Goal: Task Accomplishment & Management: Manage account settings

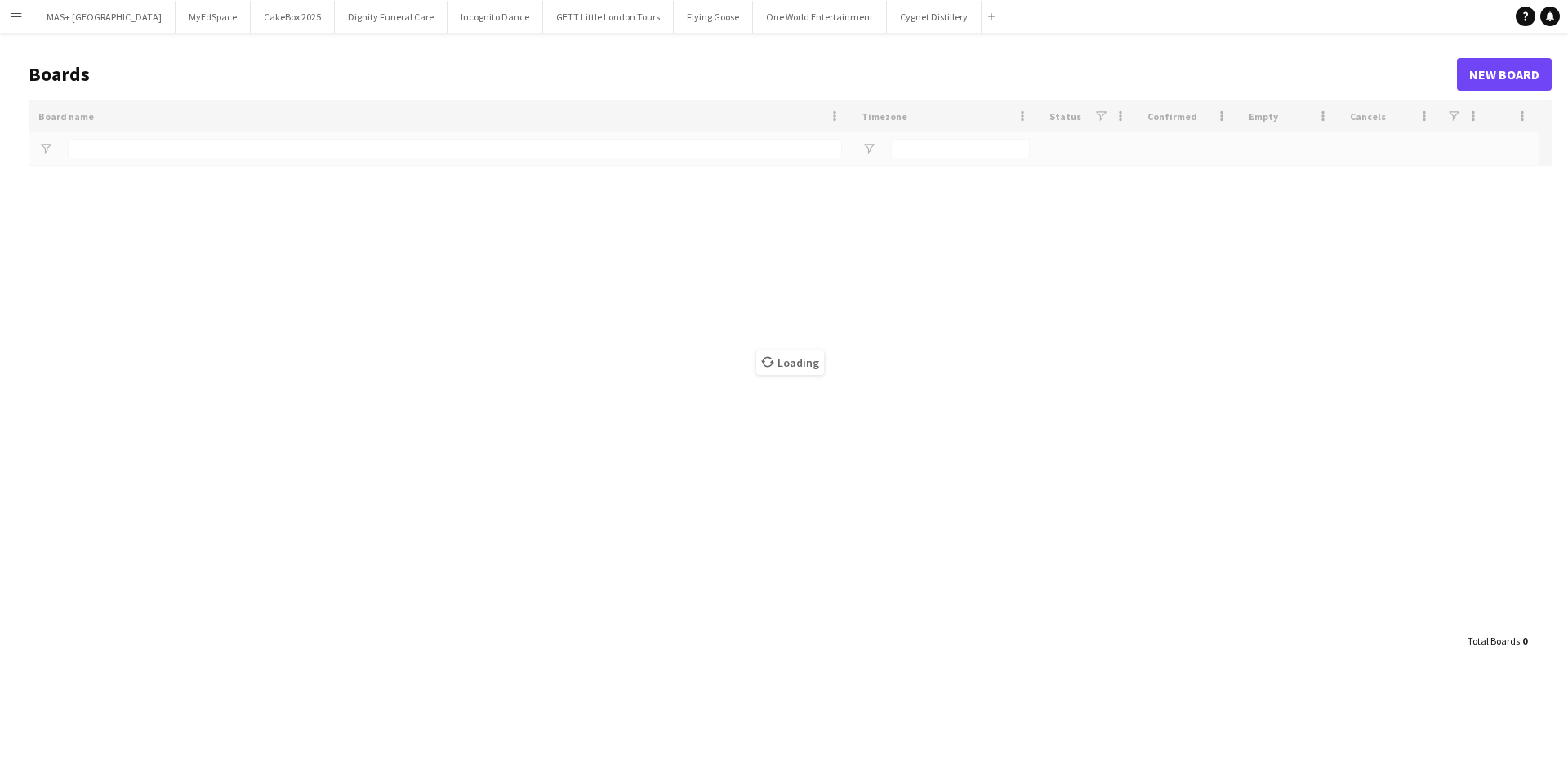
type input "**********"
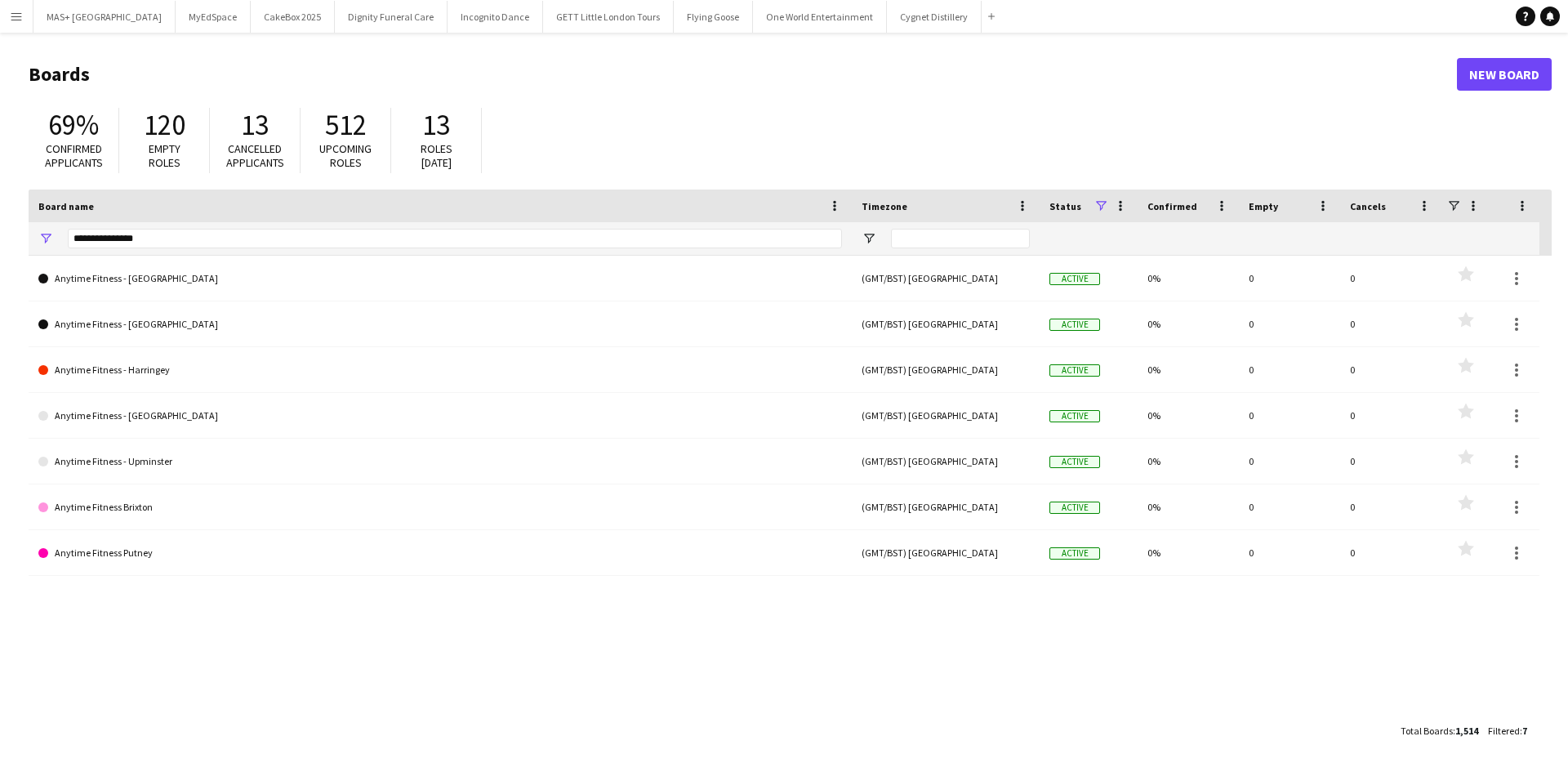
click at [13, 12] on app-icon "Menu" at bounding box center [16, 16] width 13 height 13
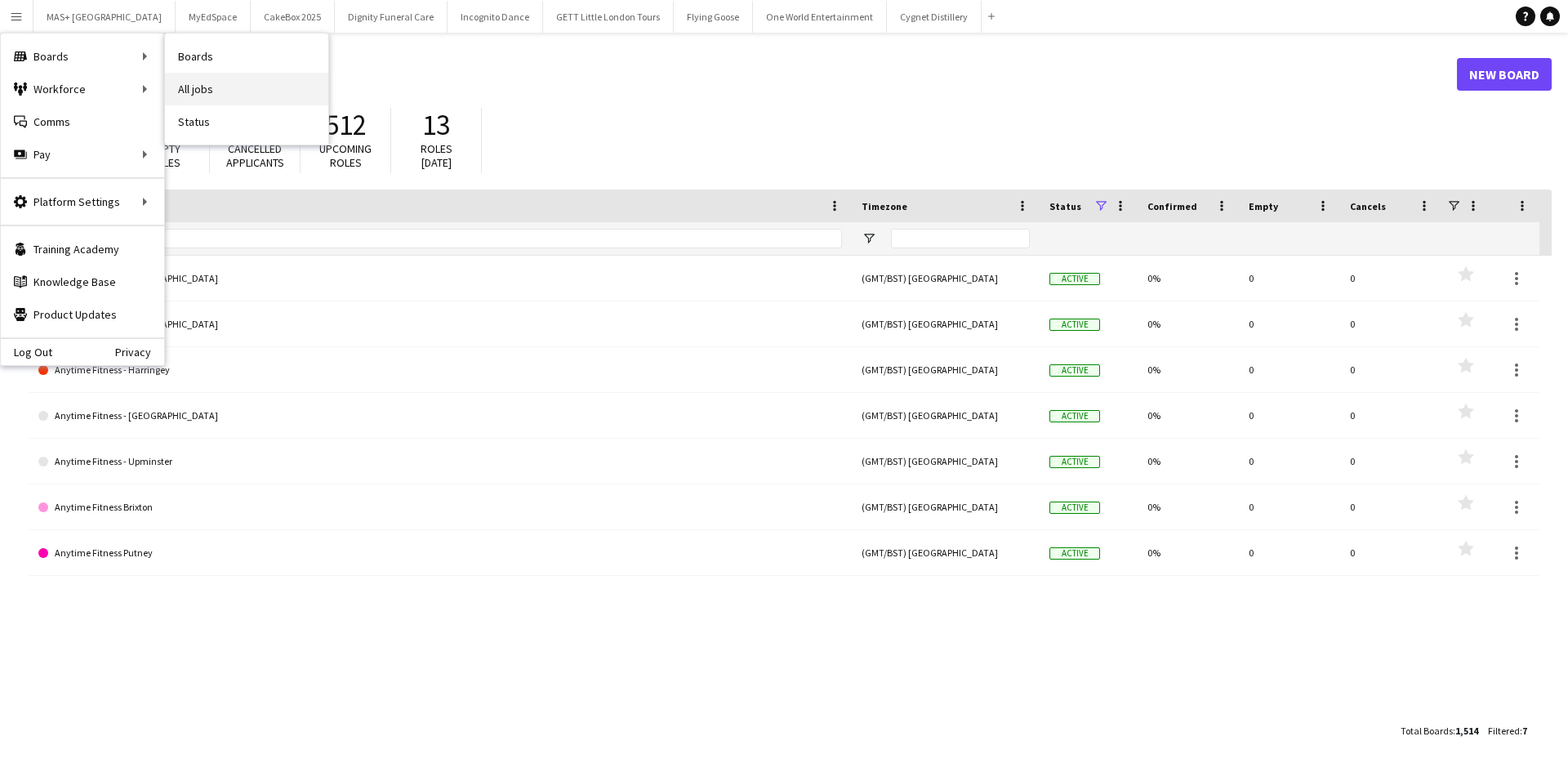
click at [185, 88] on link "All jobs" at bounding box center [247, 90] width 164 height 33
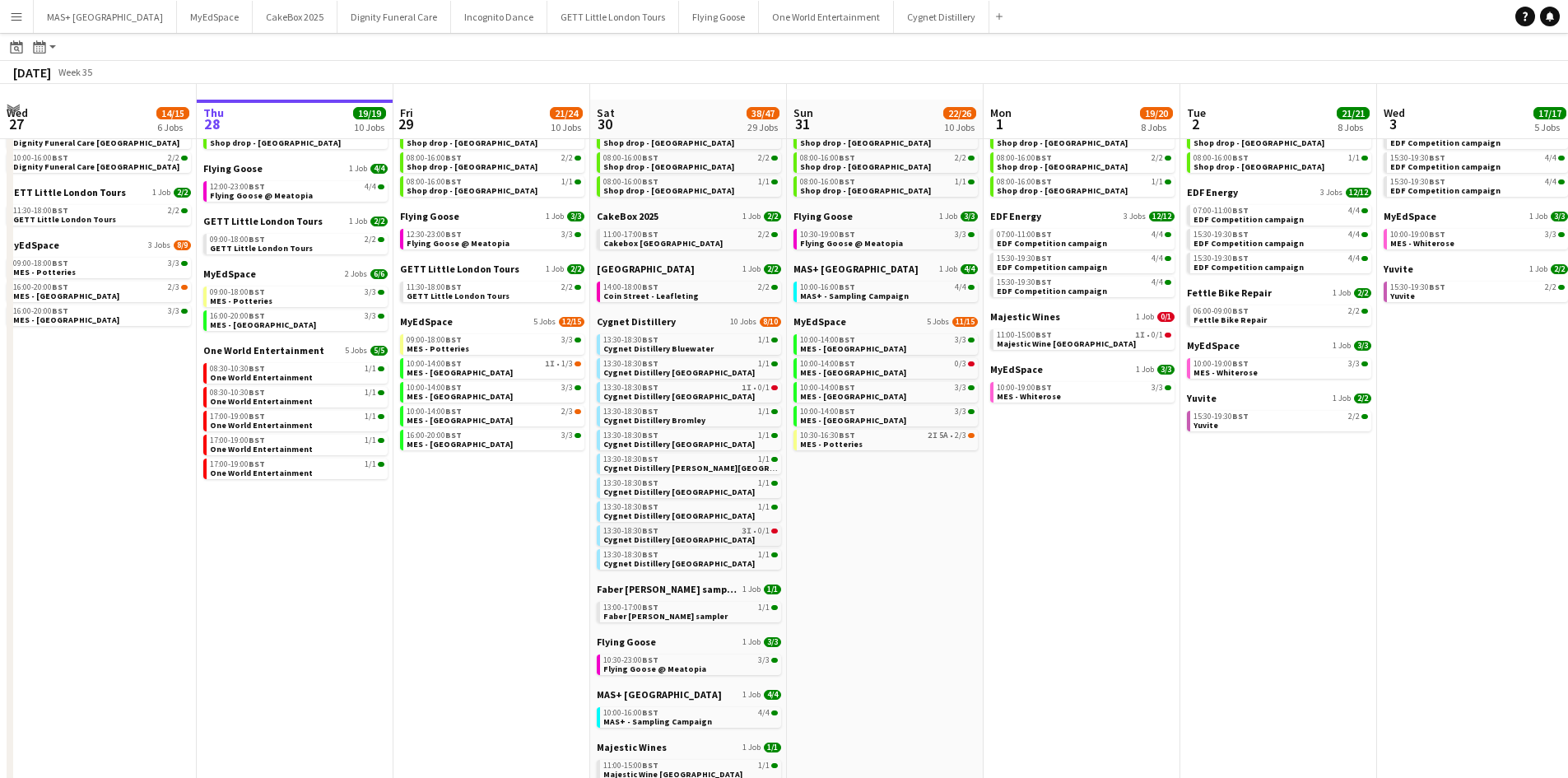
scroll to position [82, 0]
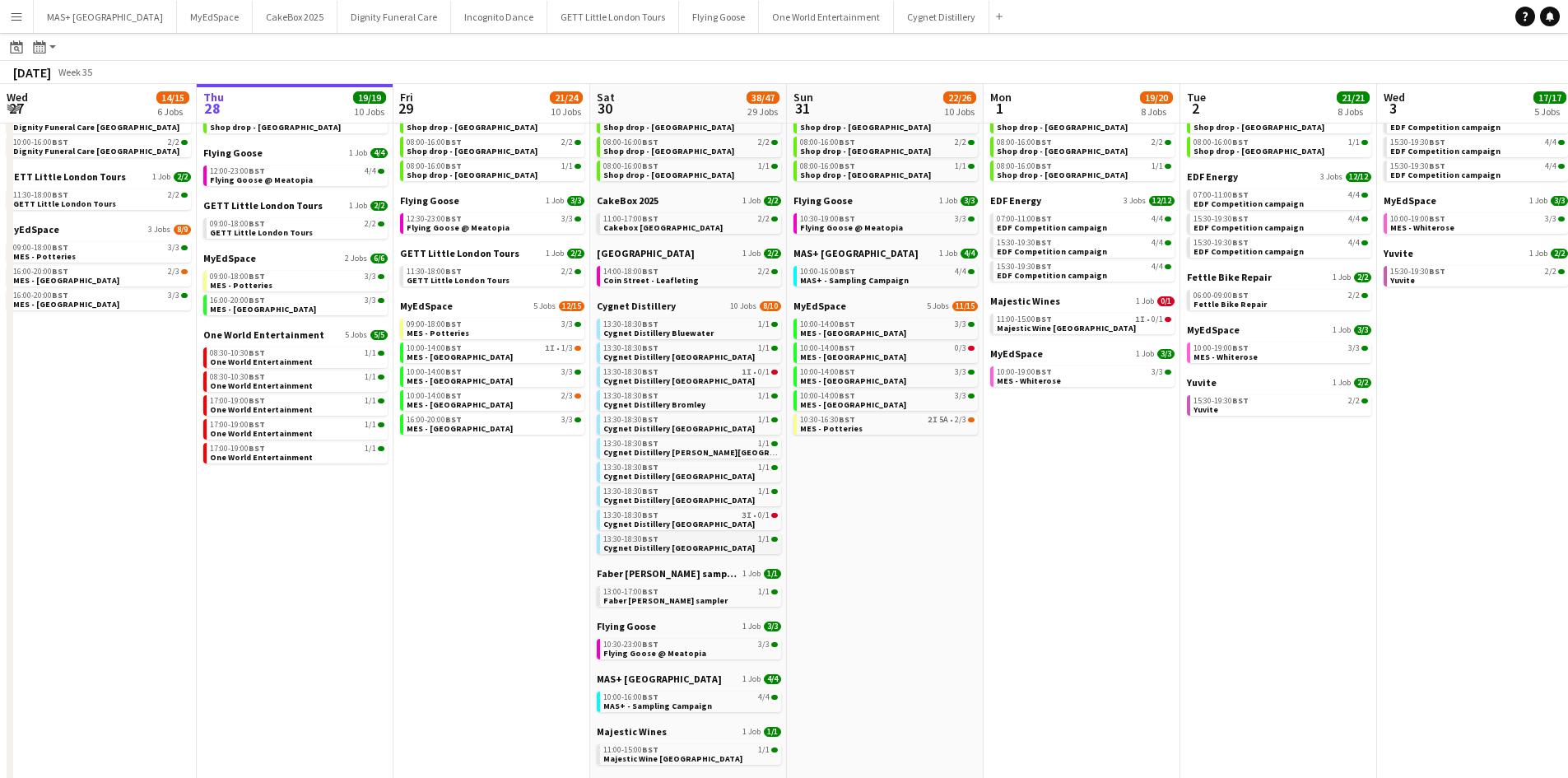
click at [760, 540] on span "1/1" at bounding box center [763, 539] width 12 height 8
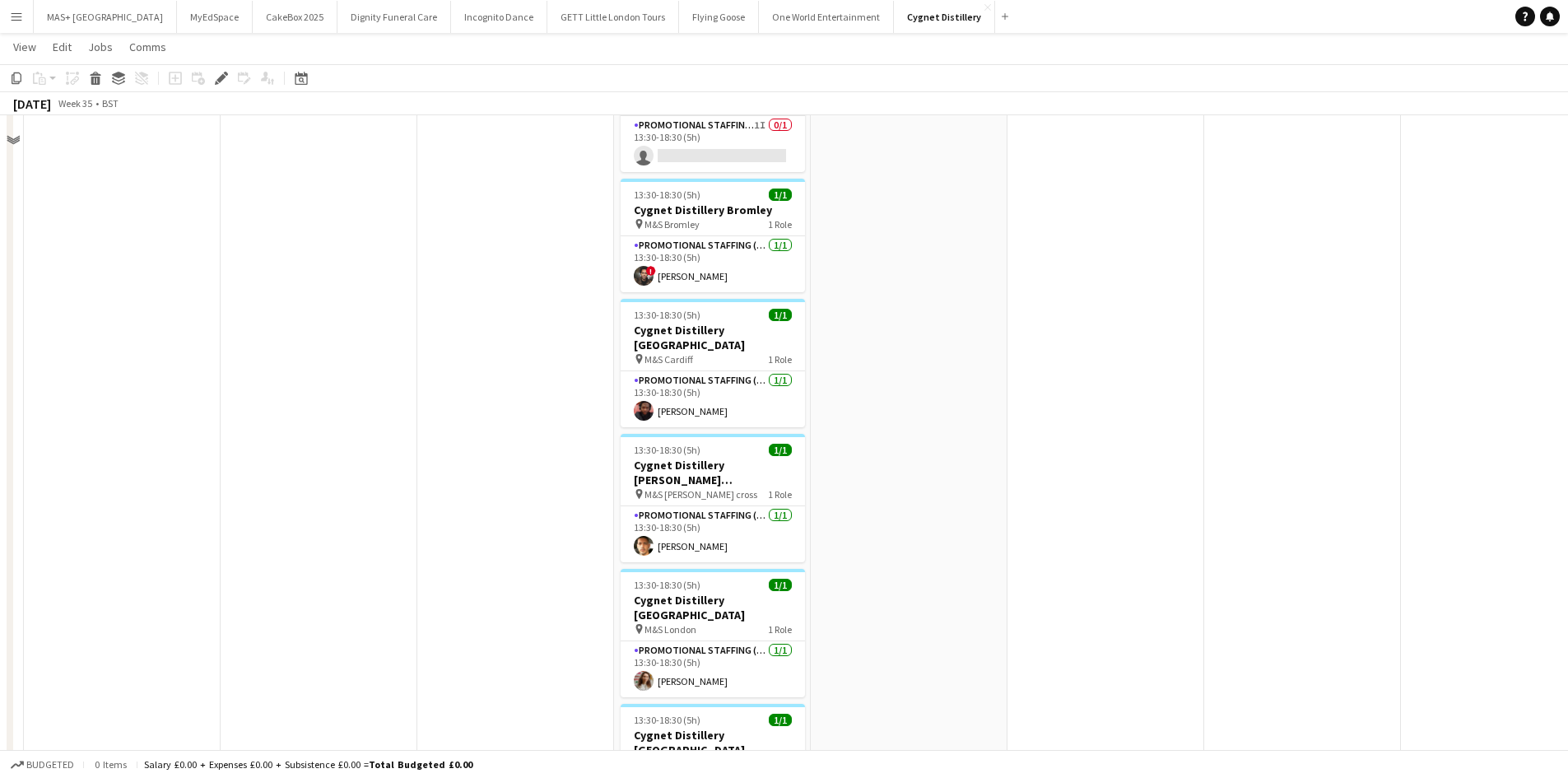
scroll to position [494, 0]
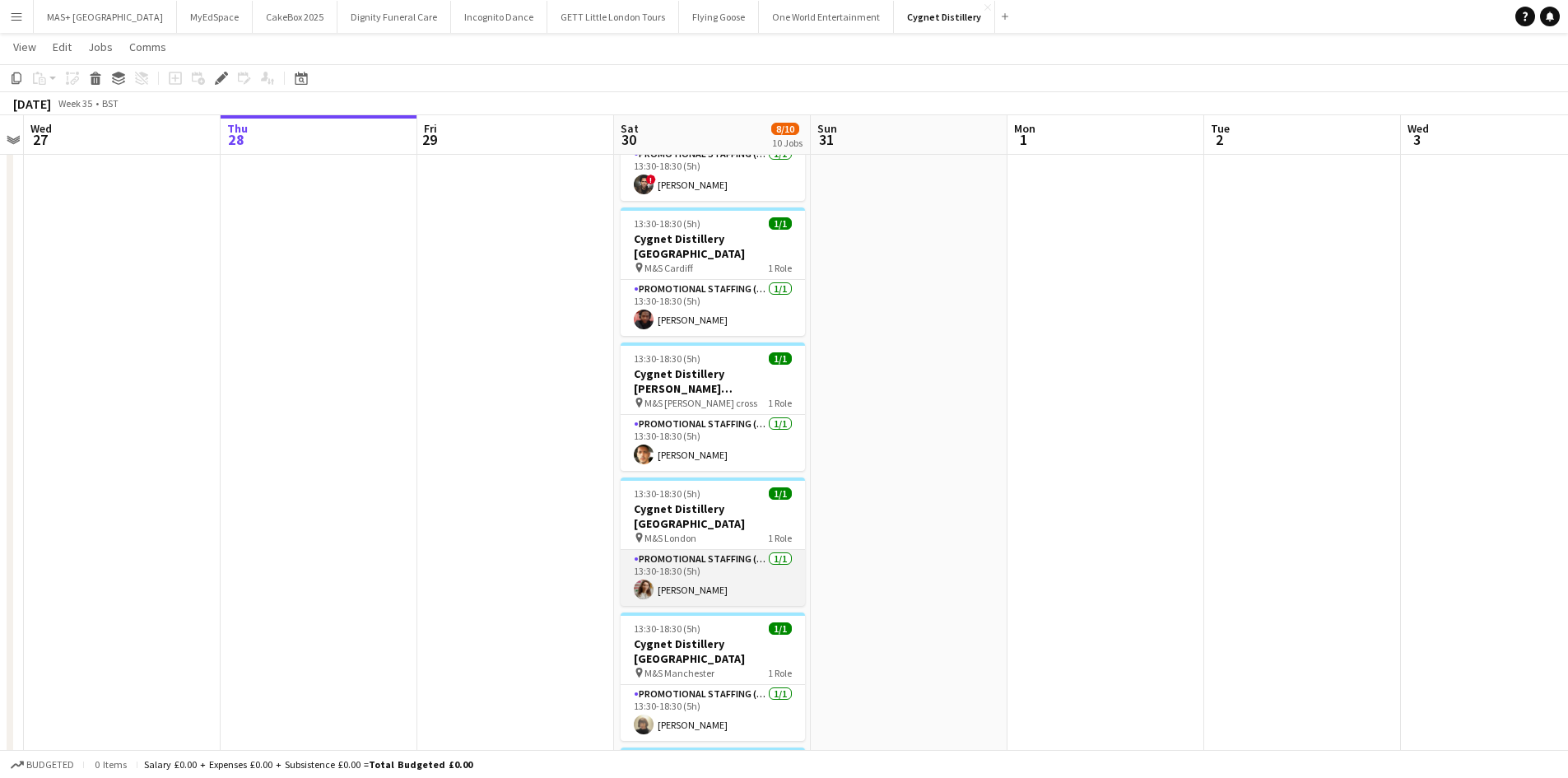
click at [722, 550] on app-card-role "Promotional Staffing (Brand Ambassadors) 1/1 13:30-18:30 (5h) Daria Smith" at bounding box center [713, 577] width 184 height 56
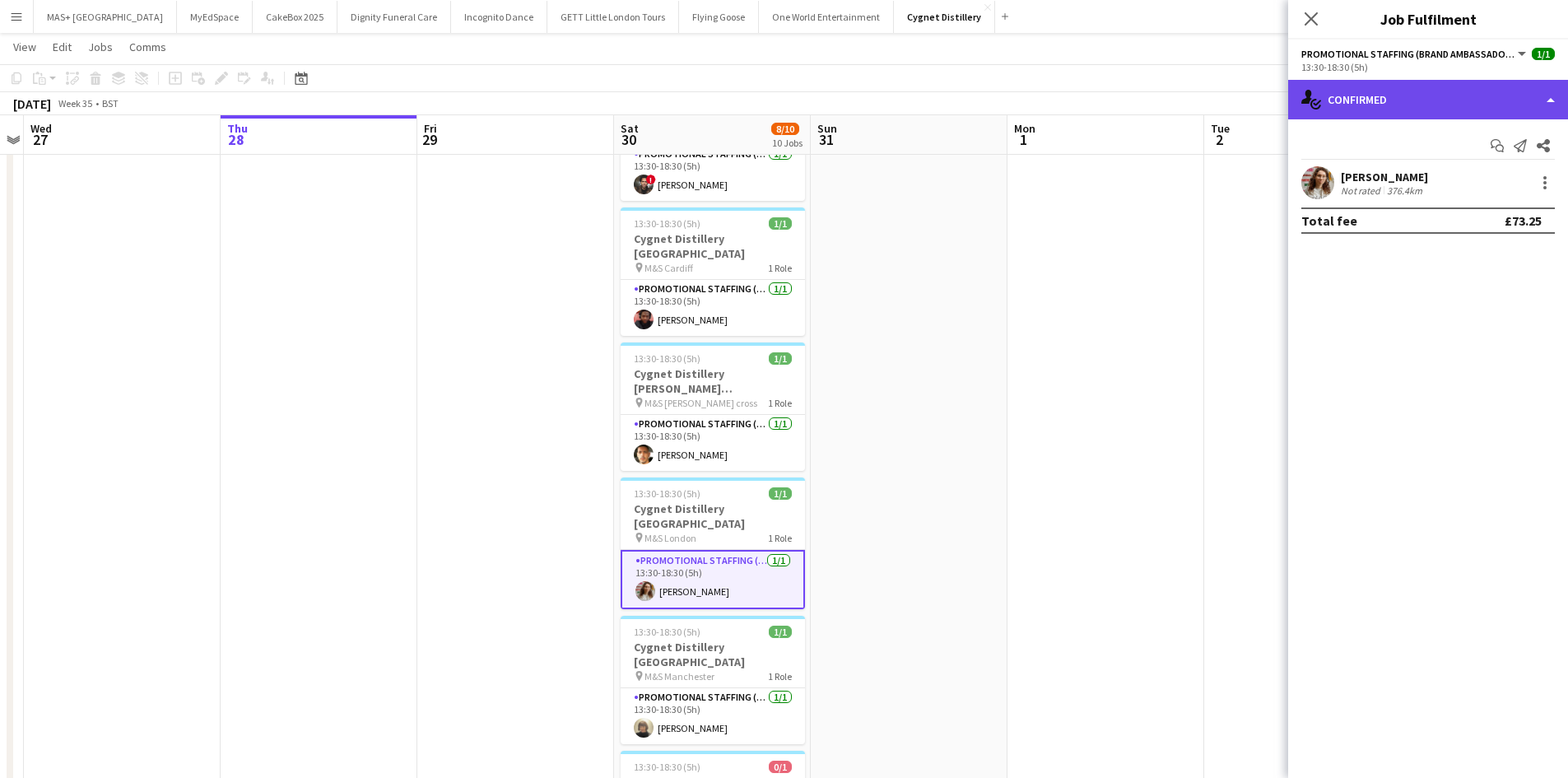
click at [1370, 105] on div "single-neutral-actions-check-2 Confirmed" at bounding box center [1428, 99] width 280 height 40
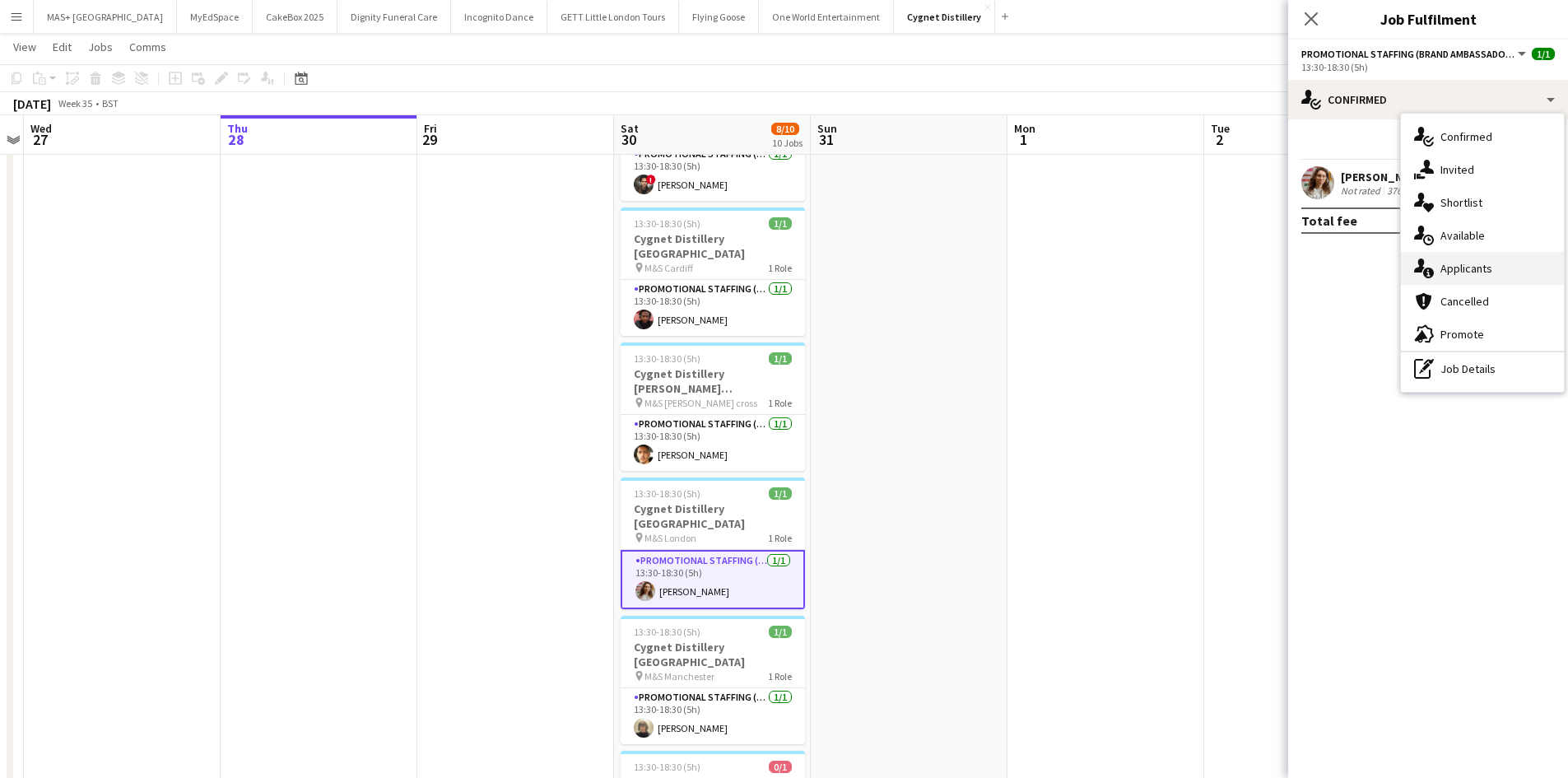
click at [1458, 264] on div "single-neutral-actions-information Applicants" at bounding box center [1481, 269] width 163 height 33
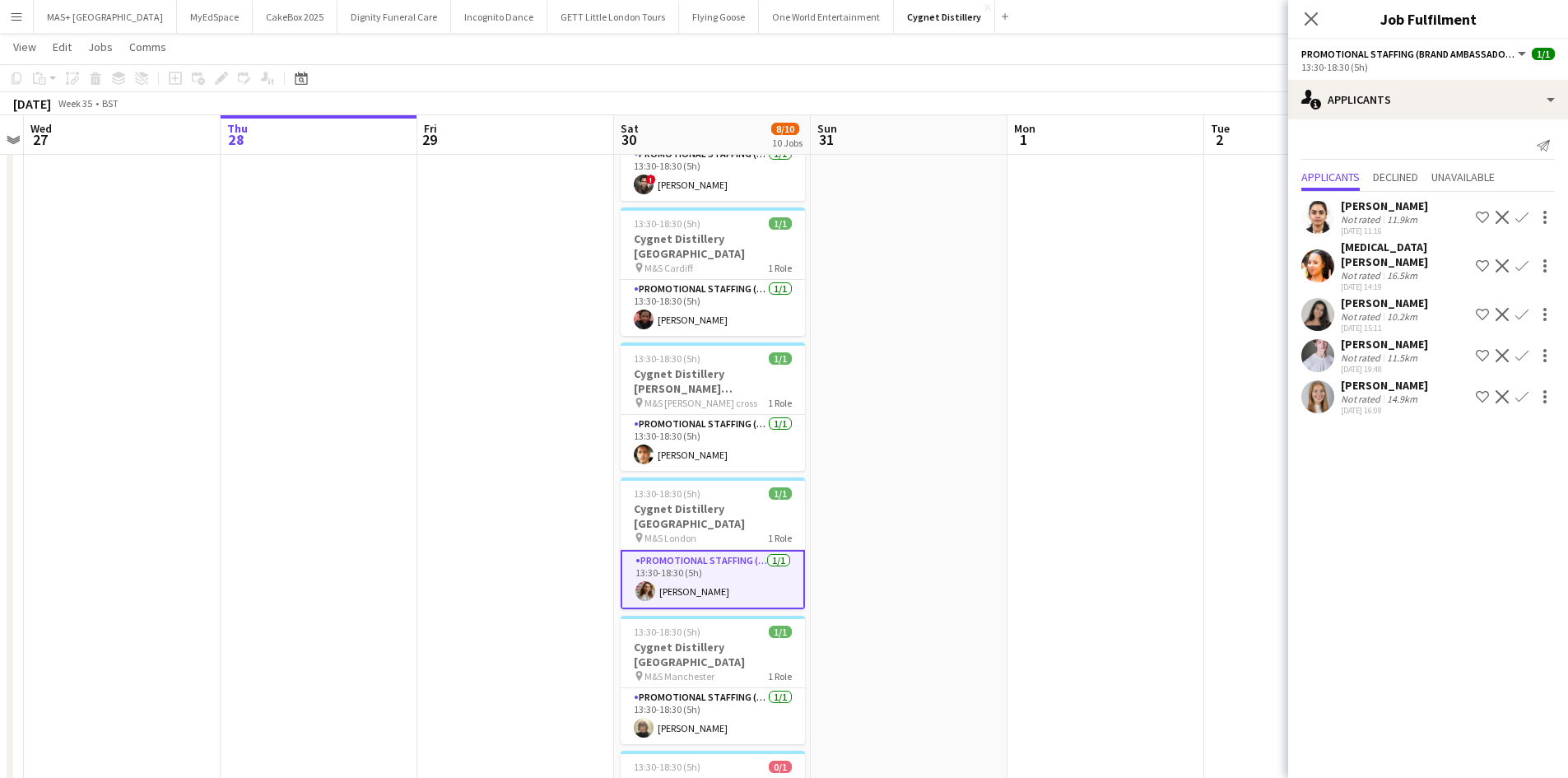
click at [1374, 248] on div "Nikita-Marie Issott" at bounding box center [1404, 254] width 128 height 29
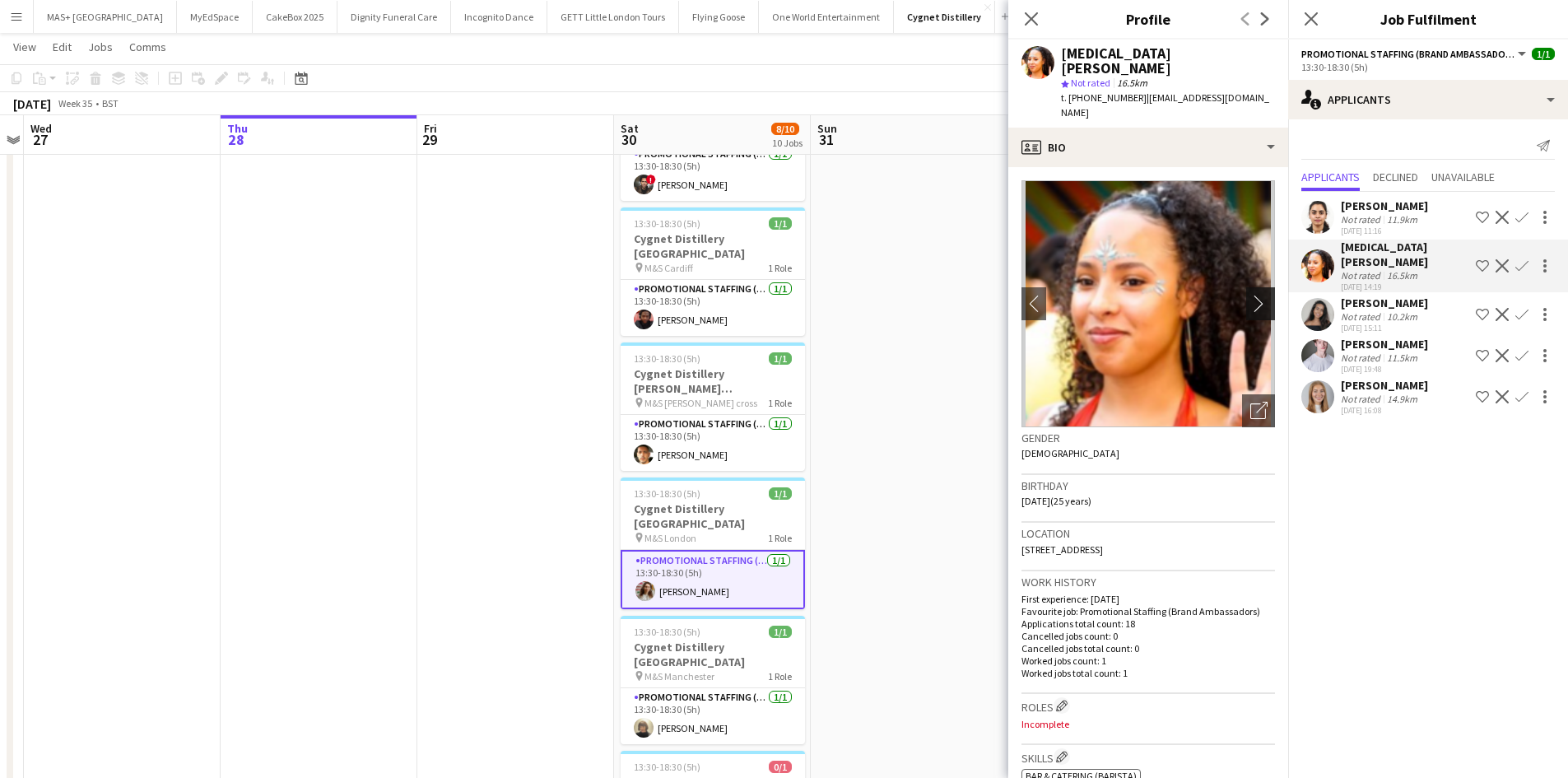
click at [1250, 295] on app-icon "chevron-right" at bounding box center [1263, 303] width 26 height 17
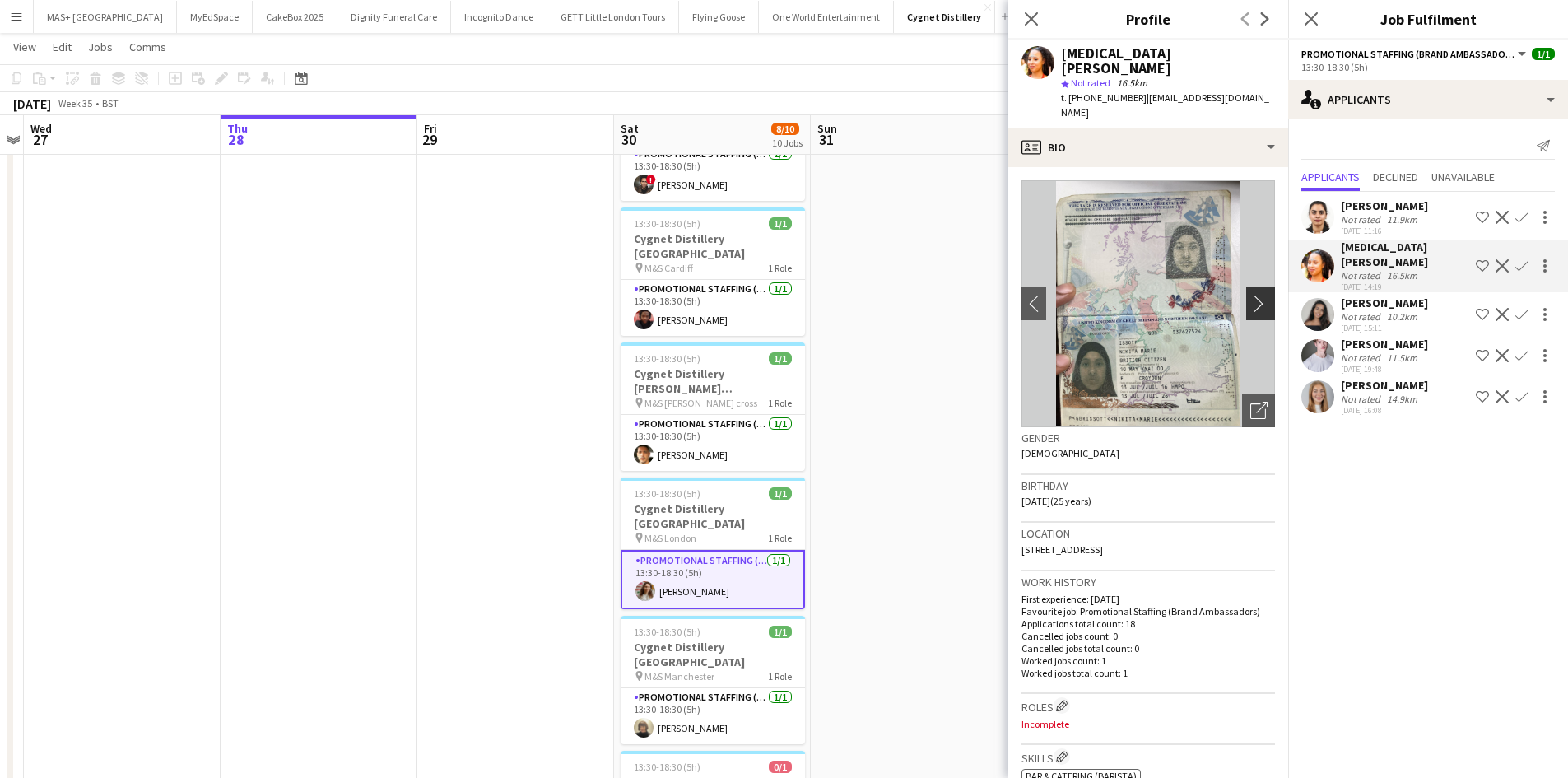
click at [1250, 295] on app-icon "chevron-right" at bounding box center [1263, 303] width 26 height 17
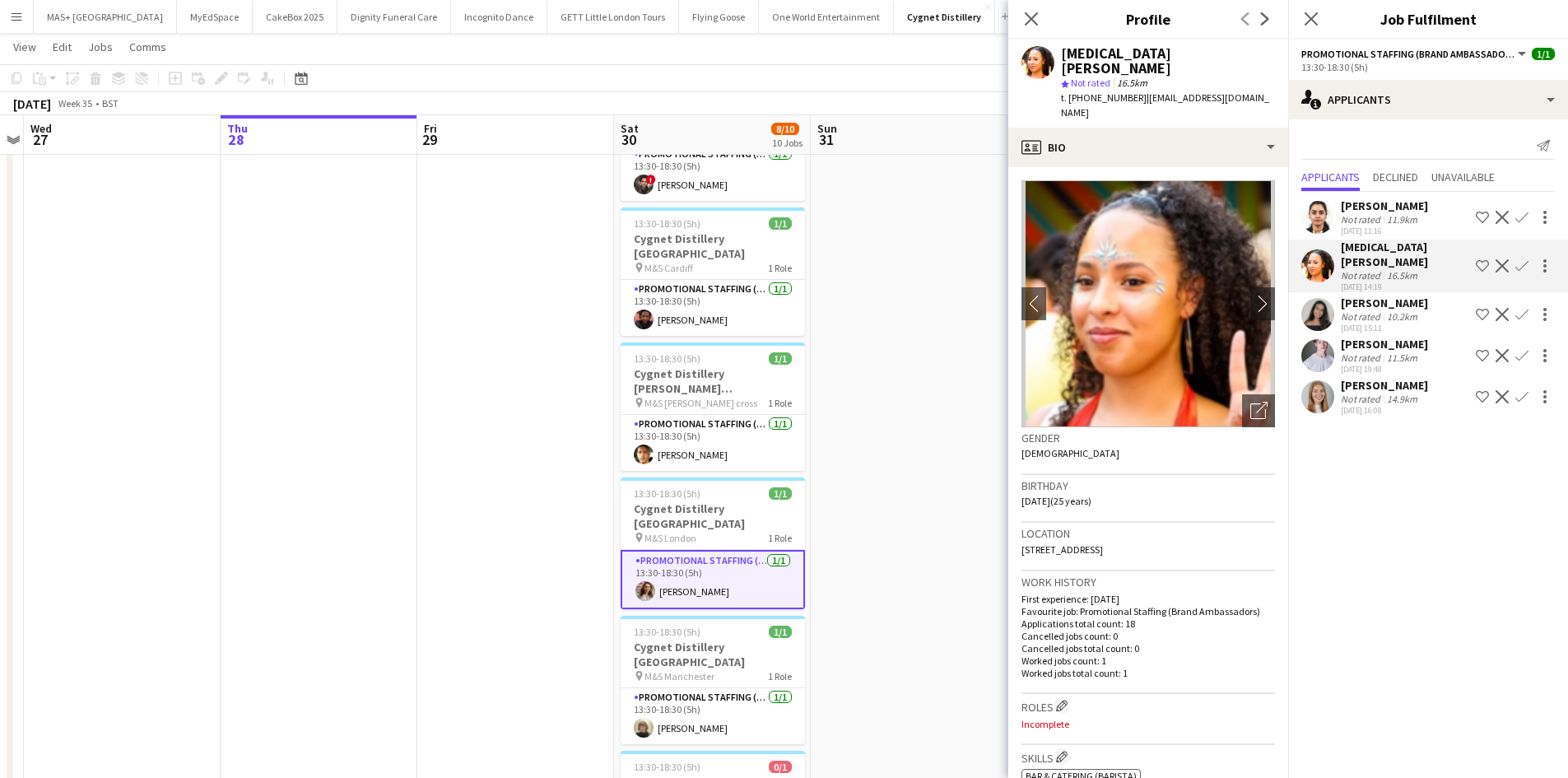
click at [1345, 296] on div "anika sahota" at bounding box center [1384, 303] width 87 height 15
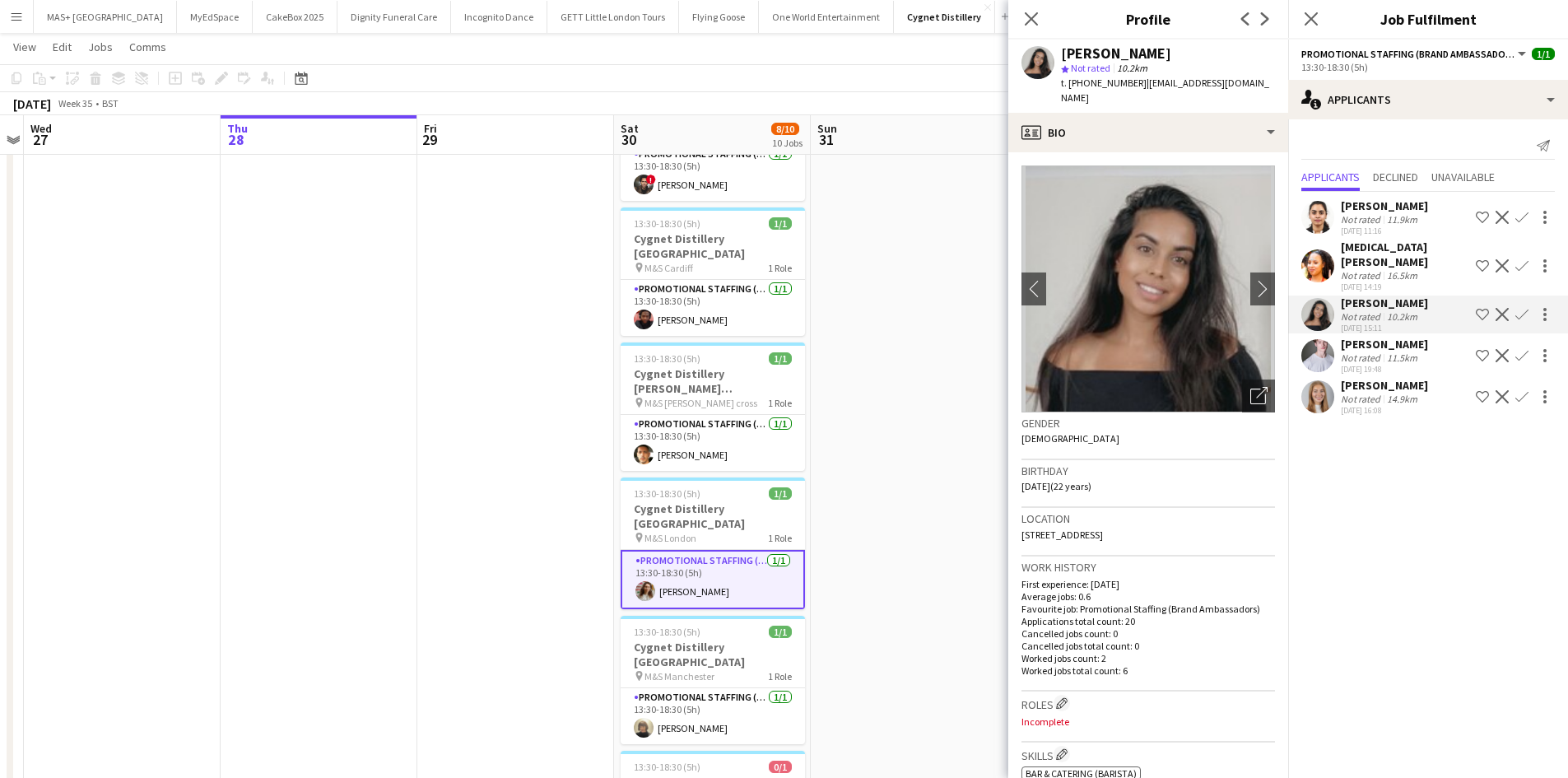
click at [1408, 337] on div "Ben Oatley" at bounding box center [1384, 344] width 87 height 15
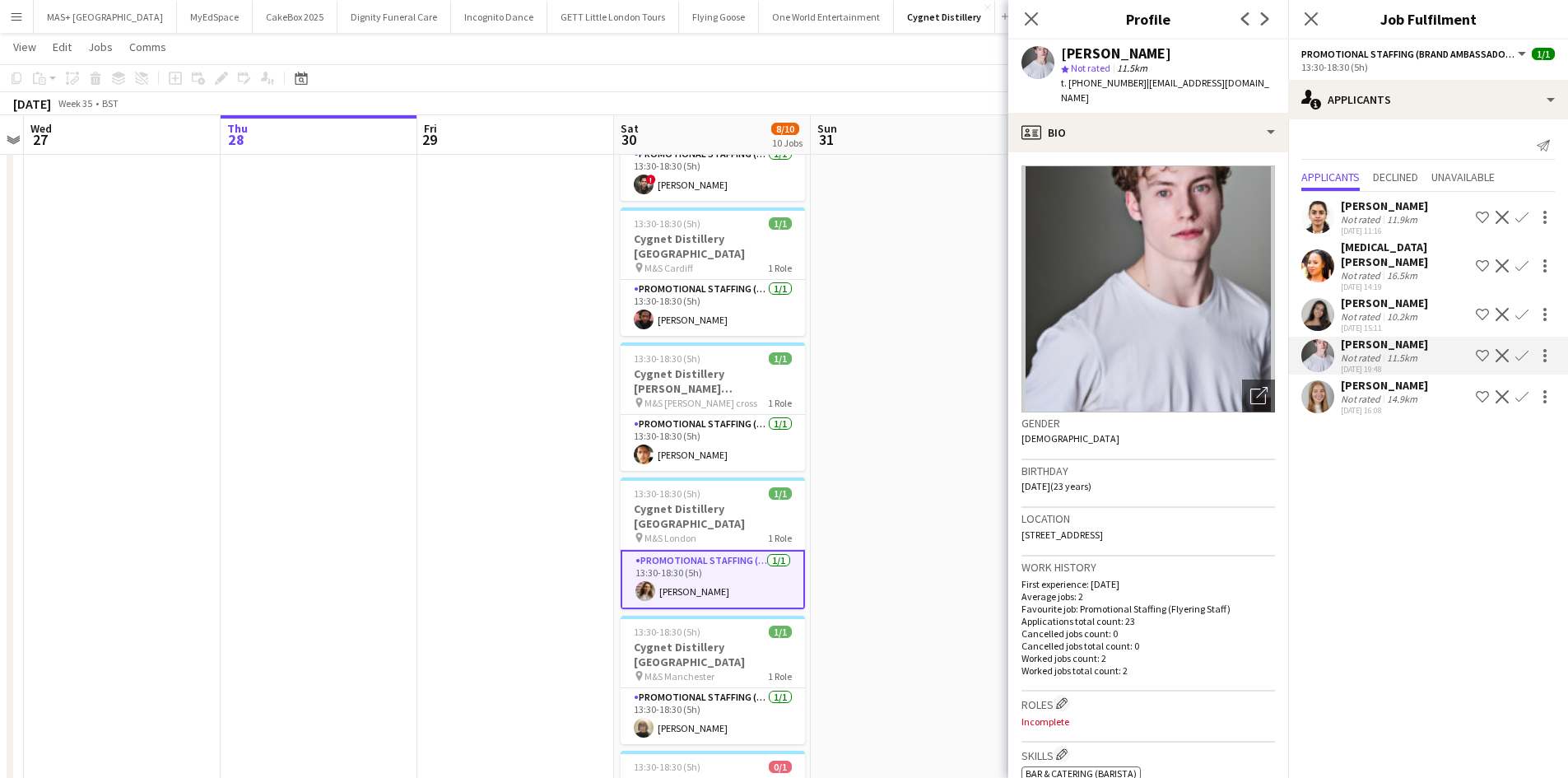
click at [1421, 377] on div "Erin Kavanagh Not rated 14.9km 21-08-2025 16:08 Shortlist crew Decline Confirm" at bounding box center [1428, 396] width 280 height 38
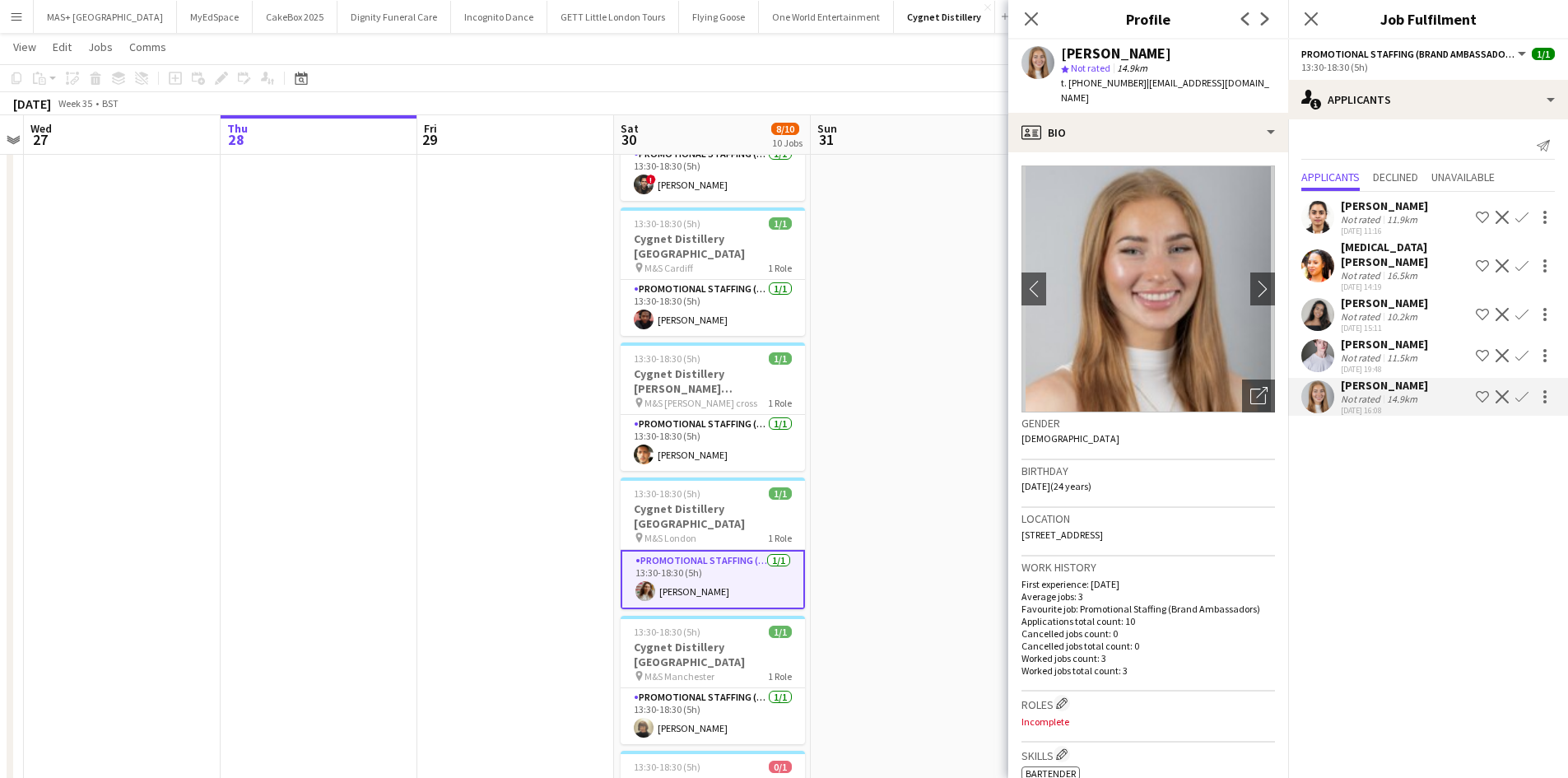
click at [868, 415] on app-date-cell at bounding box center [910, 388] width 197 height 1395
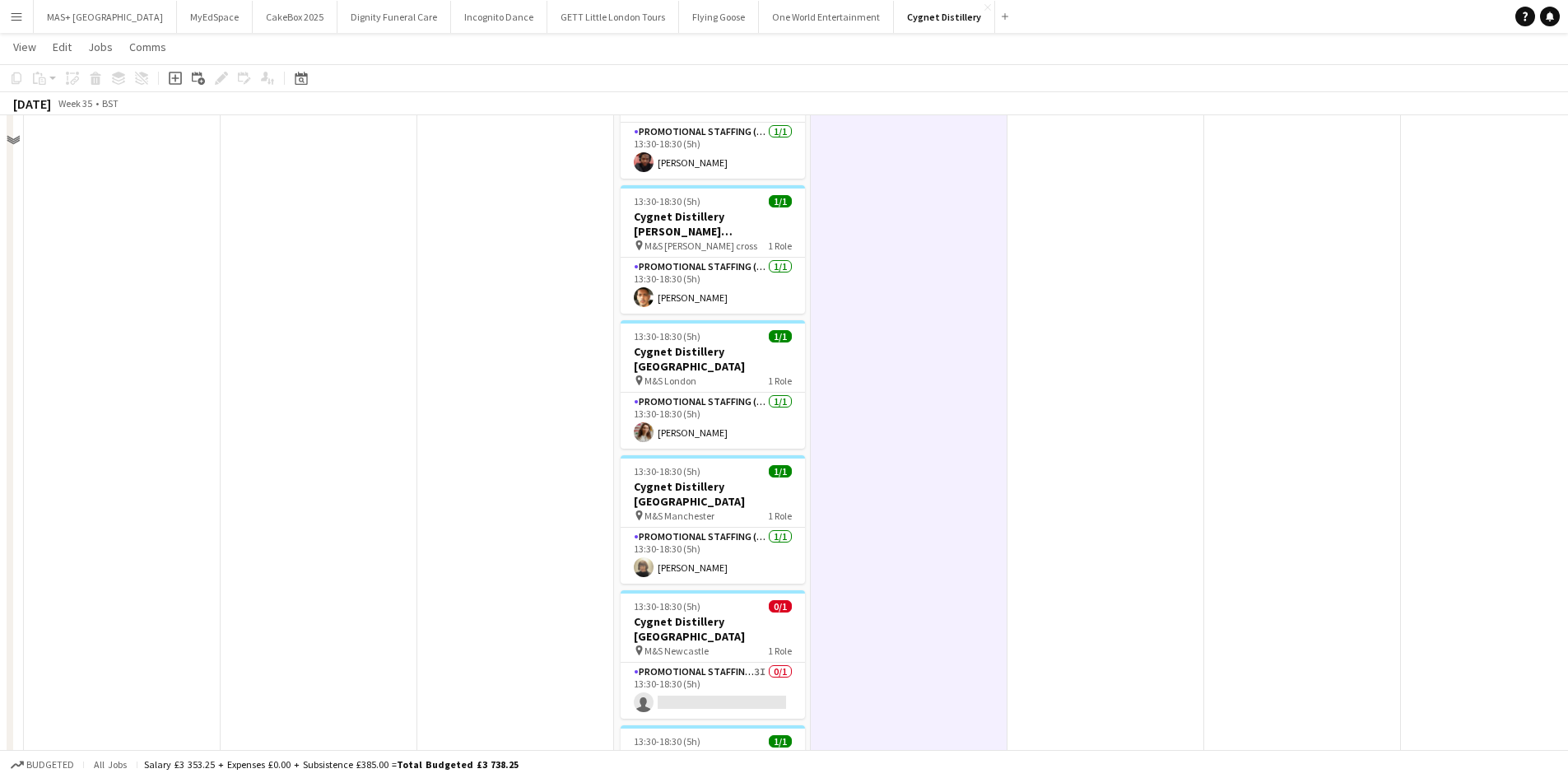
scroll to position [823, 0]
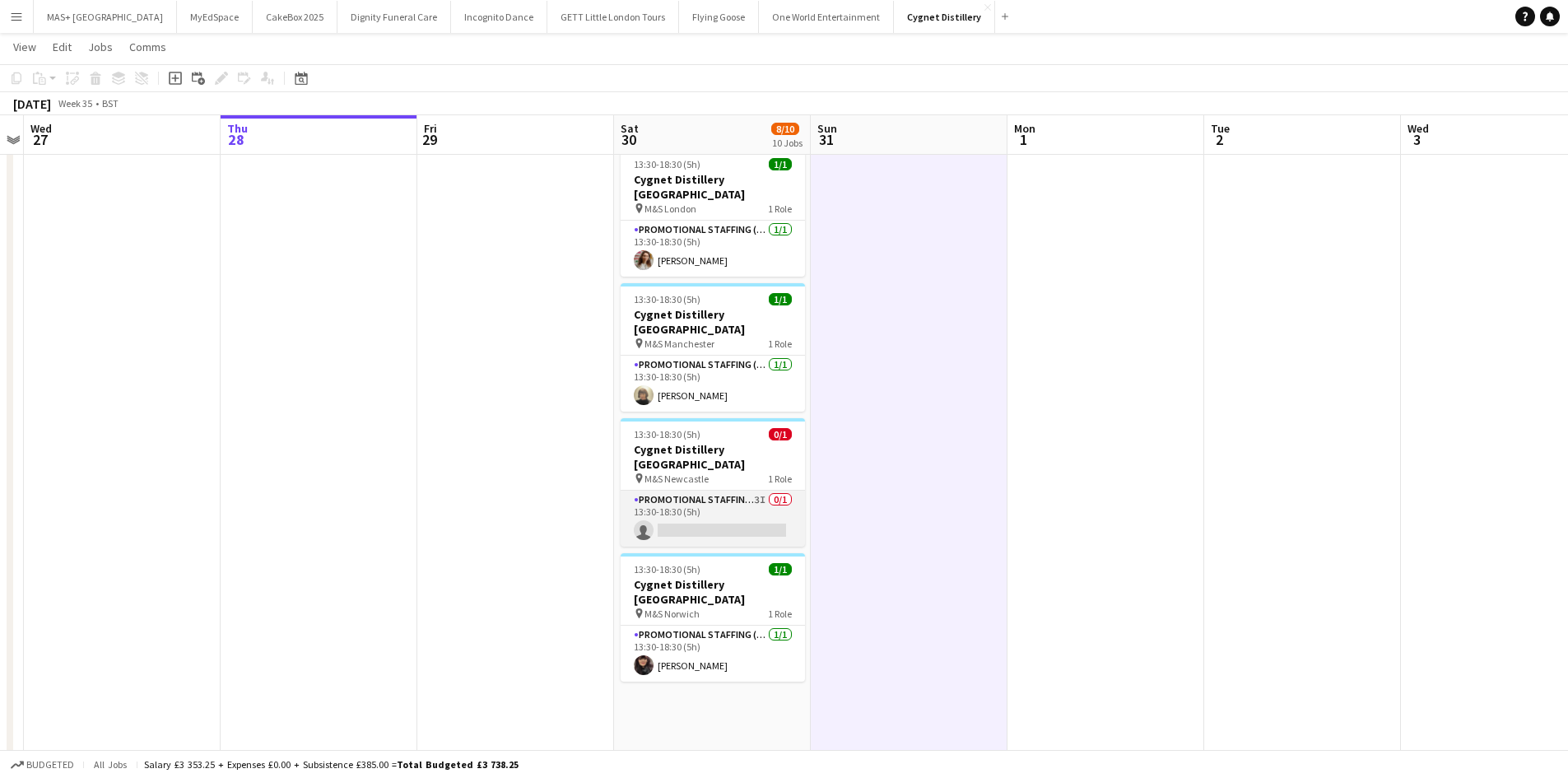
click at [718, 491] on app-card-role "Promotional Staffing (Brand Ambassadors) 3I 0/1 13:30-18:30 (5h) single-neutral…" at bounding box center [713, 518] width 184 height 56
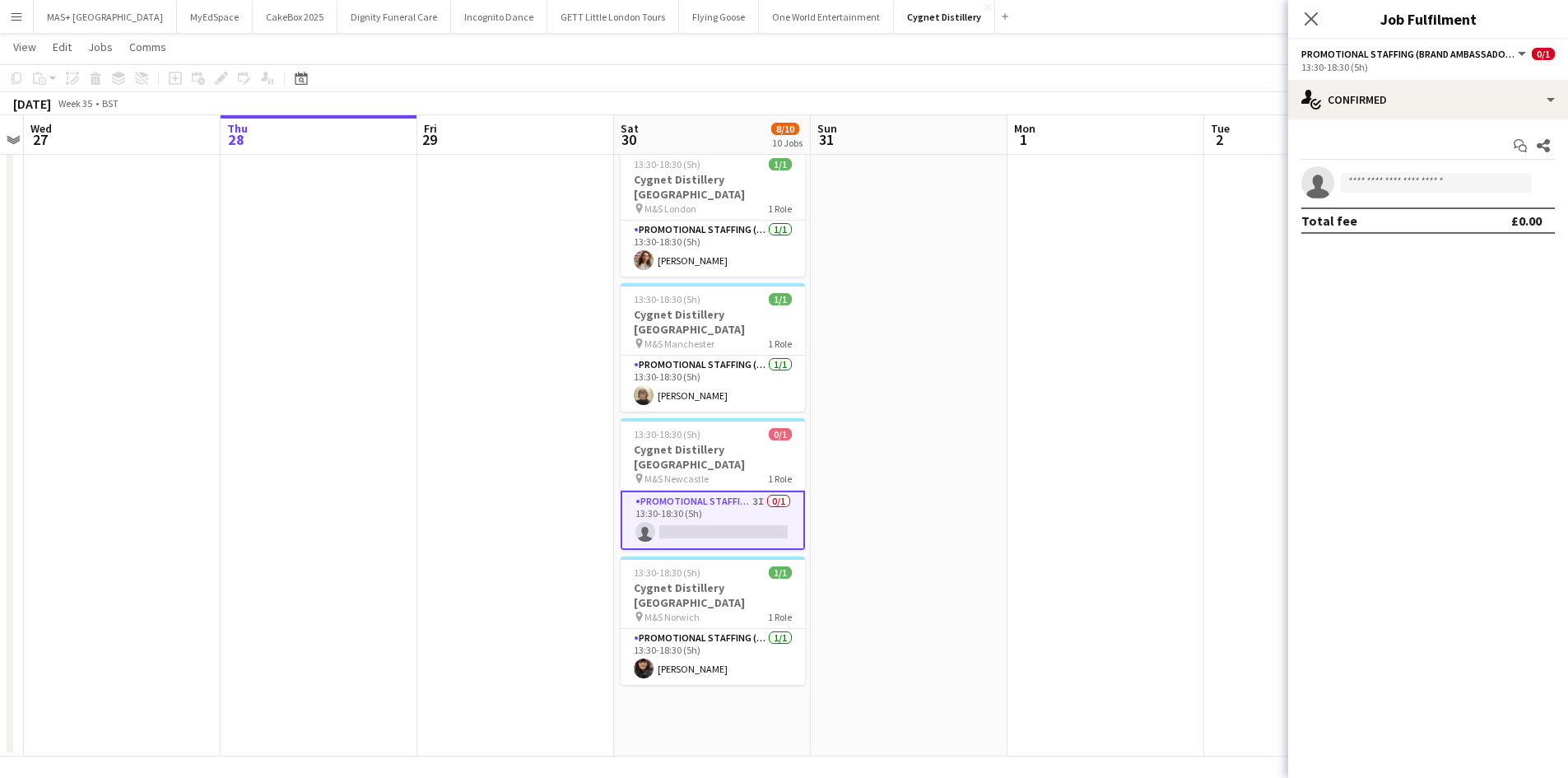
click at [1408, 78] on app-options-switcher "Promotional Staffing (Brand Ambassadors) All roles Promotional Staffing (Brand …" at bounding box center [1428, 60] width 280 height 41
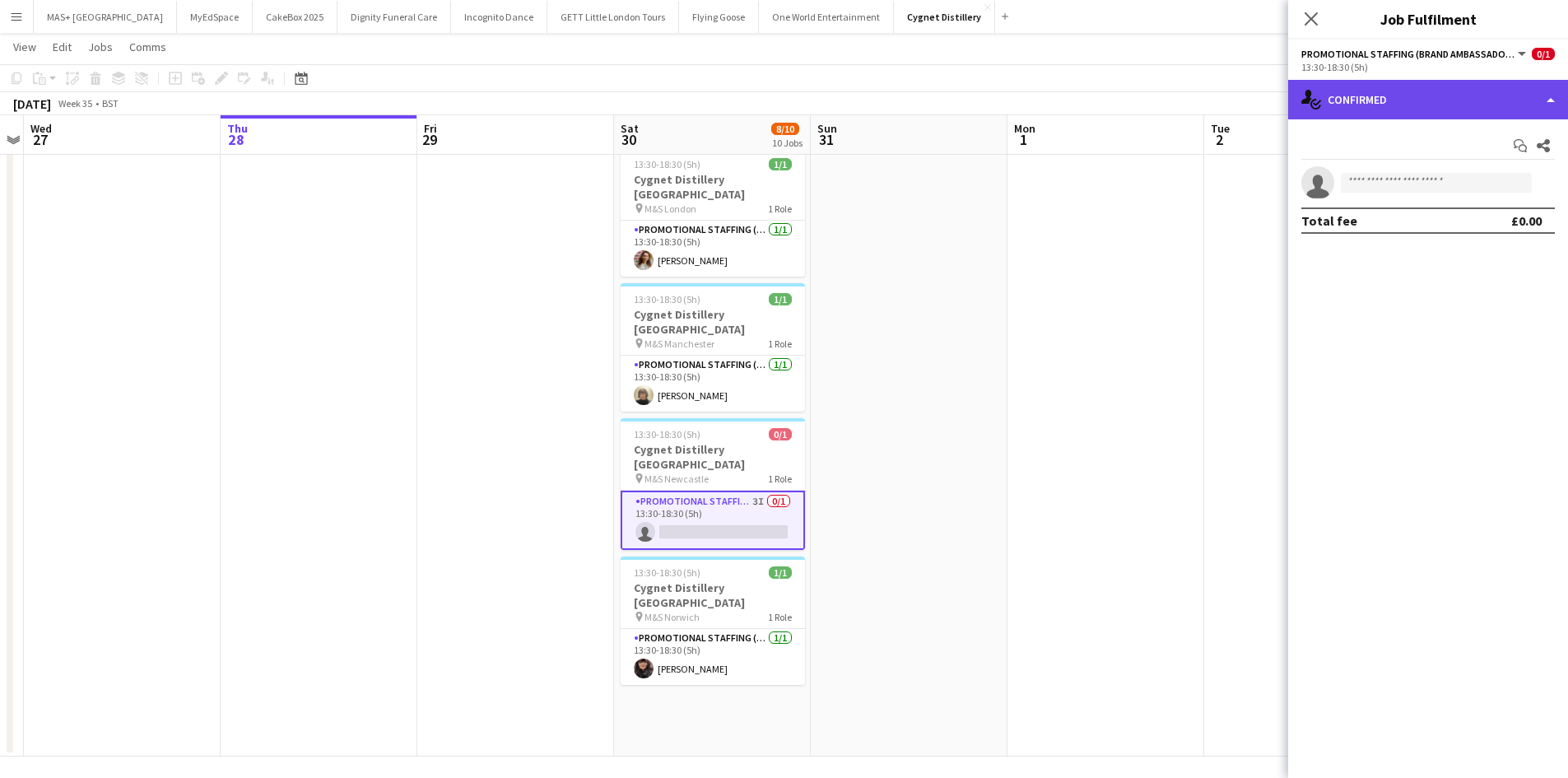
click at [1426, 112] on div "single-neutral-actions-check-2 Confirmed" at bounding box center [1428, 99] width 280 height 40
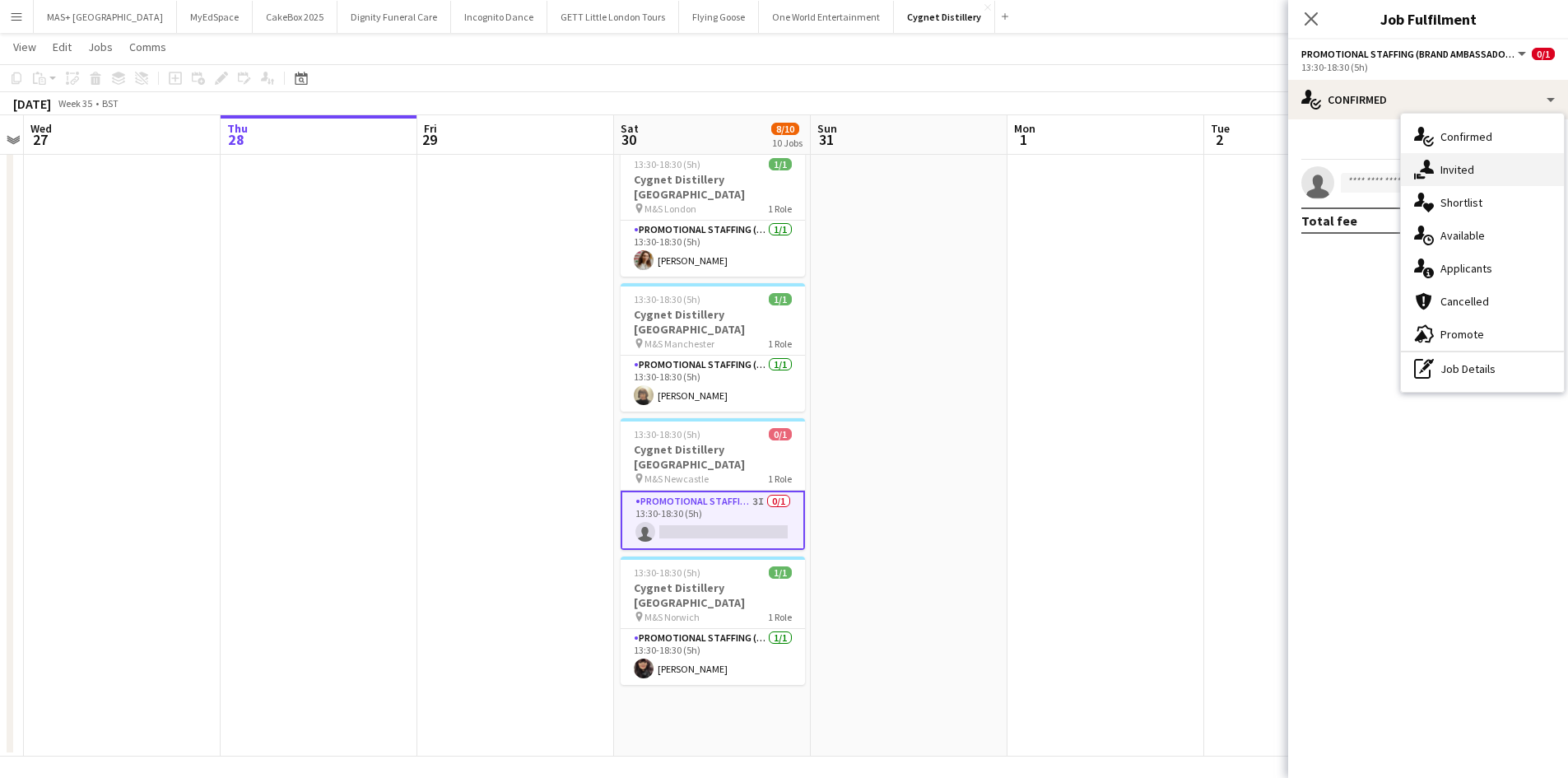
click at [1482, 173] on div "single-neutral-actions-share-1 Invited" at bounding box center [1481, 169] width 163 height 33
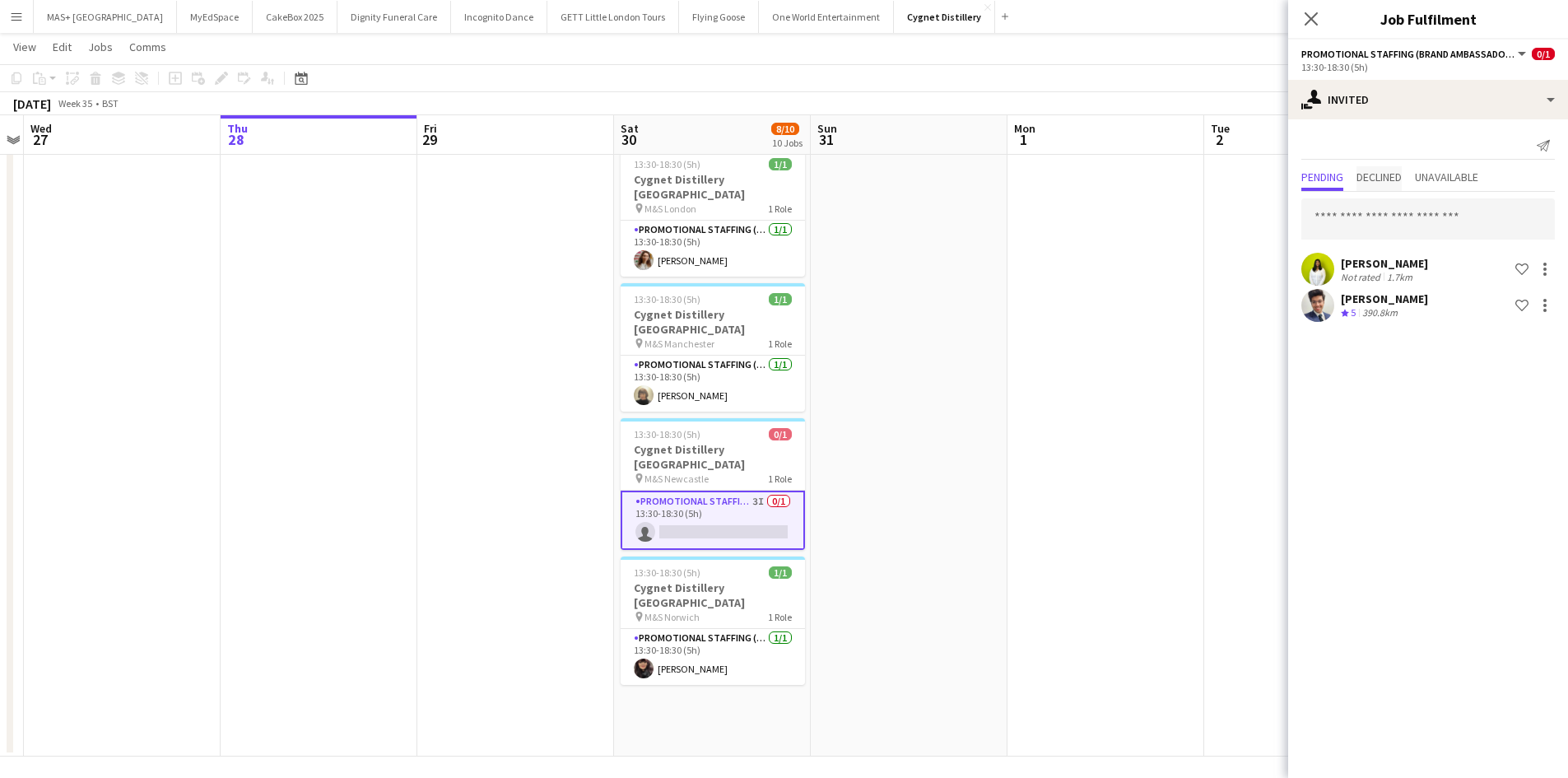
click at [1385, 175] on span "Declined" at bounding box center [1378, 177] width 45 height 12
click at [1338, 178] on span "Pending" at bounding box center [1322, 177] width 42 height 12
click at [1098, 344] on app-date-cell at bounding box center [1106, 58] width 197 height 1395
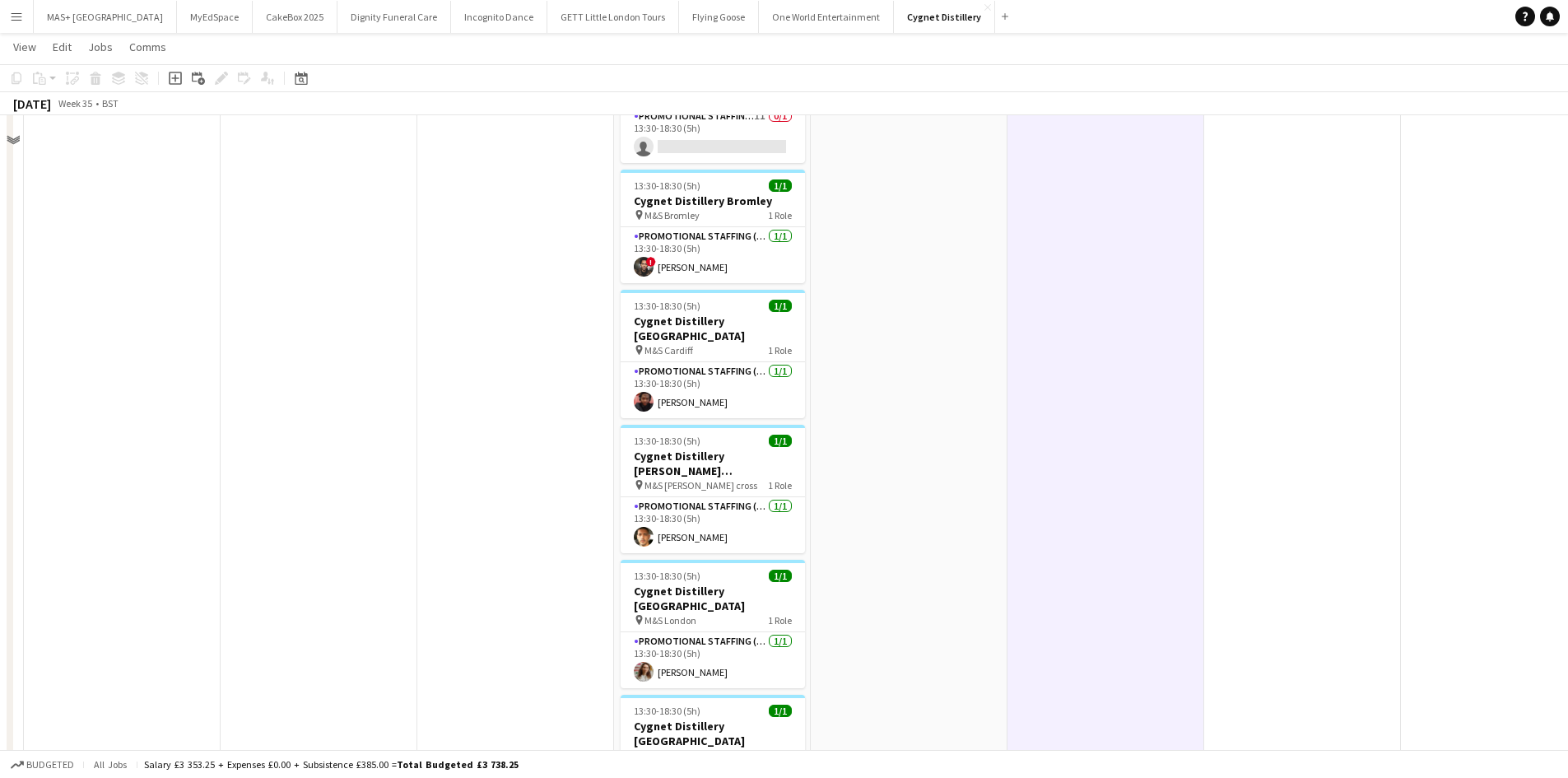
scroll to position [247, 0]
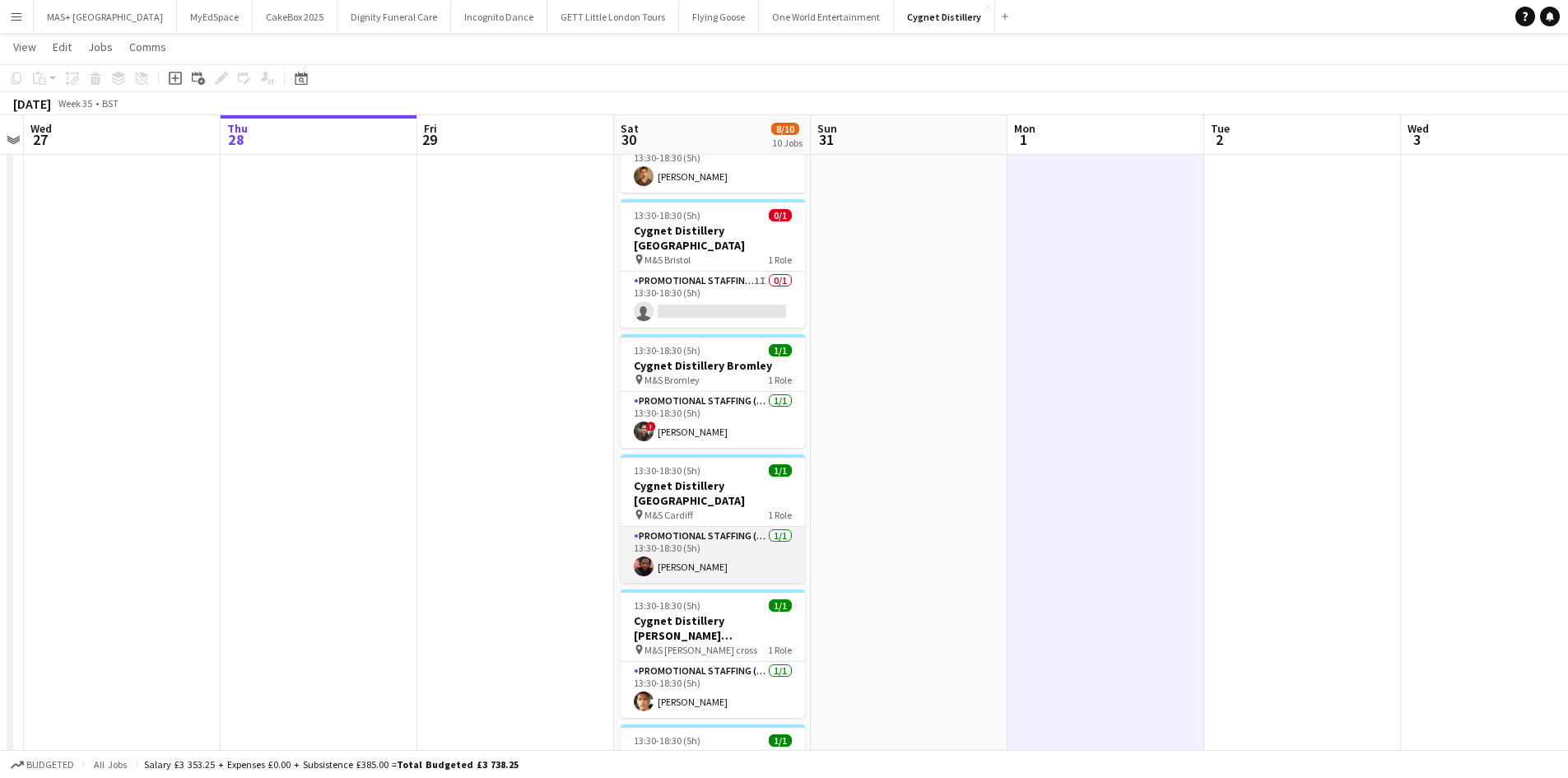
click at [730, 527] on app-card-role "Promotional Staffing (Brand Ambassadors) 1/1 13:30-18:30 (5h) Emmanuel Orhewere" at bounding box center [713, 554] width 184 height 56
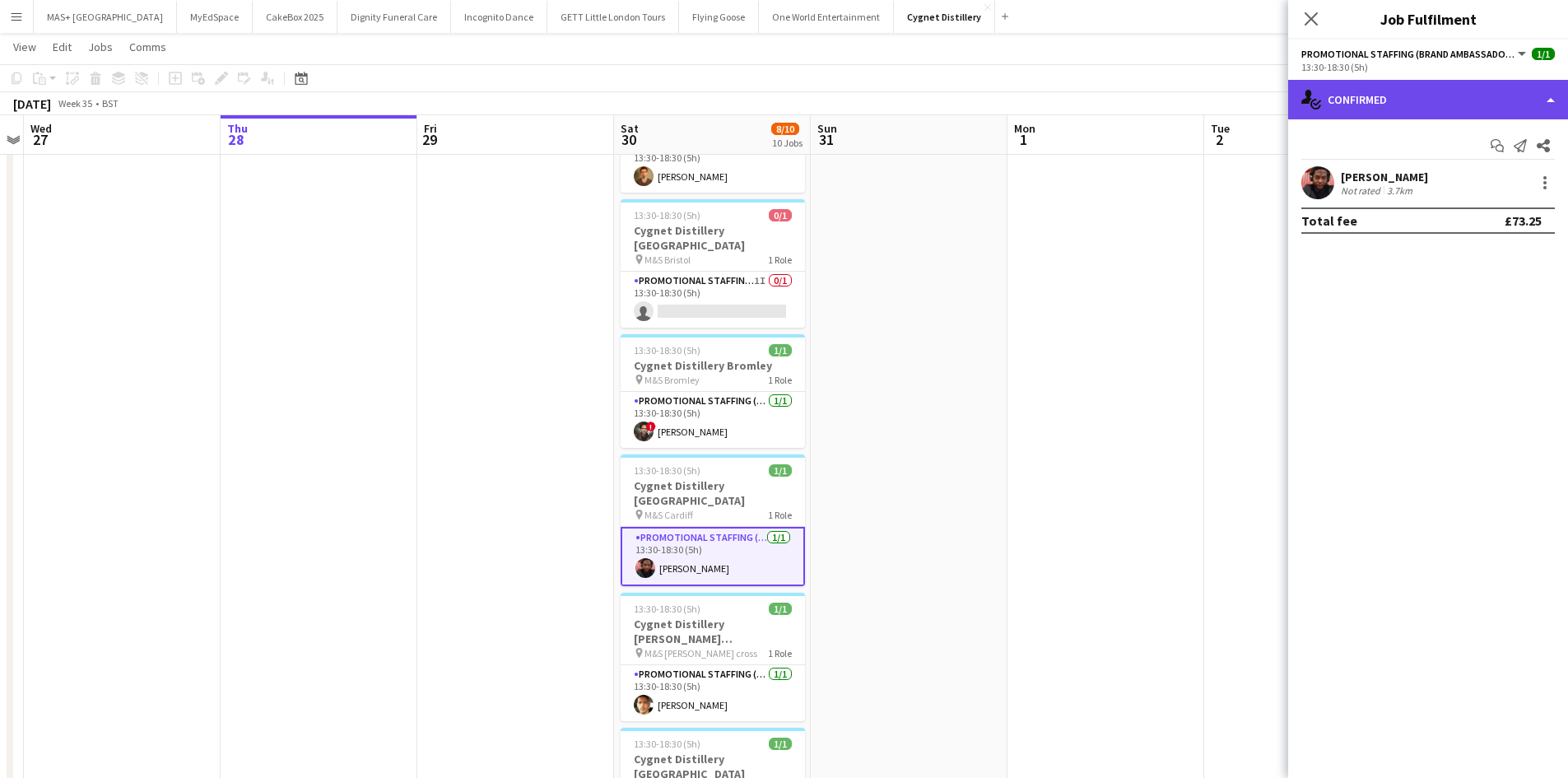
click at [1453, 103] on div "single-neutral-actions-check-2 Confirmed" at bounding box center [1428, 99] width 280 height 40
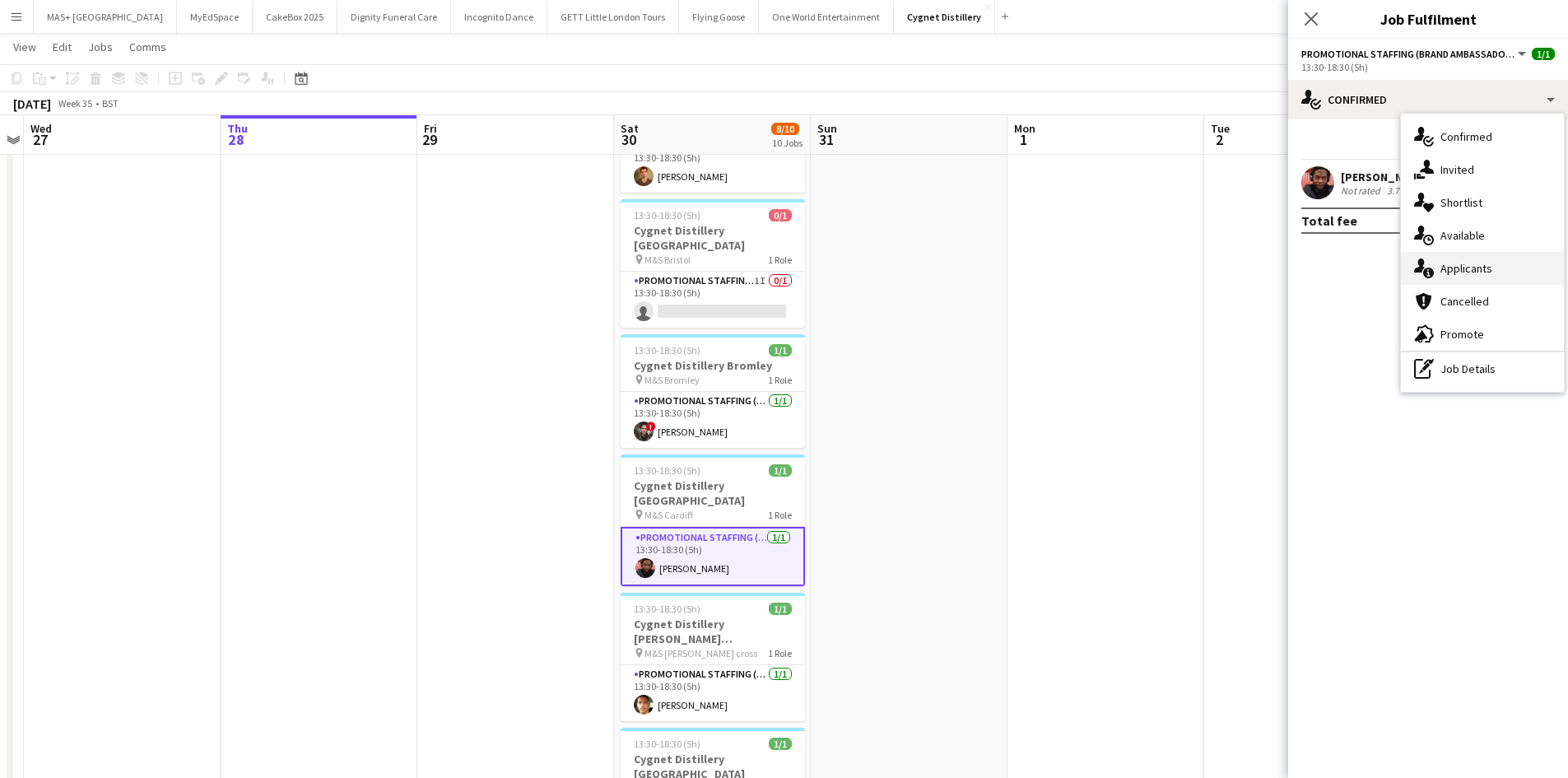
click at [1470, 263] on div "single-neutral-actions-information Applicants" at bounding box center [1481, 269] width 163 height 33
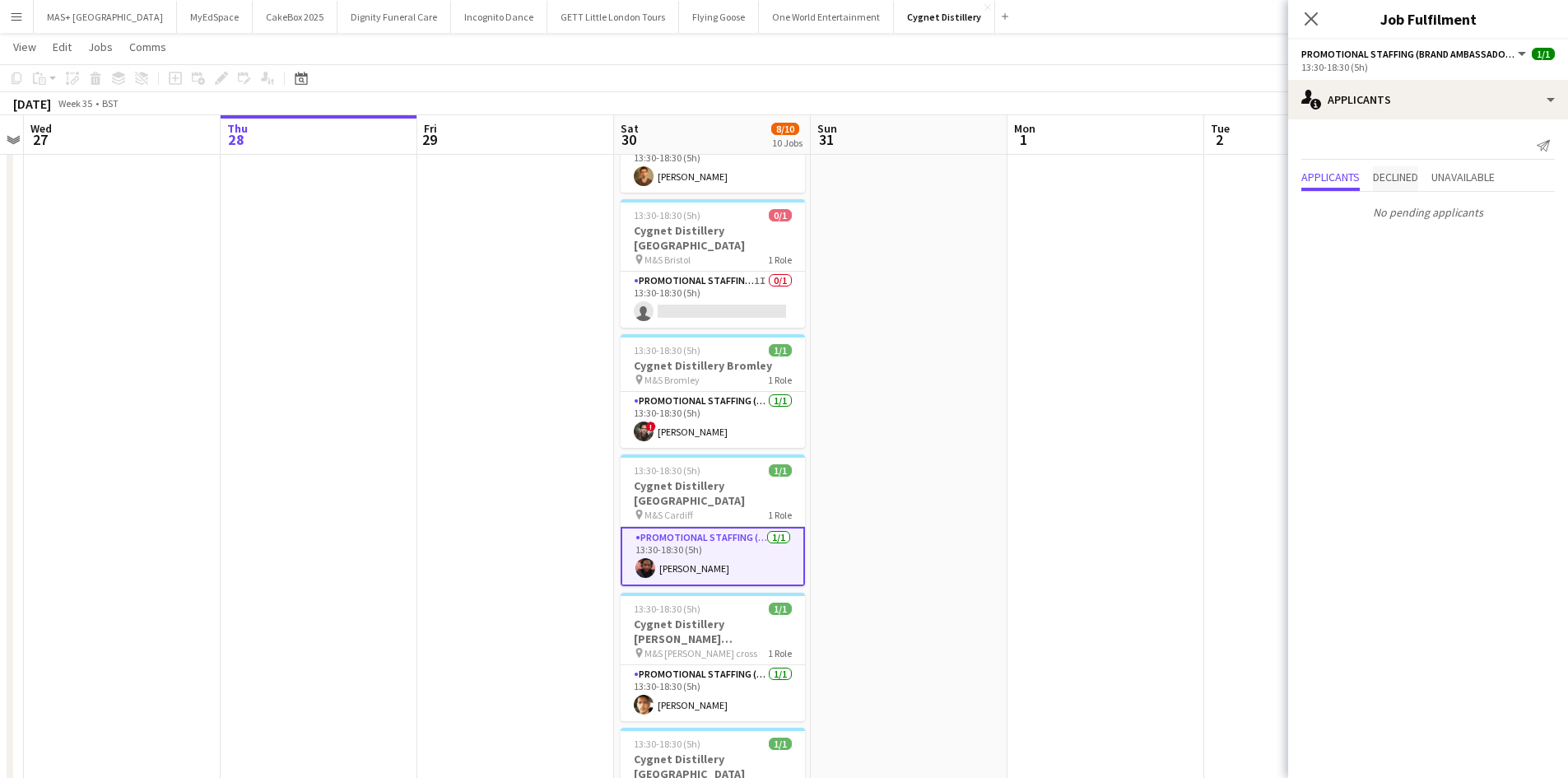
click at [1411, 180] on span "Declined" at bounding box center [1395, 177] width 45 height 12
click at [1455, 143] on span "Unavailable" at bounding box center [1463, 143] width 64 height 12
click at [1330, 137] on span "Applicants" at bounding box center [1330, 143] width 58 height 12
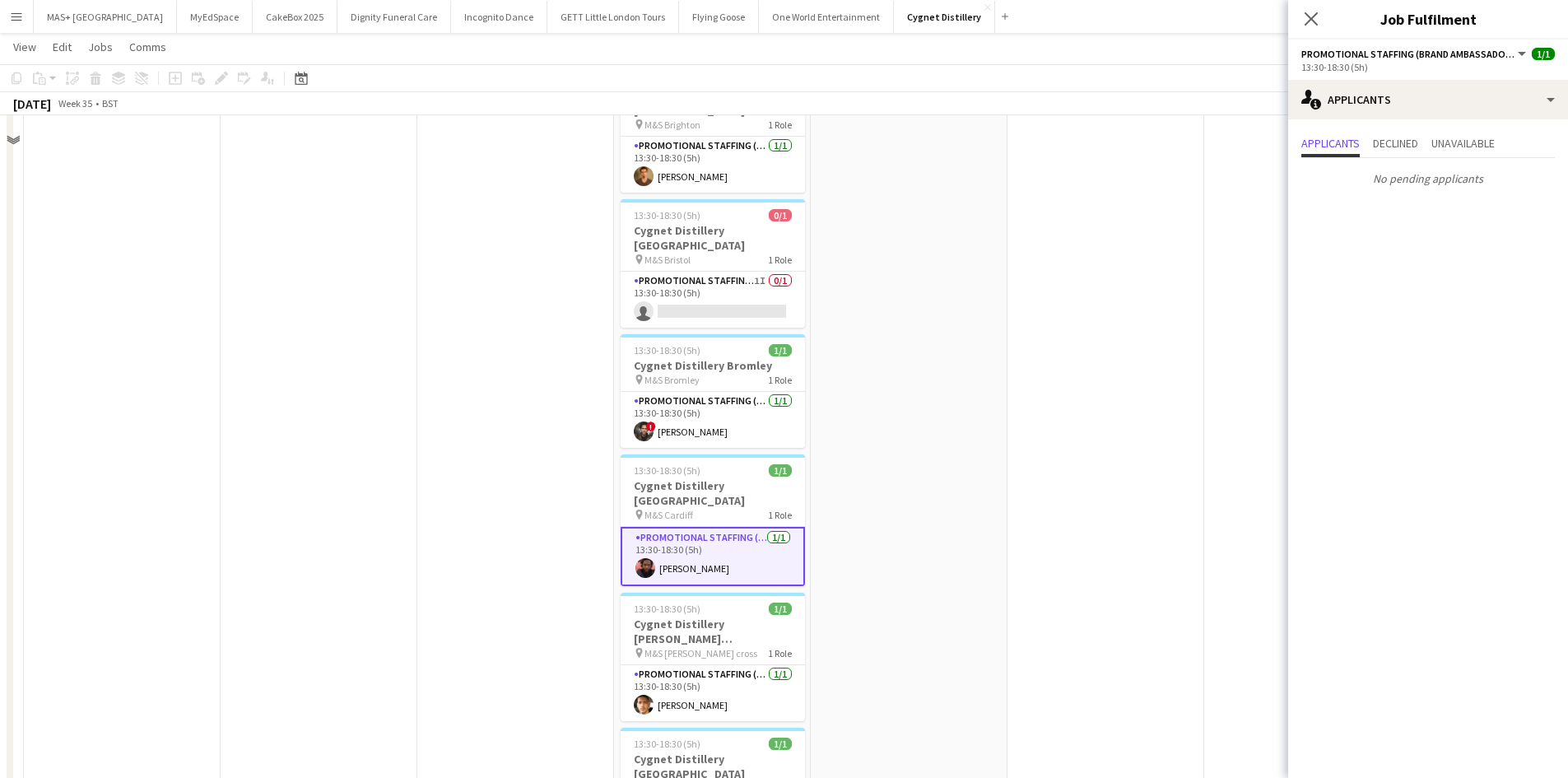
scroll to position [82, 0]
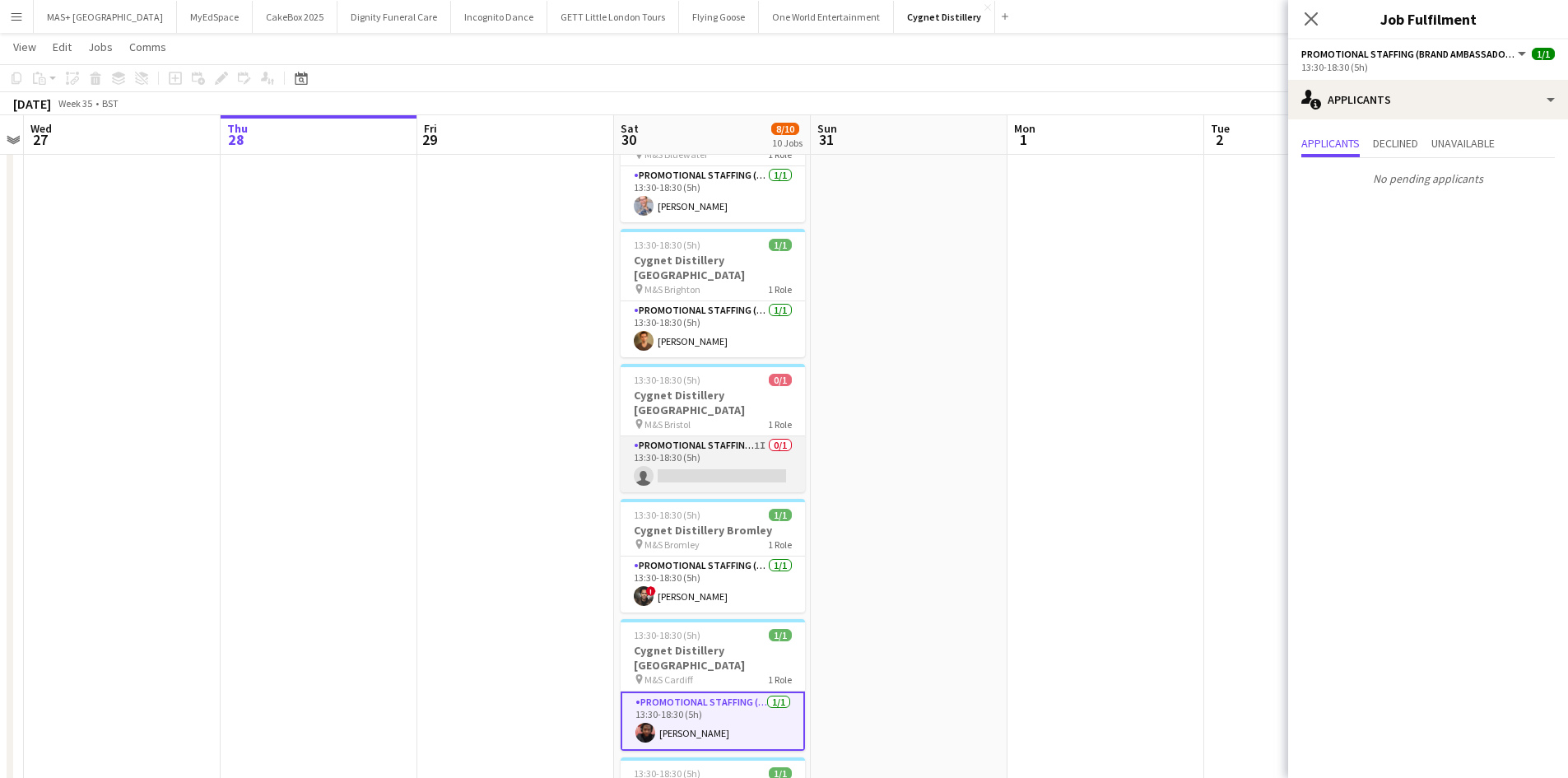
click at [667, 436] on app-card-role "Promotional Staffing (Brand Ambassadors) 1I 0/1 13:30-18:30 (5h) single-neutral…" at bounding box center [713, 464] width 184 height 56
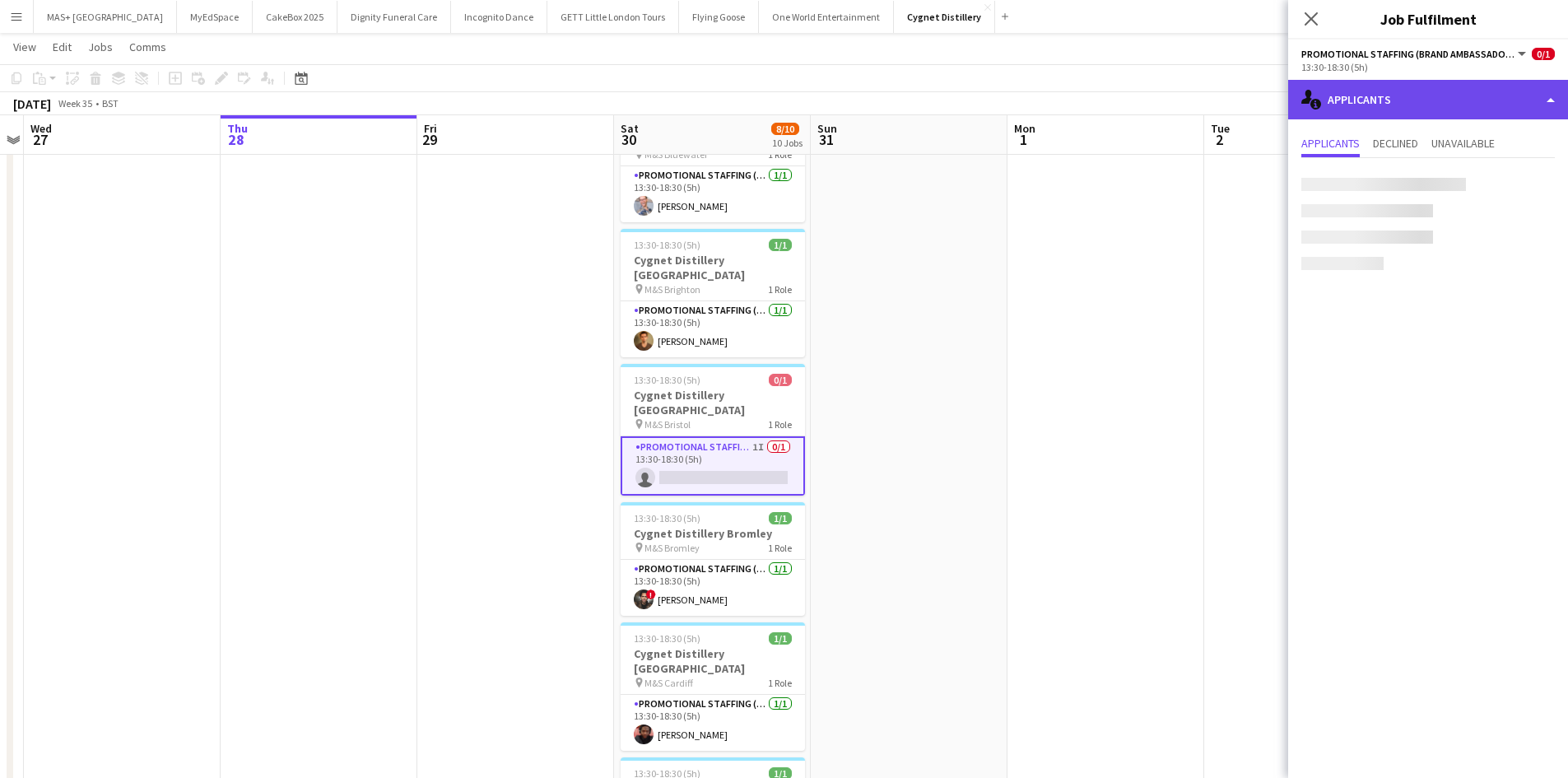
click at [1419, 106] on div "single-neutral-actions-information Applicants" at bounding box center [1428, 99] width 280 height 40
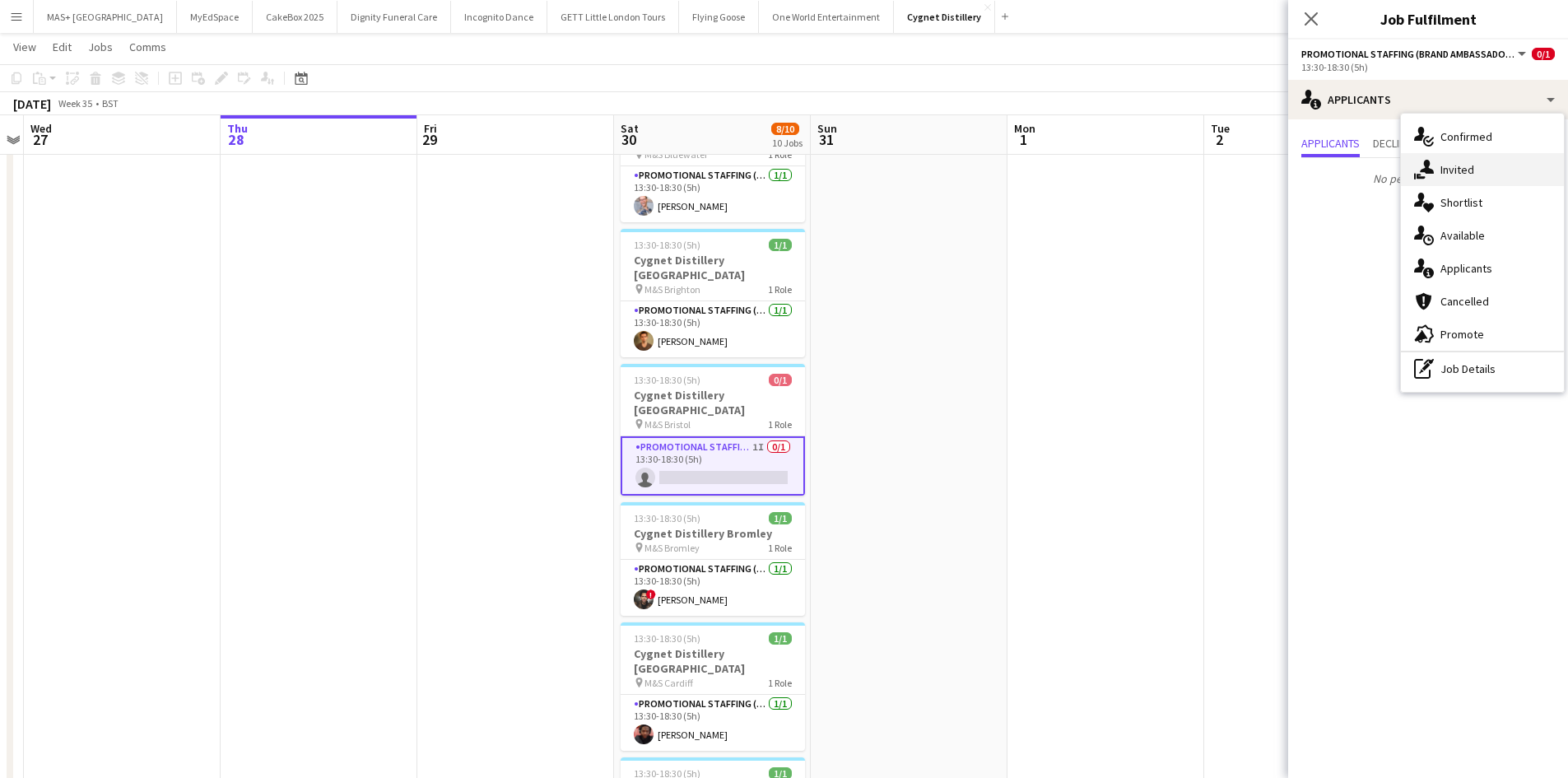
click at [1450, 173] on div "single-neutral-actions-share-1 Invited" at bounding box center [1481, 169] width 163 height 33
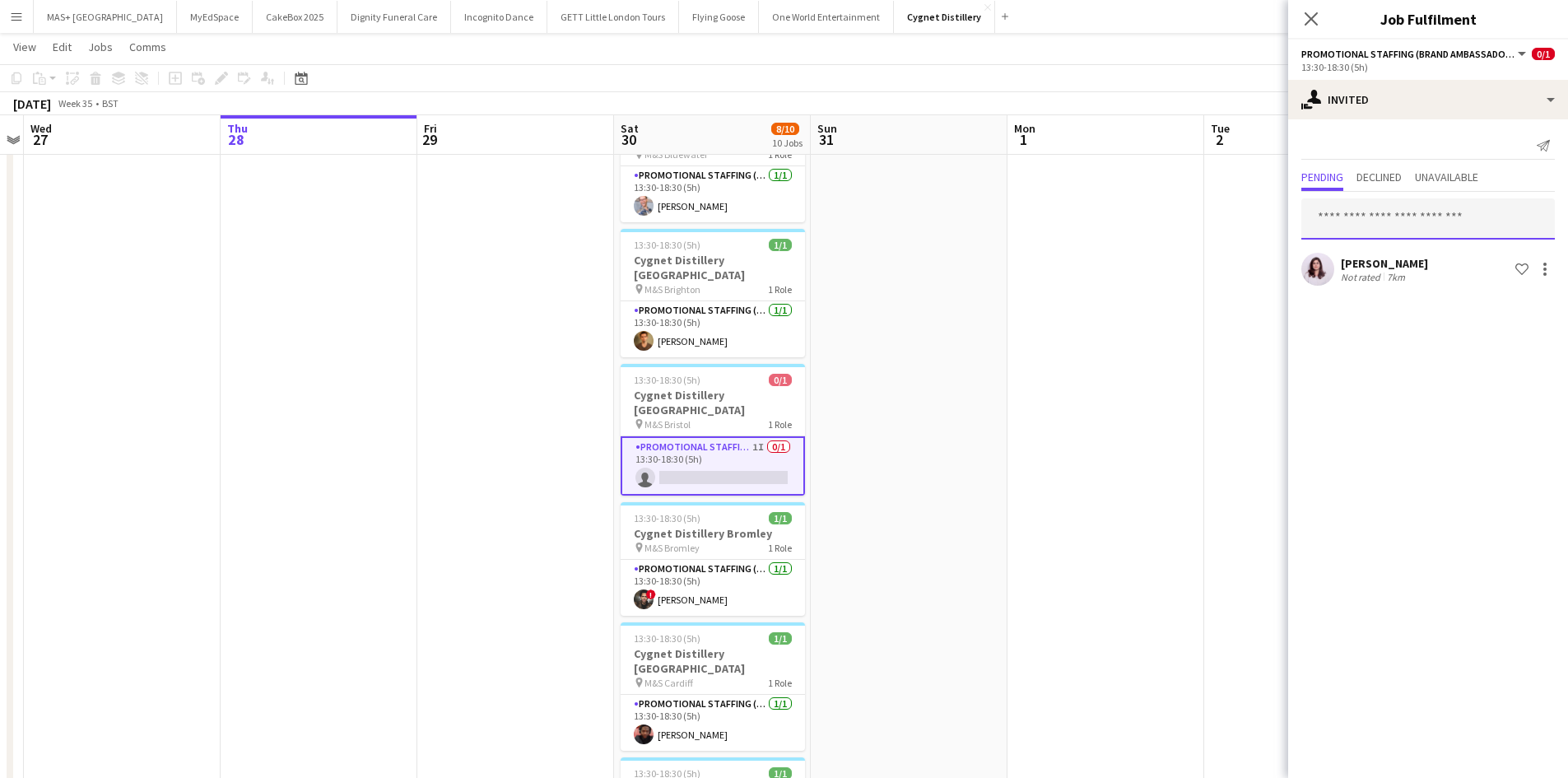
click at [1379, 213] on input "text" at bounding box center [1427, 218] width 253 height 41
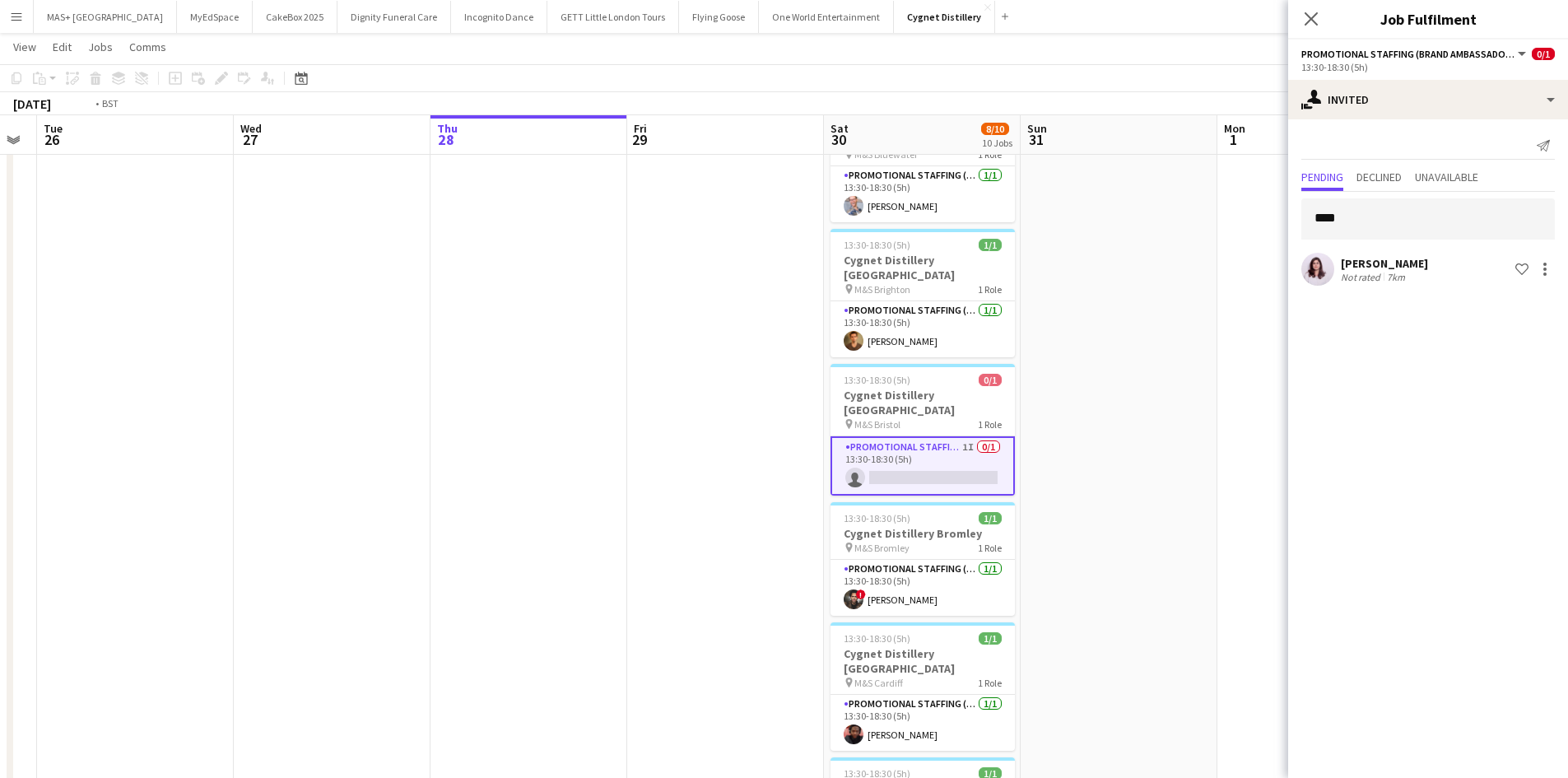
scroll to position [0, 514]
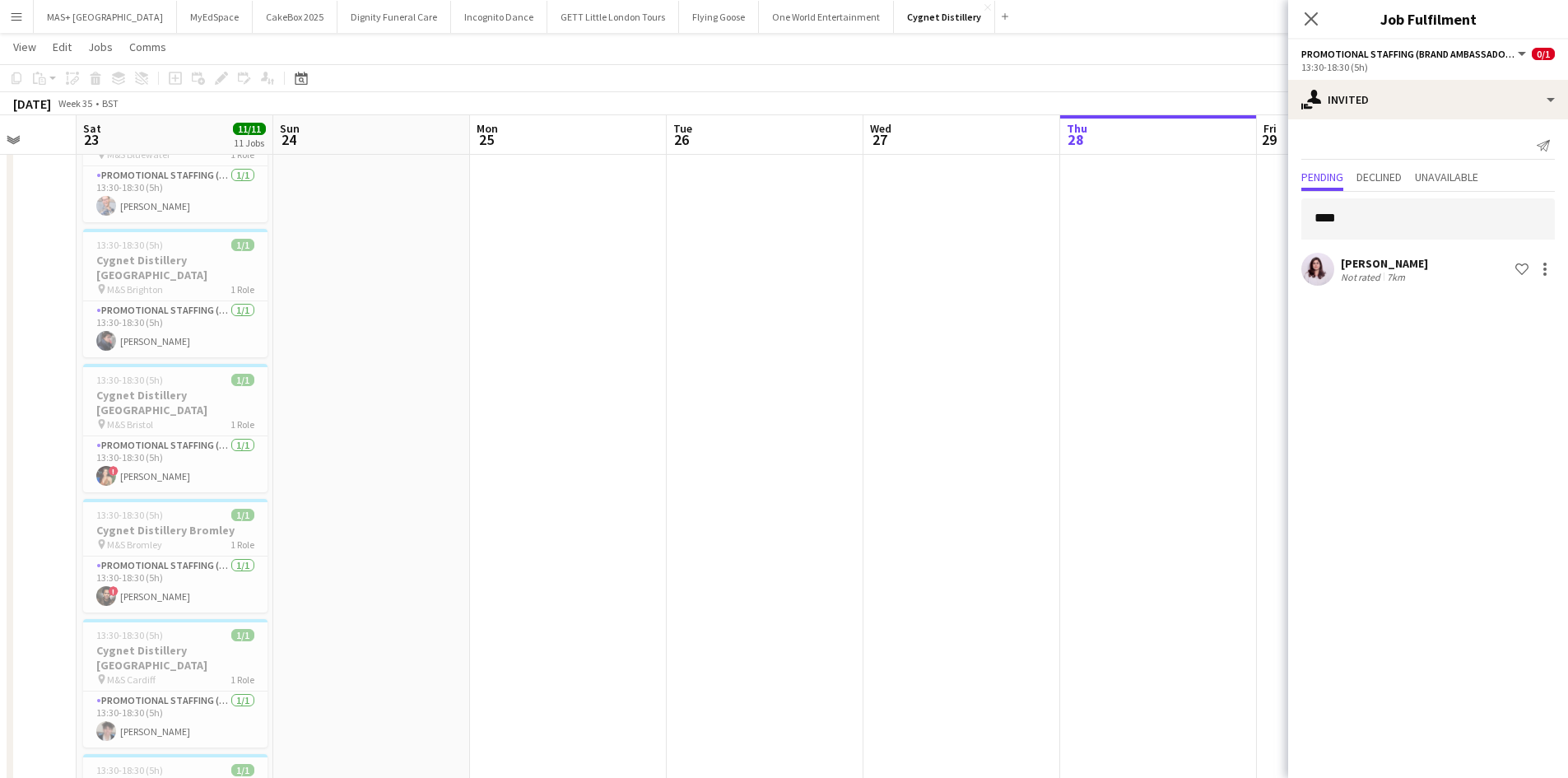
drag, startPoint x: 359, startPoint y: 368, endPoint x: 1311, endPoint y: 401, distance: 952.6
click at [1311, 401] on body "Menu Boards Boards Boards All jobs Status Workforce Workforce My Workforce Recr…" at bounding box center [784, 790] width 1568 height 1744
click at [1412, 221] on input "****" at bounding box center [1427, 218] width 253 height 41
type input "**********"
click at [1394, 168] on span "Declined" at bounding box center [1378, 179] width 45 height 25
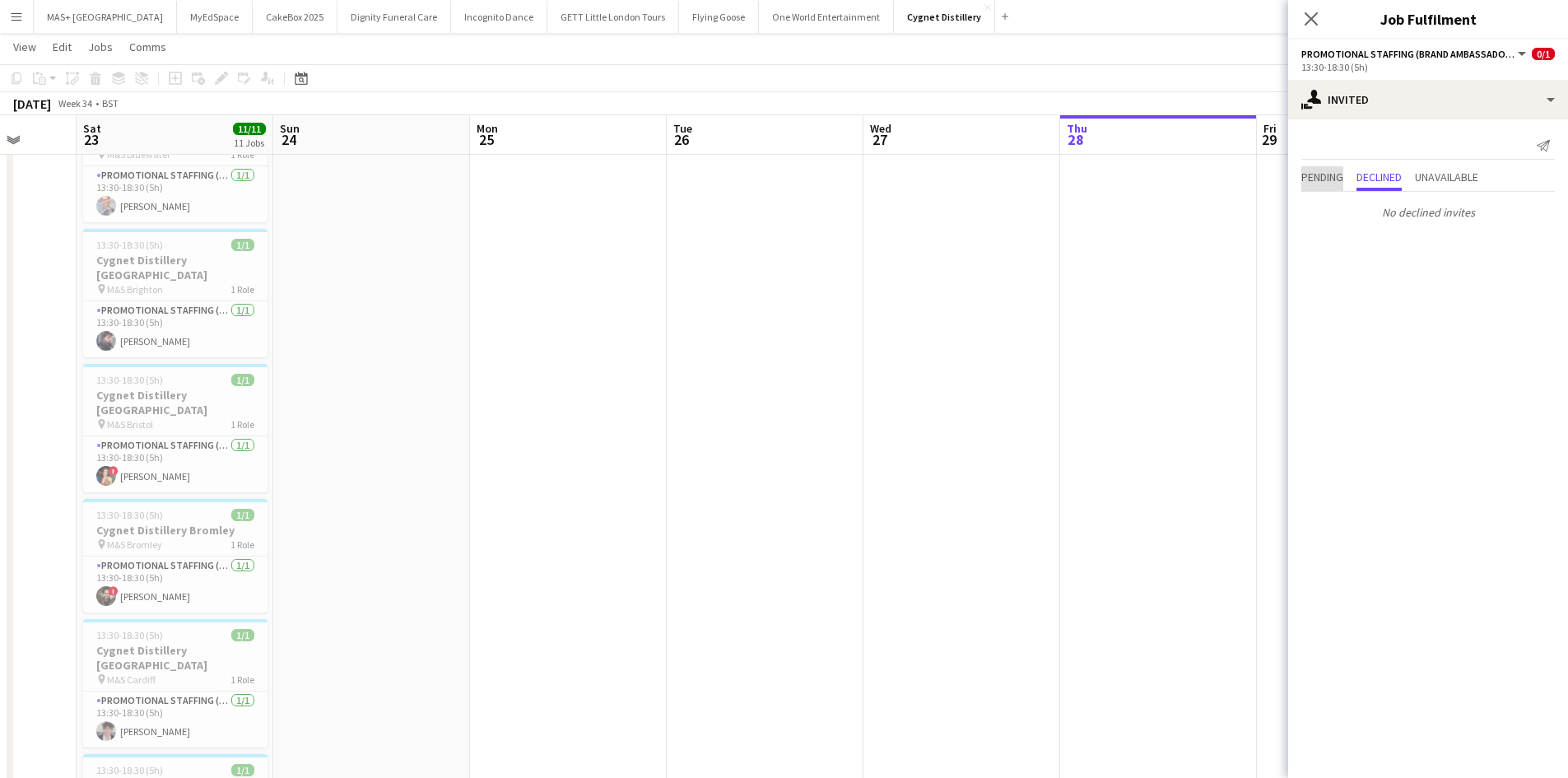
click at [1333, 172] on span "Pending" at bounding box center [1322, 177] width 42 height 12
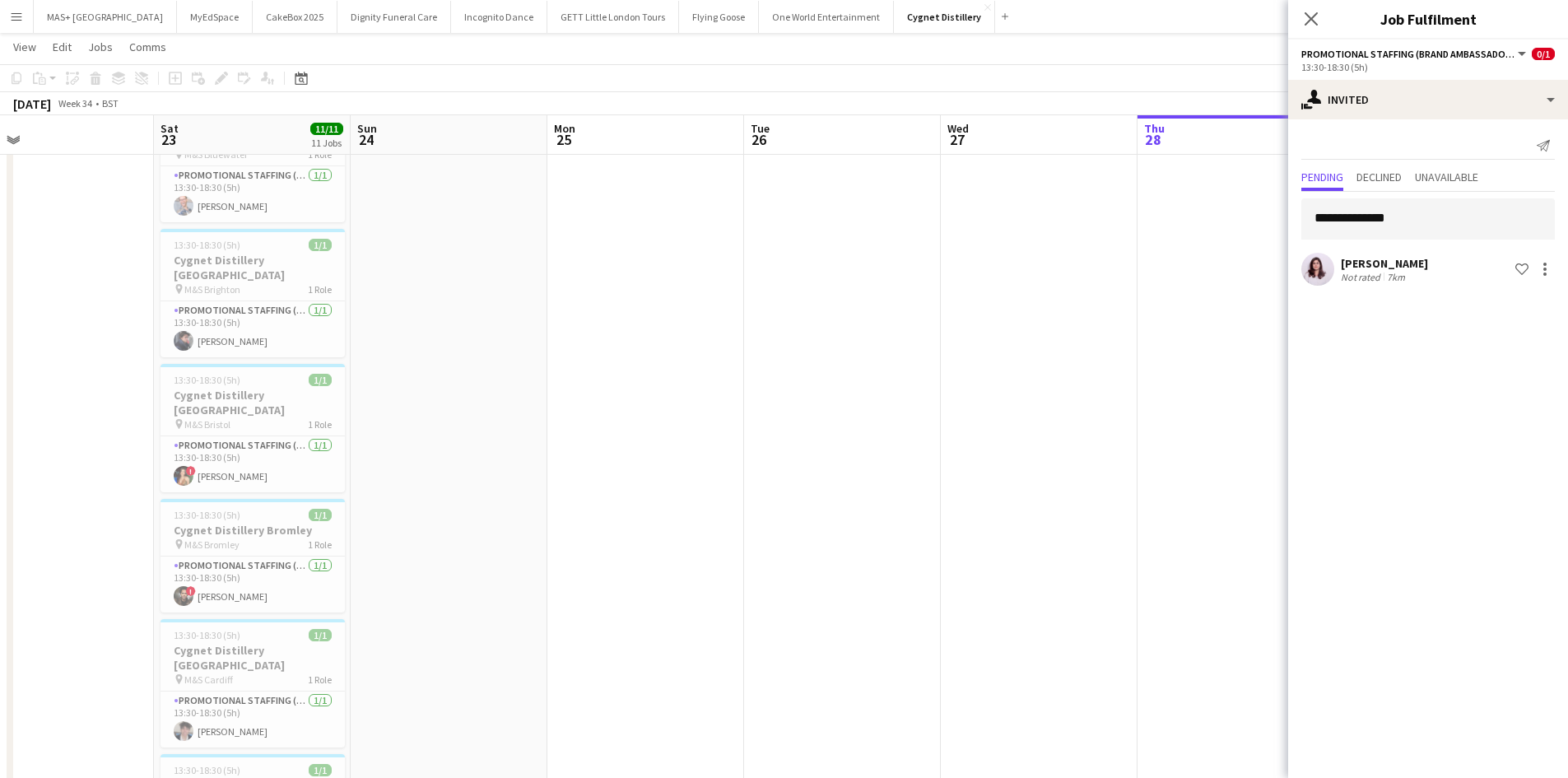
drag, startPoint x: 540, startPoint y: 423, endPoint x: 618, endPoint y: 418, distance: 78.2
click at [251, 444] on app-card-role "Promotional Staffing (Brand Ambassadors) 1/1 13:30-18:30 (5h) ! Catalina Tobar" at bounding box center [252, 464] width 184 height 56
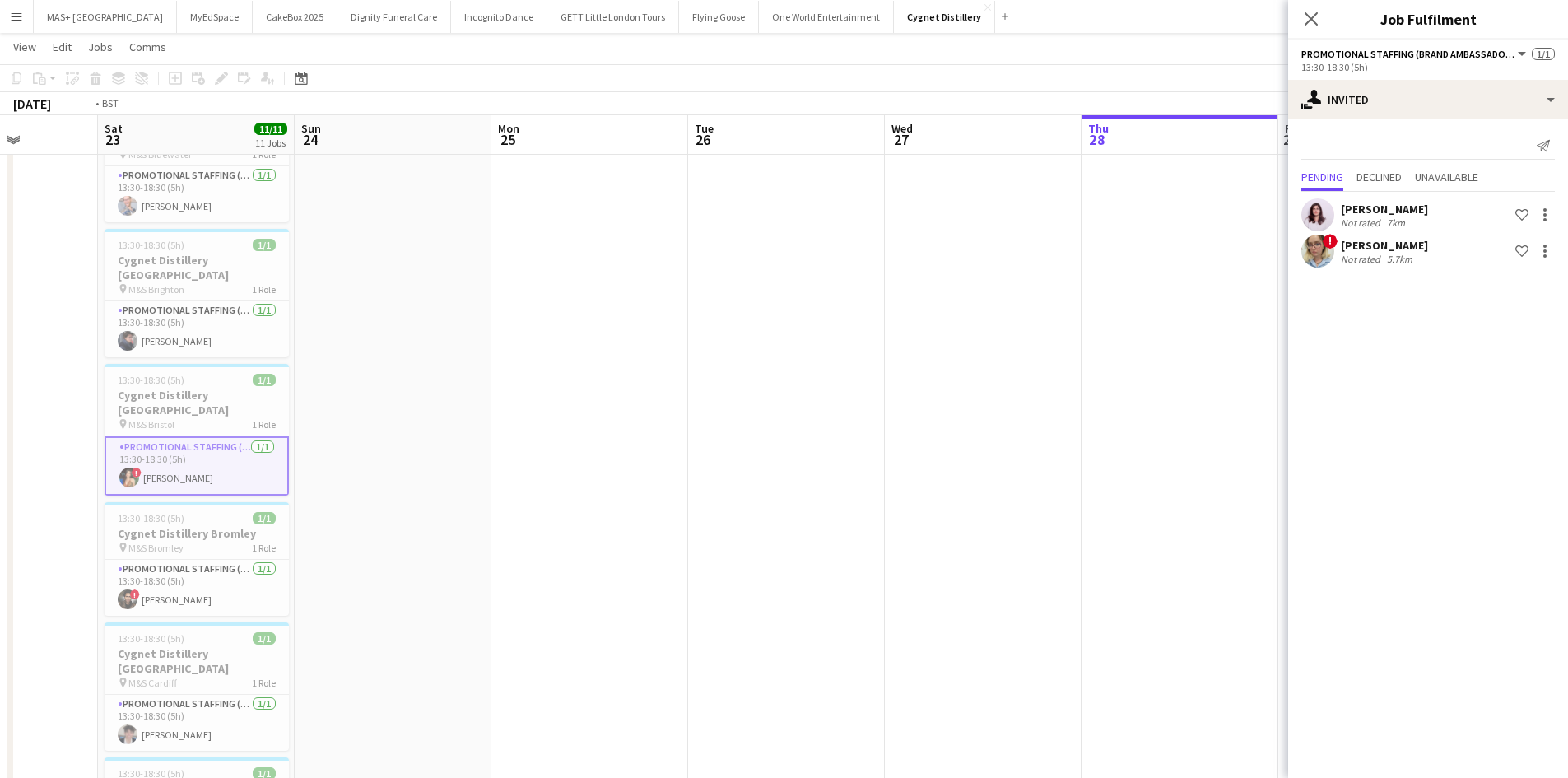
drag, startPoint x: 161, startPoint y: 439, endPoint x: 1074, endPoint y: 436, distance: 913.0
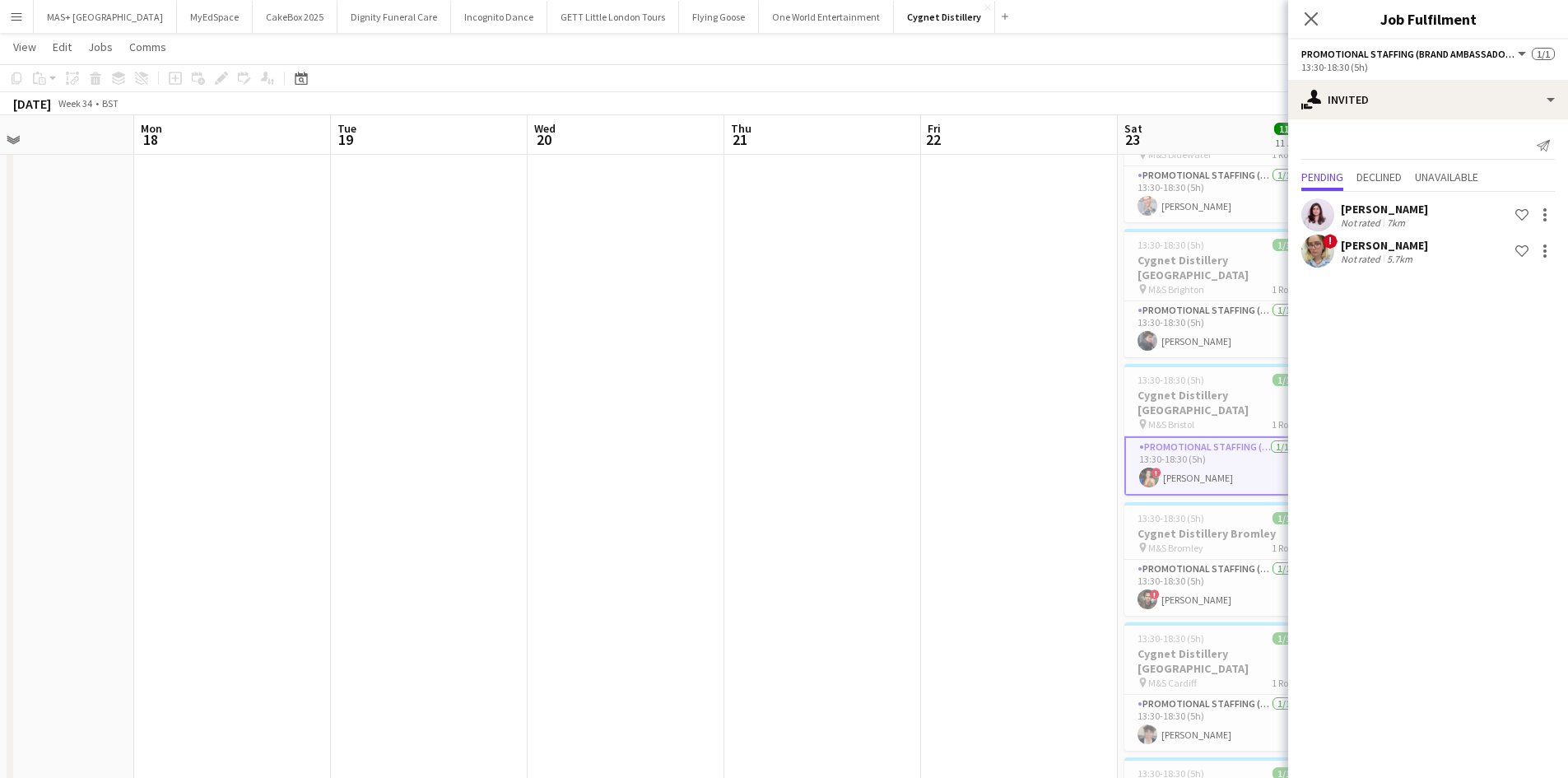
drag, startPoint x: 442, startPoint y: 436, endPoint x: 1145, endPoint y: 437, distance: 703.0
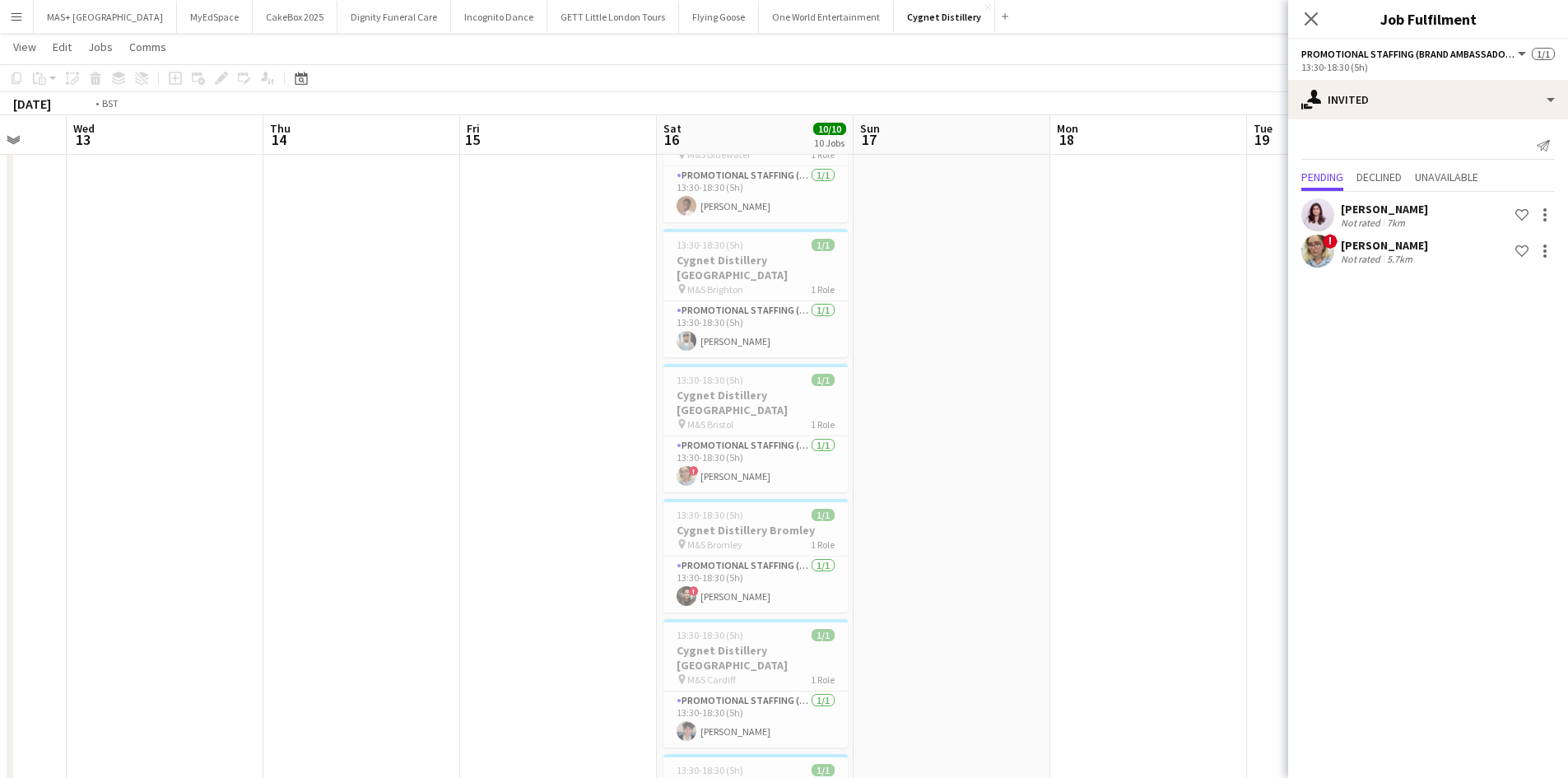
drag, startPoint x: 562, startPoint y: 438, endPoint x: 1016, endPoint y: 434, distance: 454.0
click at [1326, 435] on body "Menu Boards Boards Boards All jobs Status Workforce Workforce My Workforce Recr…" at bounding box center [784, 790] width 1568 height 1744
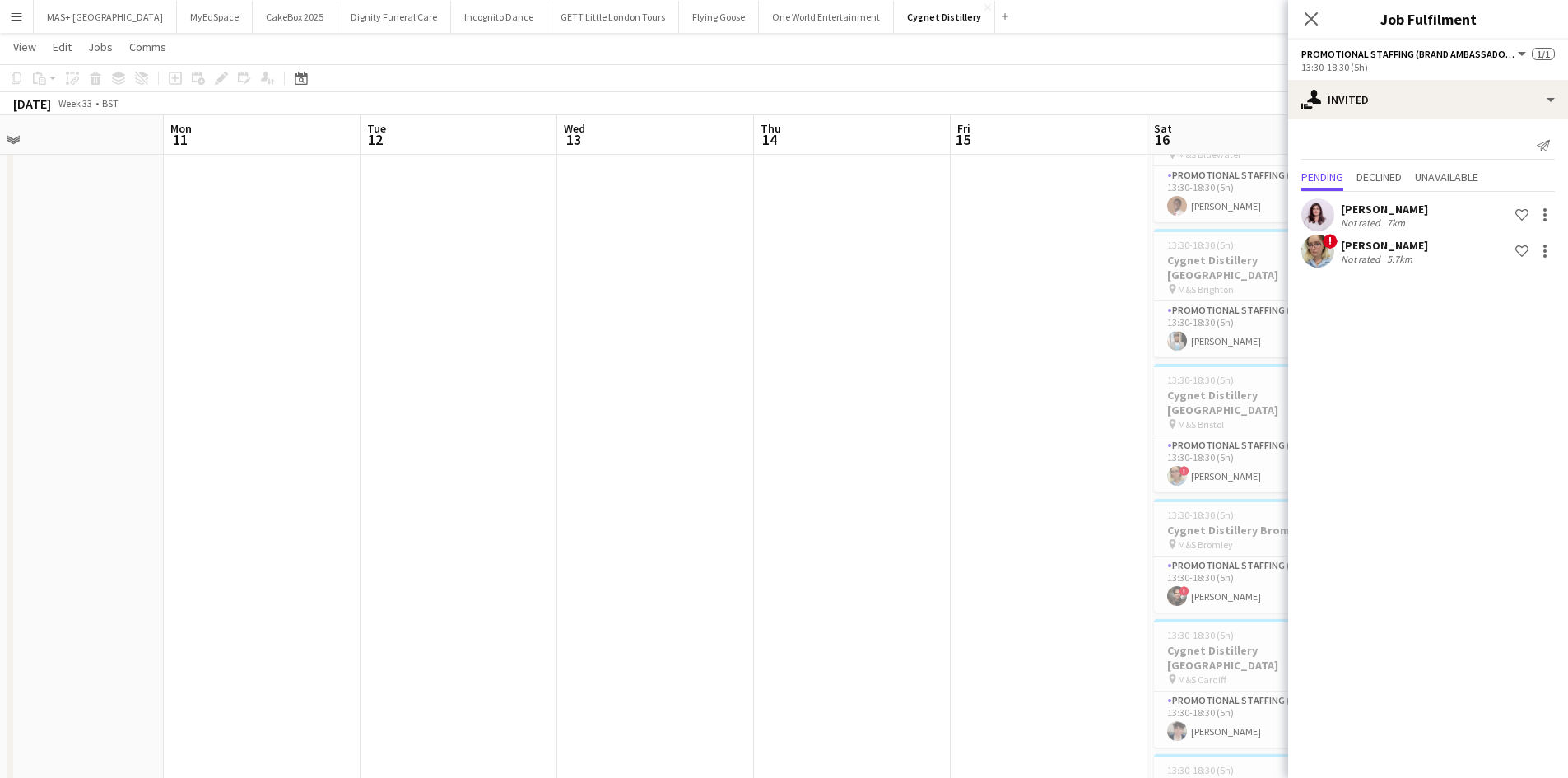
drag, startPoint x: 772, startPoint y: 429, endPoint x: 1401, endPoint y: 431, distance: 629.0
click at [1401, 429] on body "Menu Boards Boards Boards All jobs Status Workforce Workforce My Workforce Recr…" at bounding box center [784, 790] width 1568 height 1744
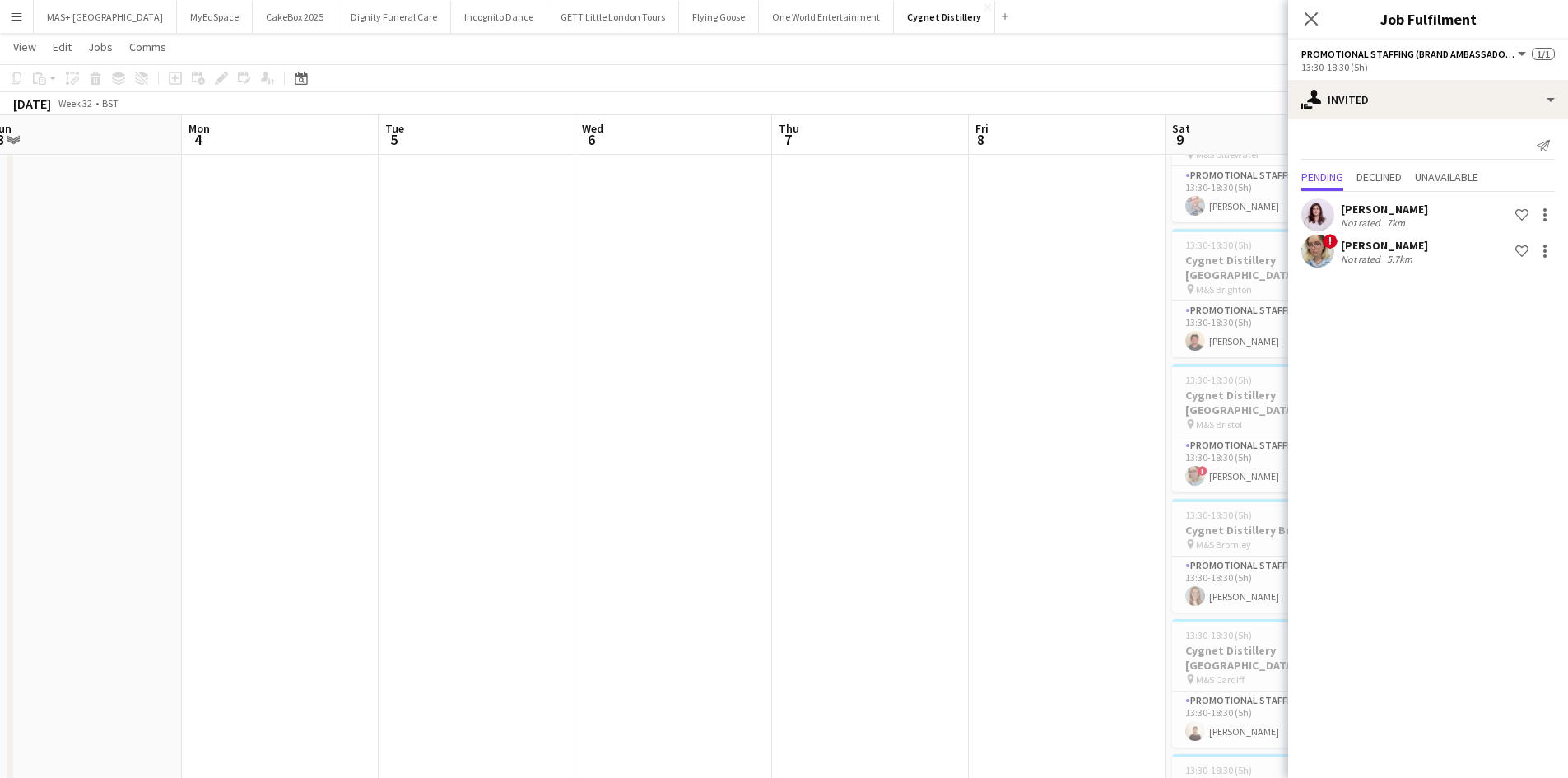
drag, startPoint x: 1225, startPoint y: 415, endPoint x: 620, endPoint y: 398, distance: 605.2
click at [1385, 409] on body "Menu Boards Boards Boards All jobs Status Workforce Workforce My Workforce Recr…" at bounding box center [784, 790] width 1568 height 1744
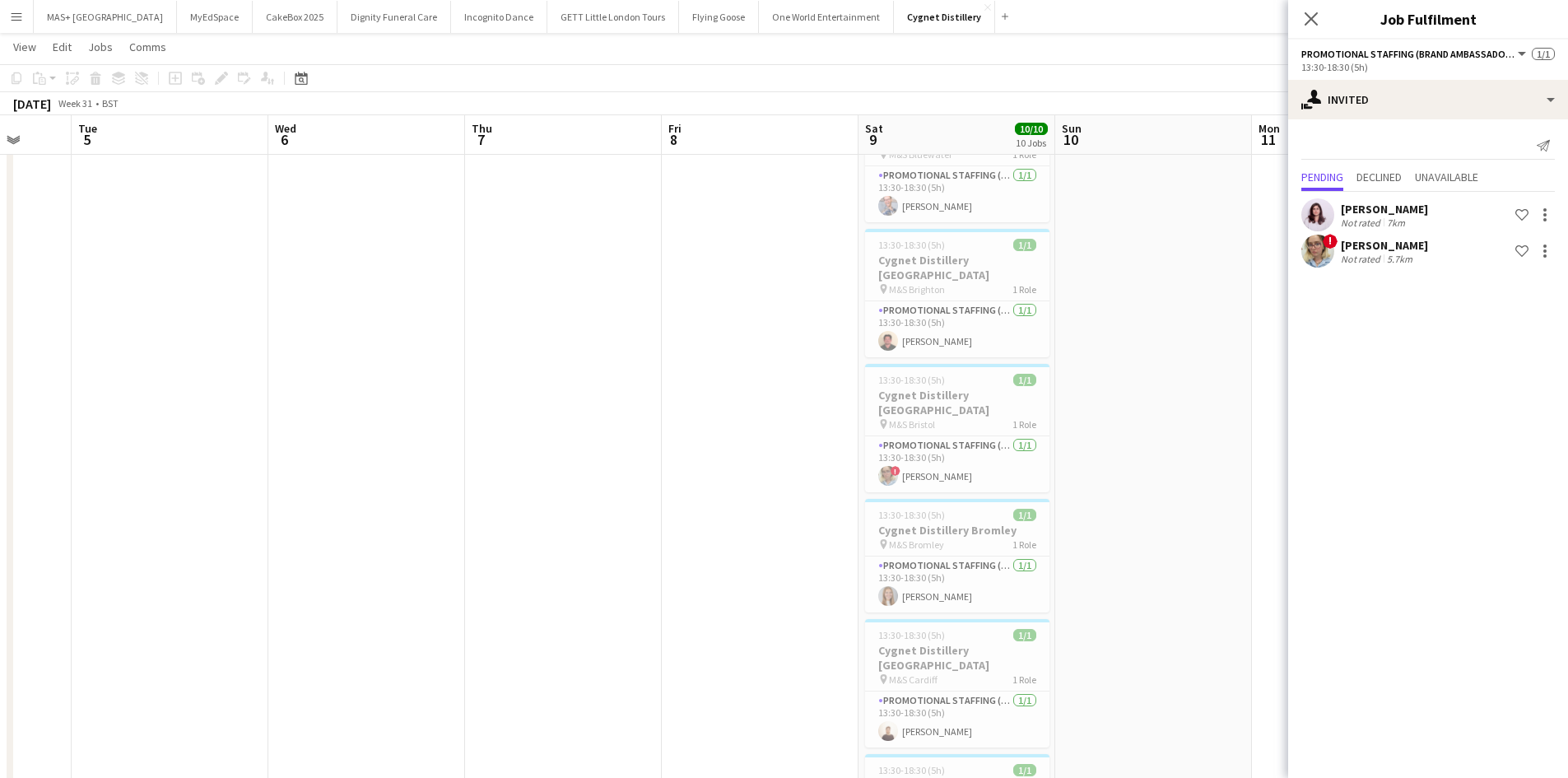
drag, startPoint x: 703, startPoint y: 393, endPoint x: 1209, endPoint y: 398, distance: 506.0
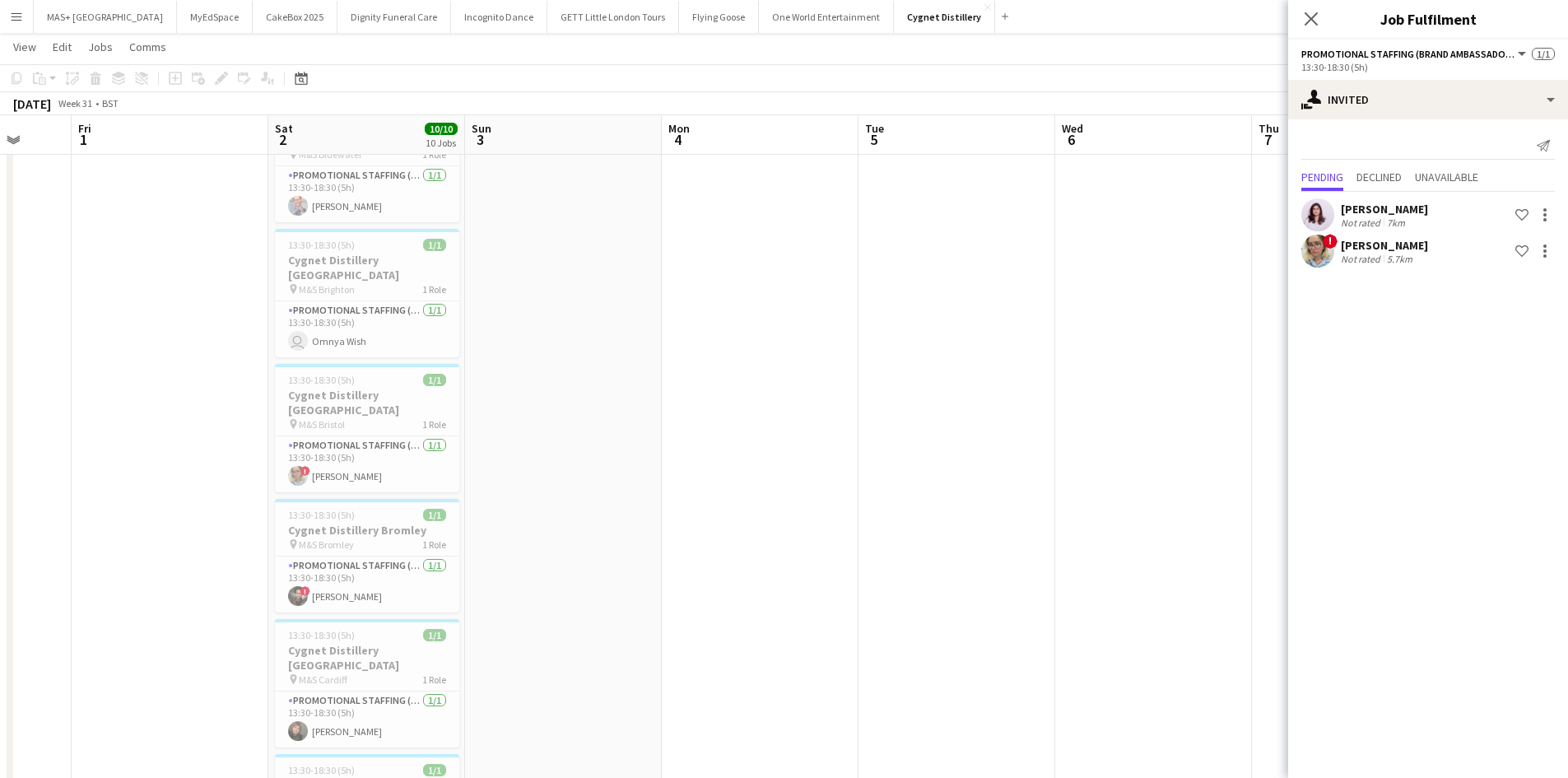
scroll to position [0, 432]
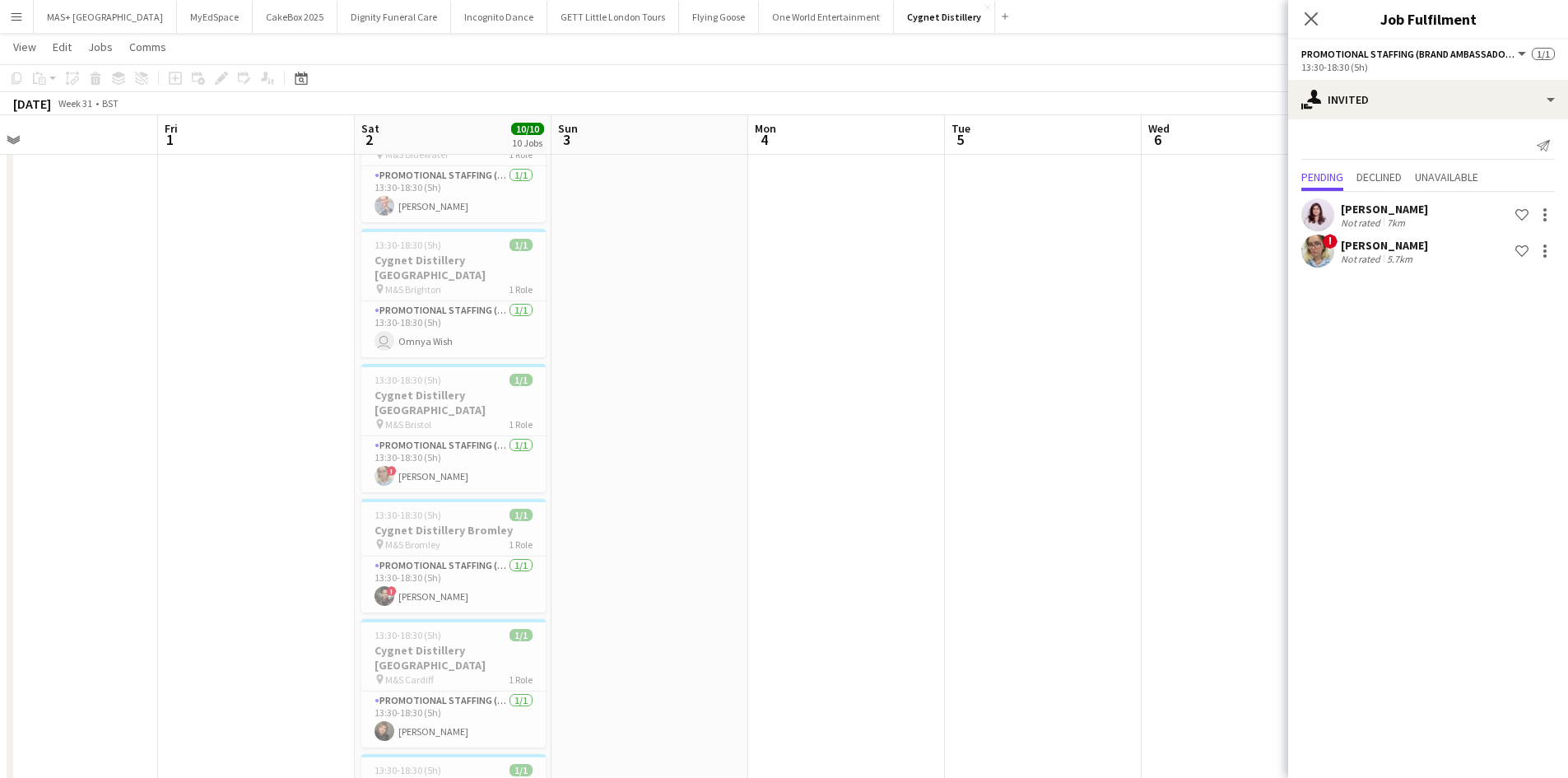
drag, startPoint x: 650, startPoint y: 402, endPoint x: 737, endPoint y: 401, distance: 87.0
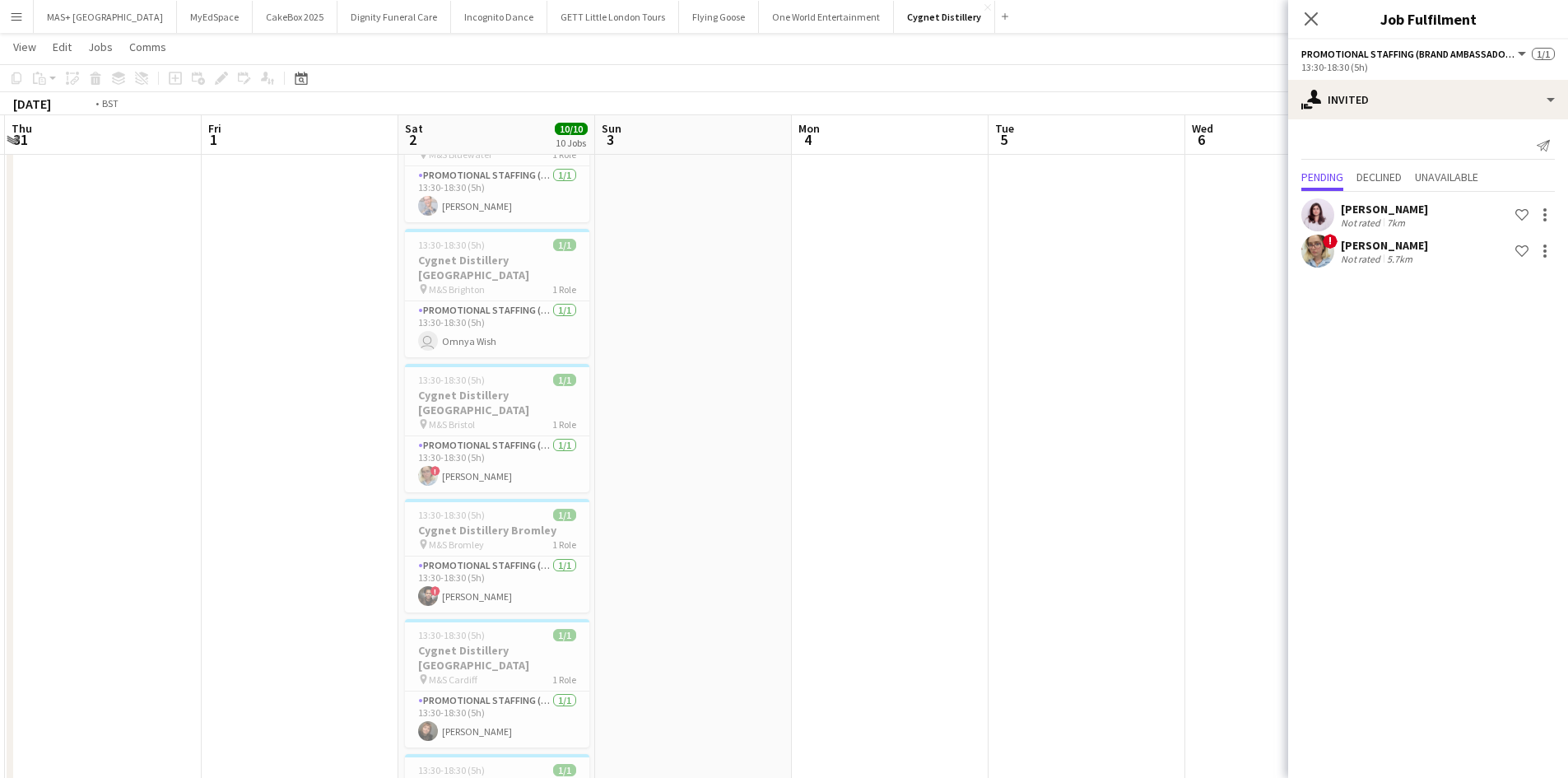
drag, startPoint x: 219, startPoint y: 383, endPoint x: 558, endPoint y: 399, distance: 339.4
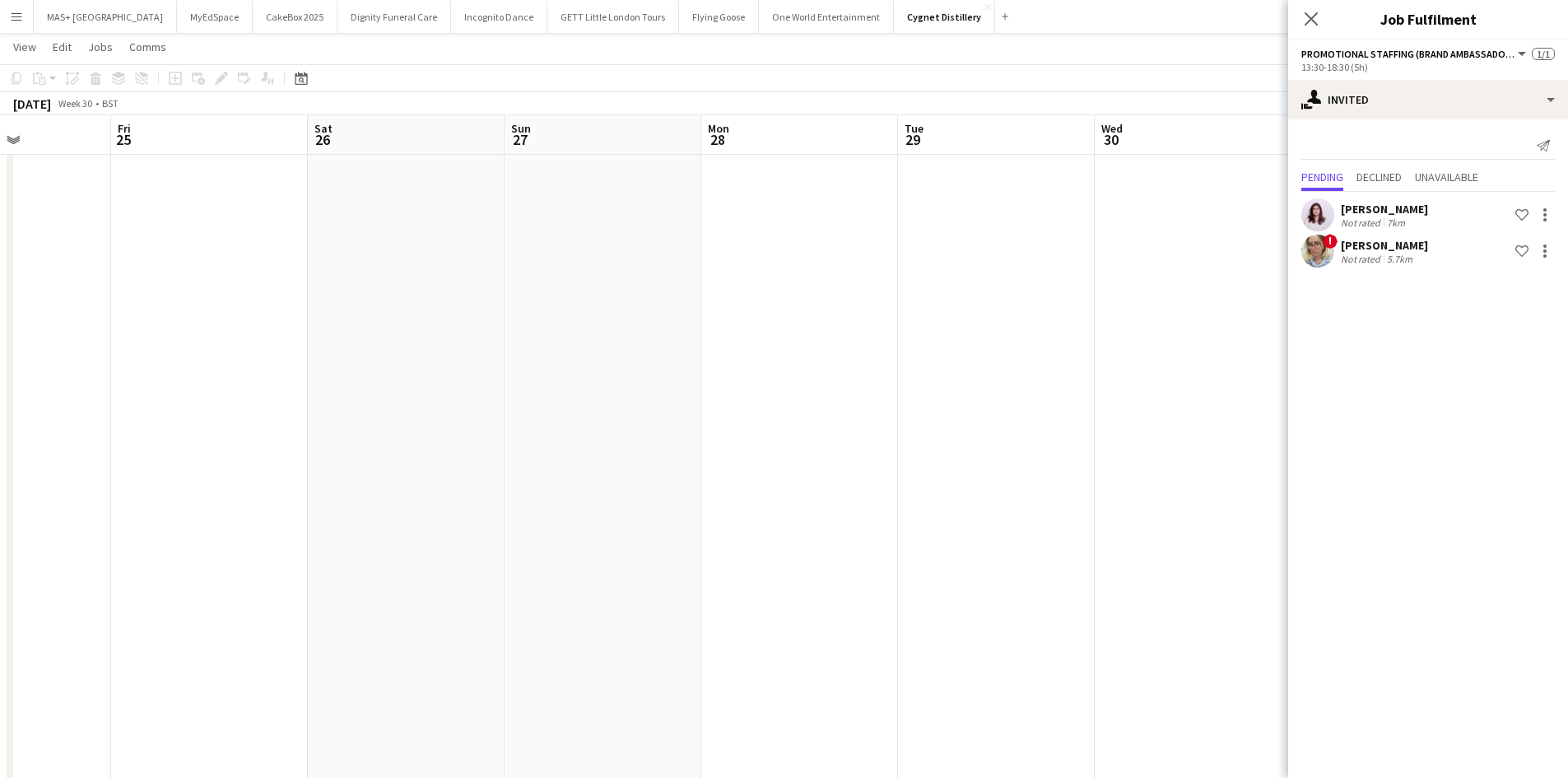
drag, startPoint x: 691, startPoint y: 390, endPoint x: 1007, endPoint y: 390, distance: 316.0
drag, startPoint x: 960, startPoint y: 404, endPoint x: -285, endPoint y: 311, distance: 1248.5
click at [0, 311] on html "Menu Boards Boards Boards All jobs Status Workforce Workforce My Workforce Recr…" at bounding box center [784, 790] width 1568 height 1744
drag, startPoint x: 981, startPoint y: 408, endPoint x: 121, endPoint y: 309, distance: 865.7
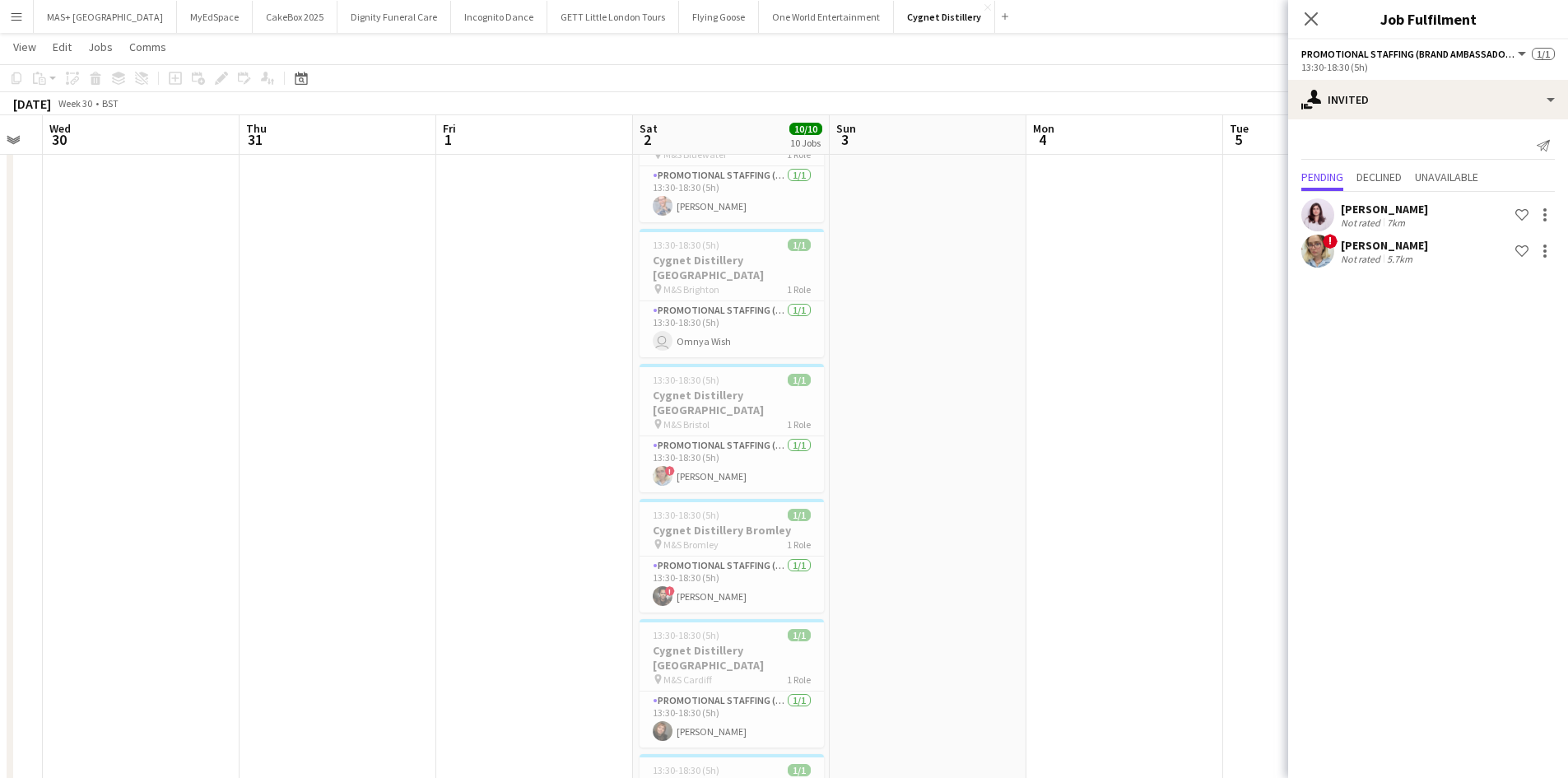
drag, startPoint x: 1113, startPoint y: 353, endPoint x: 698, endPoint y: 355, distance: 415.0
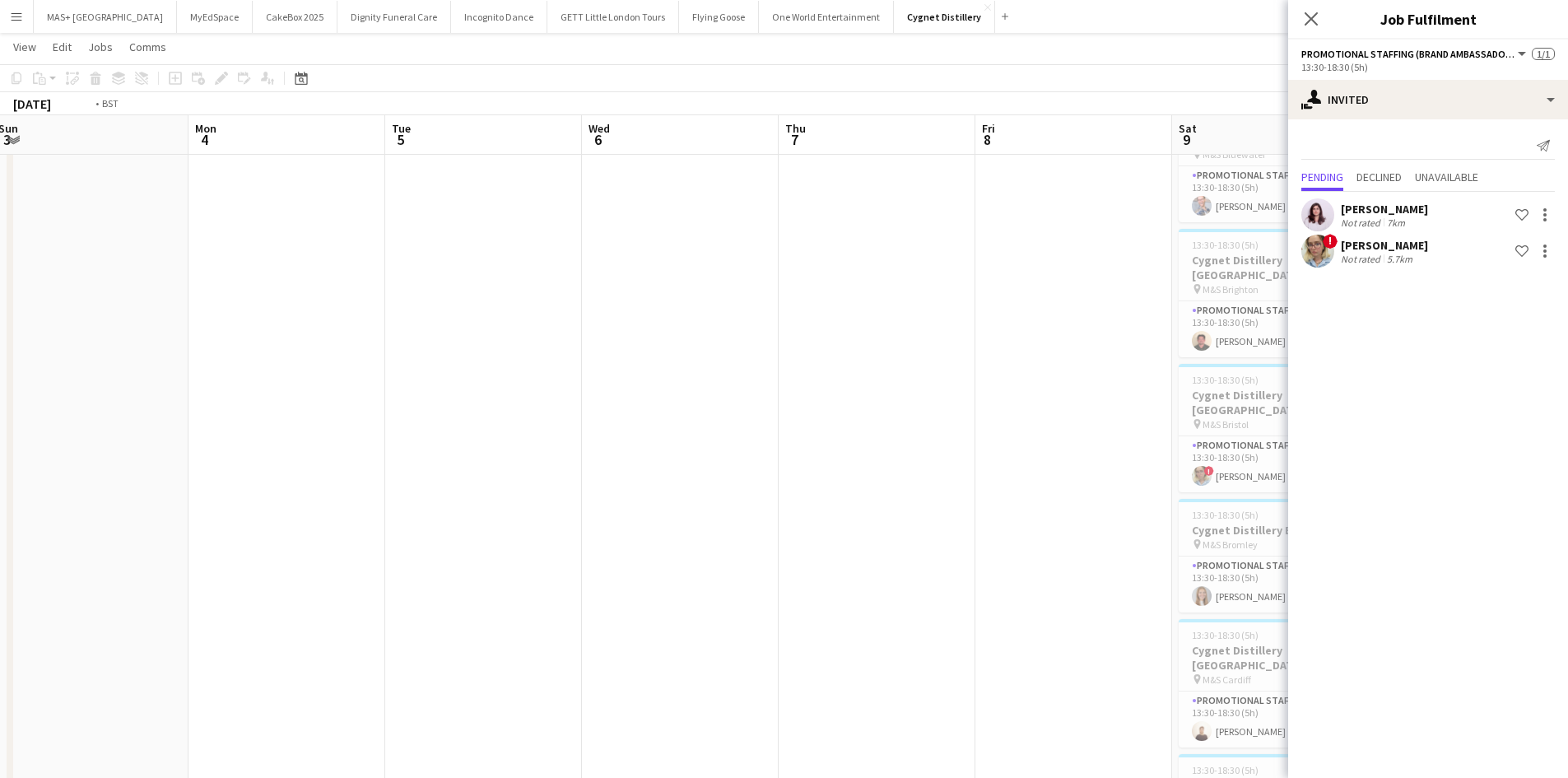
drag, startPoint x: 687, startPoint y: 333, endPoint x: 710, endPoint y: 372, distance: 45.3
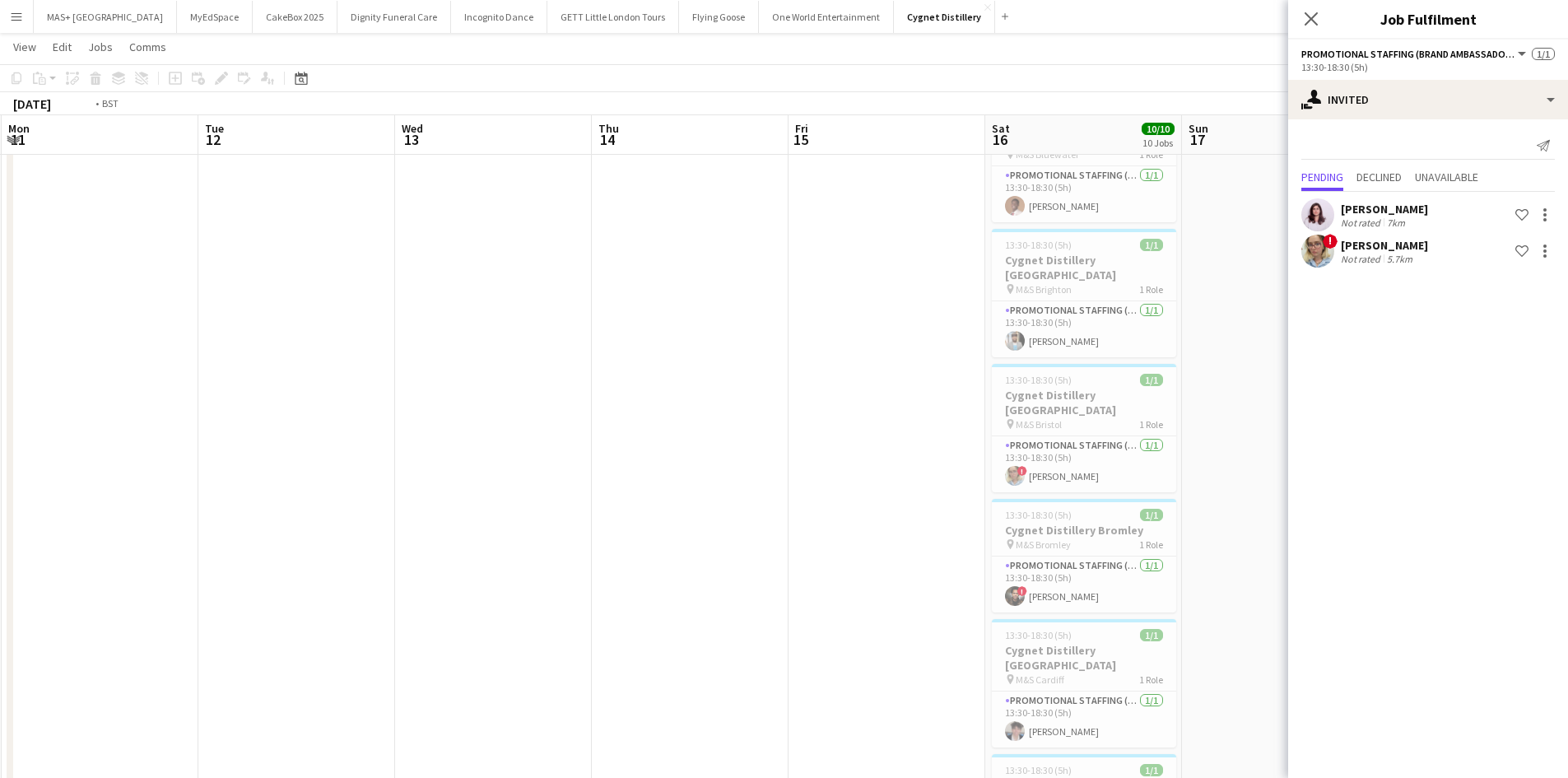
drag, startPoint x: 1028, startPoint y: 387, endPoint x: 566, endPoint y: 405, distance: 462.4
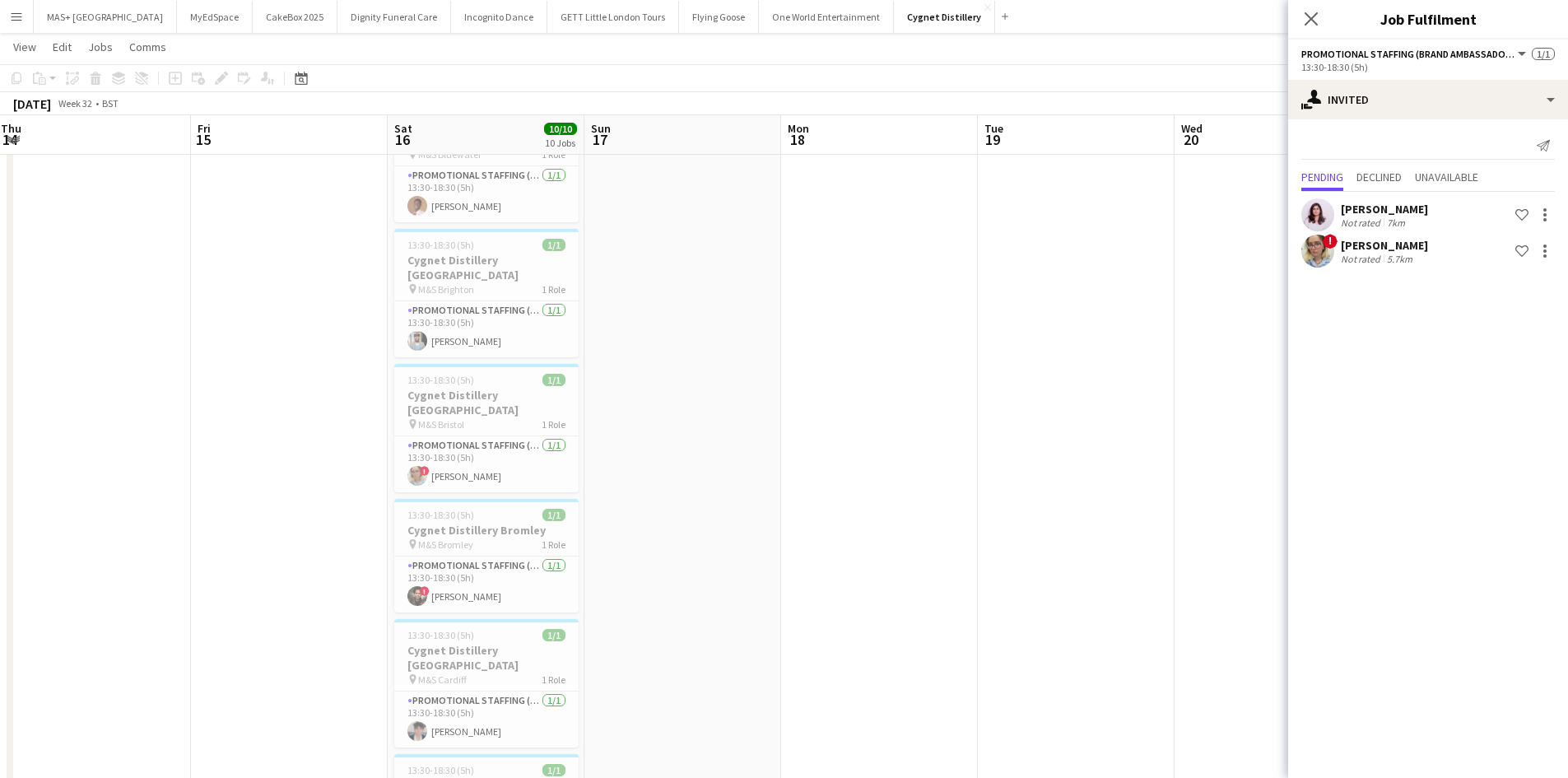
drag, startPoint x: 610, startPoint y: 395, endPoint x: 677, endPoint y: 399, distance: 67.1
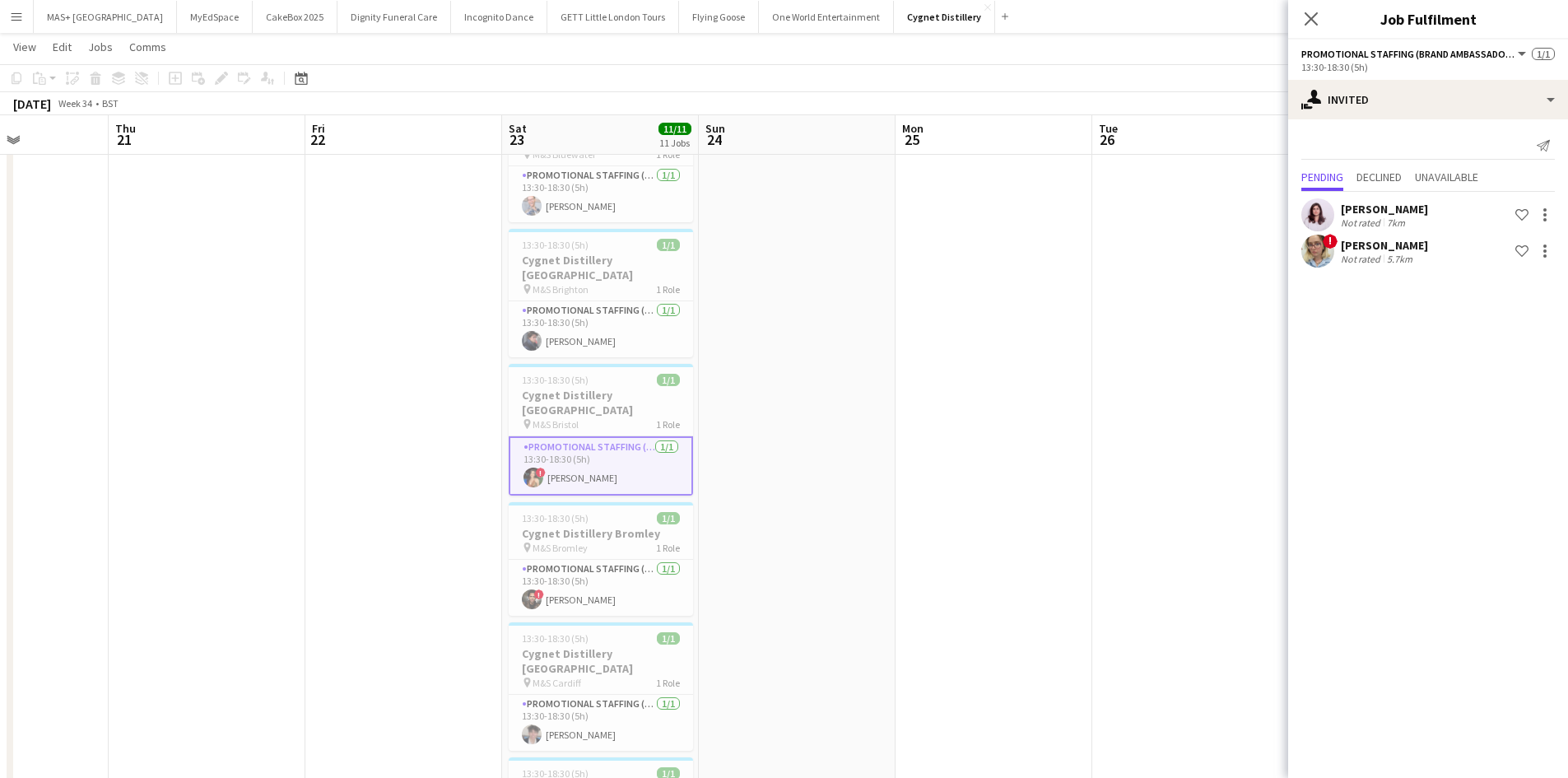
drag, startPoint x: 826, startPoint y: 391, endPoint x: 261, endPoint y: 391, distance: 565.0
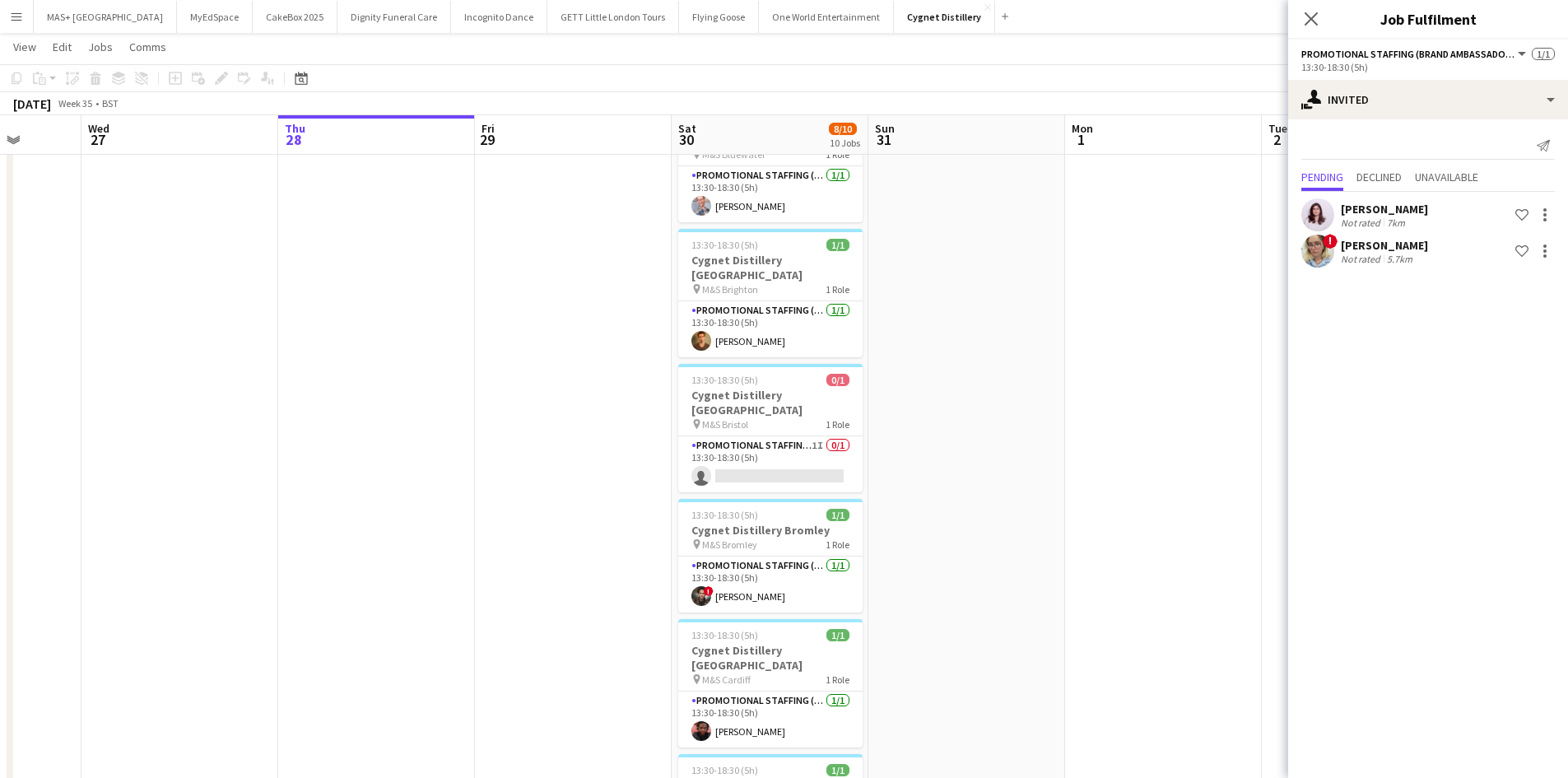
drag, startPoint x: 909, startPoint y: 428, endPoint x: 470, endPoint y: 401, distance: 439.8
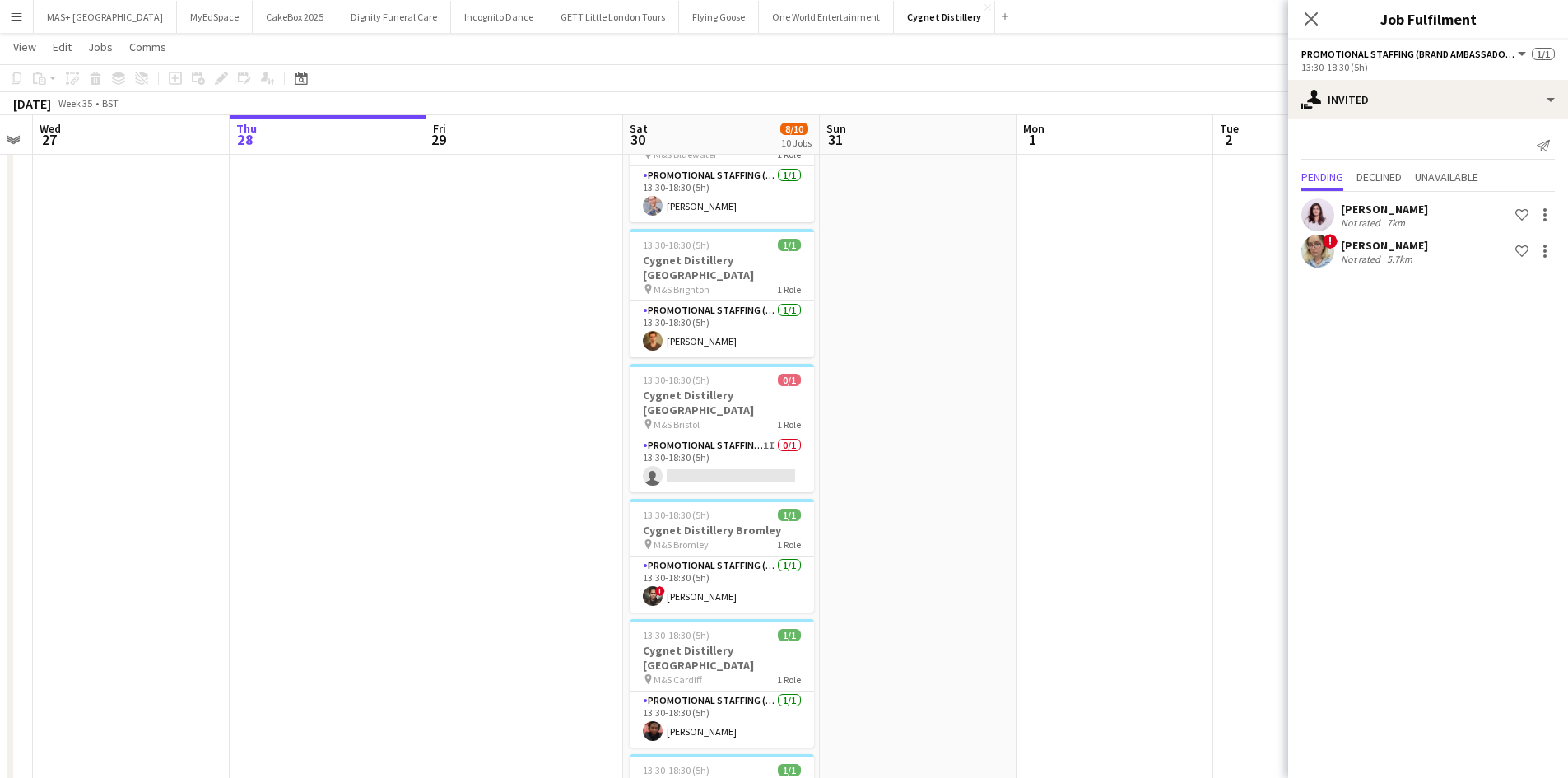
drag, startPoint x: 964, startPoint y: 406, endPoint x: 915, endPoint y: 406, distance: 49.0
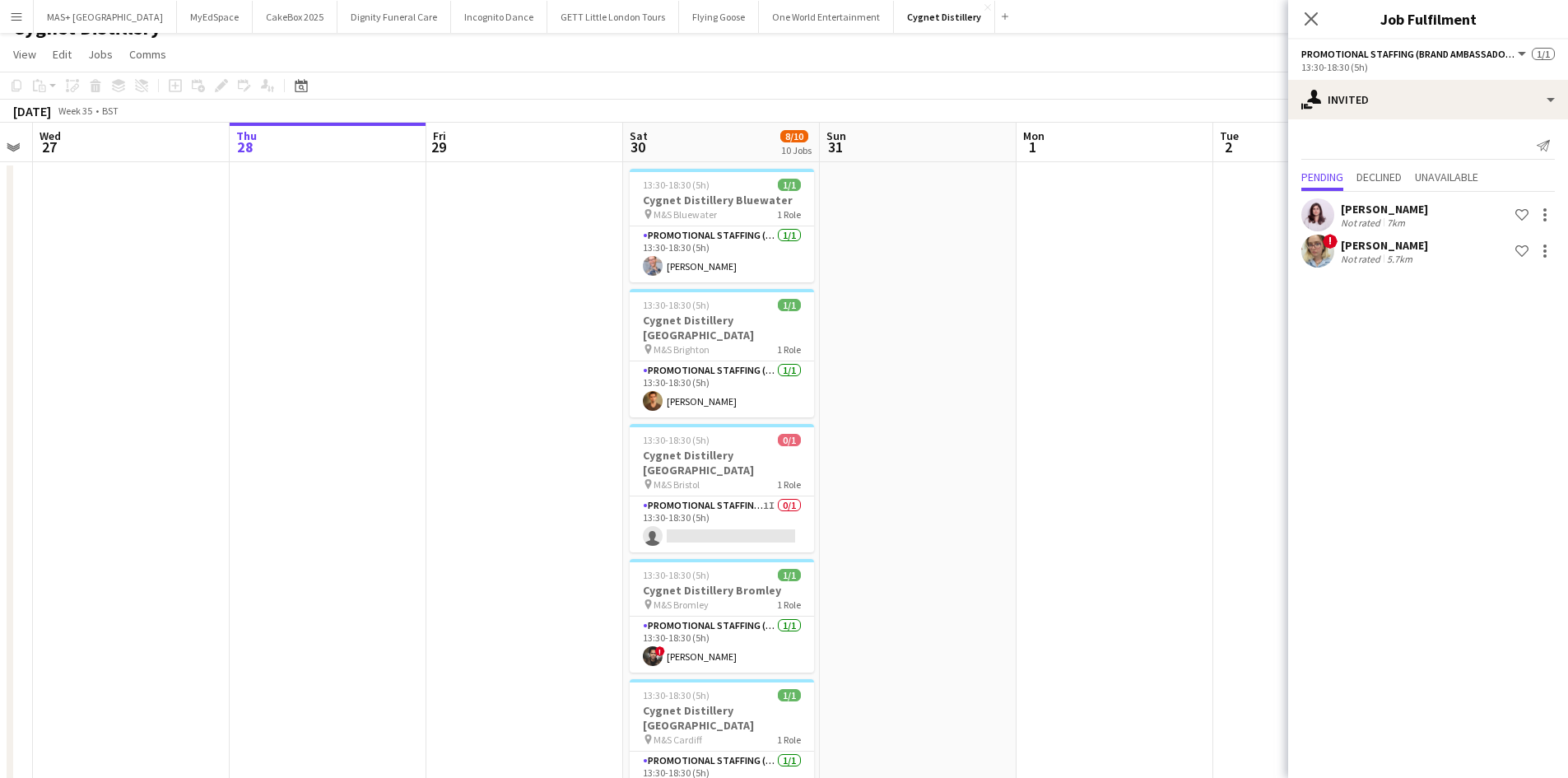
scroll to position [0, 0]
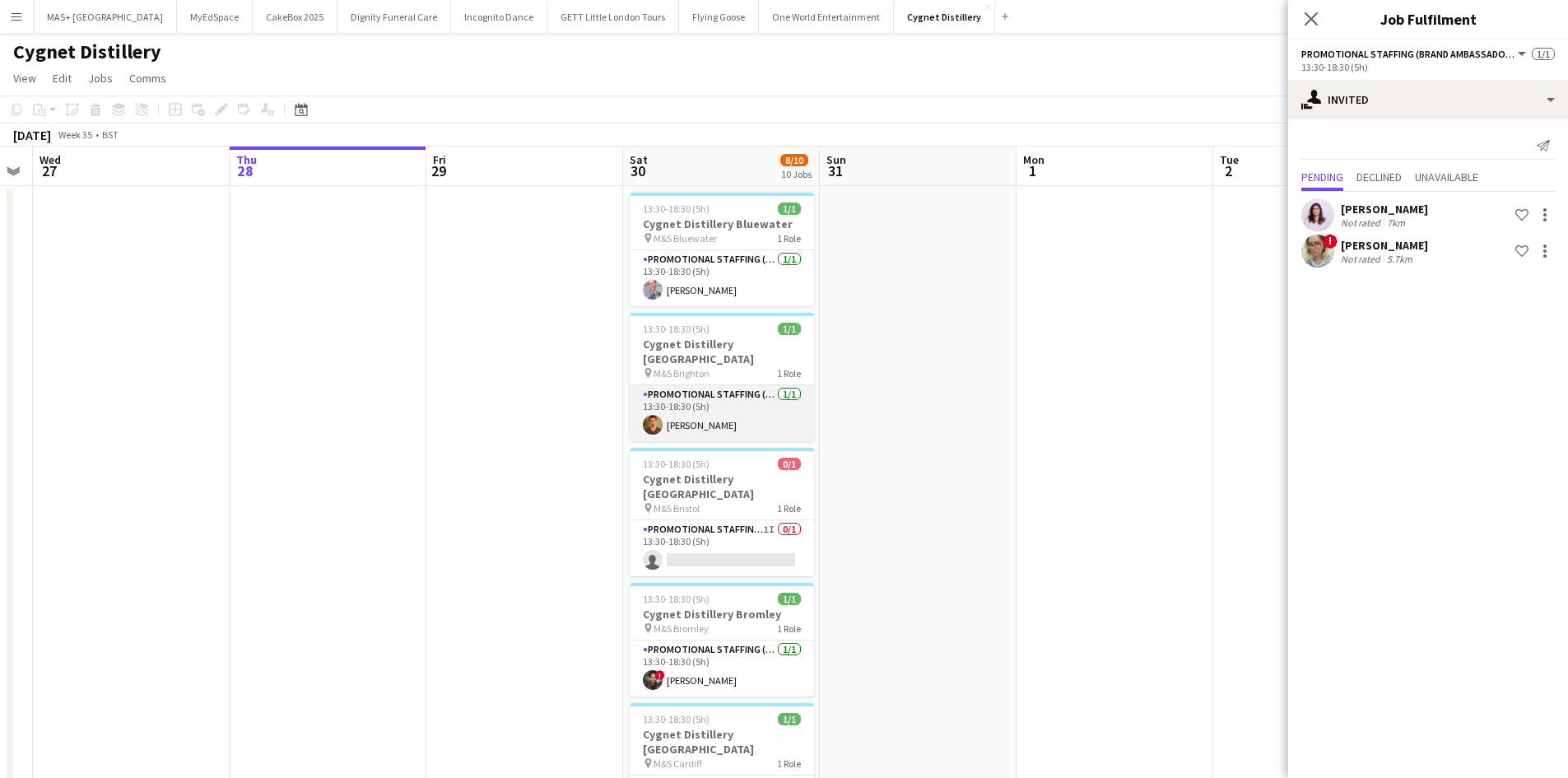
click at [706, 407] on app-card-role "Promotional Staffing (Brand Ambassadors) 1/1 13:30-18:30 (5h) Tyler Bryant" at bounding box center [722, 412] width 184 height 56
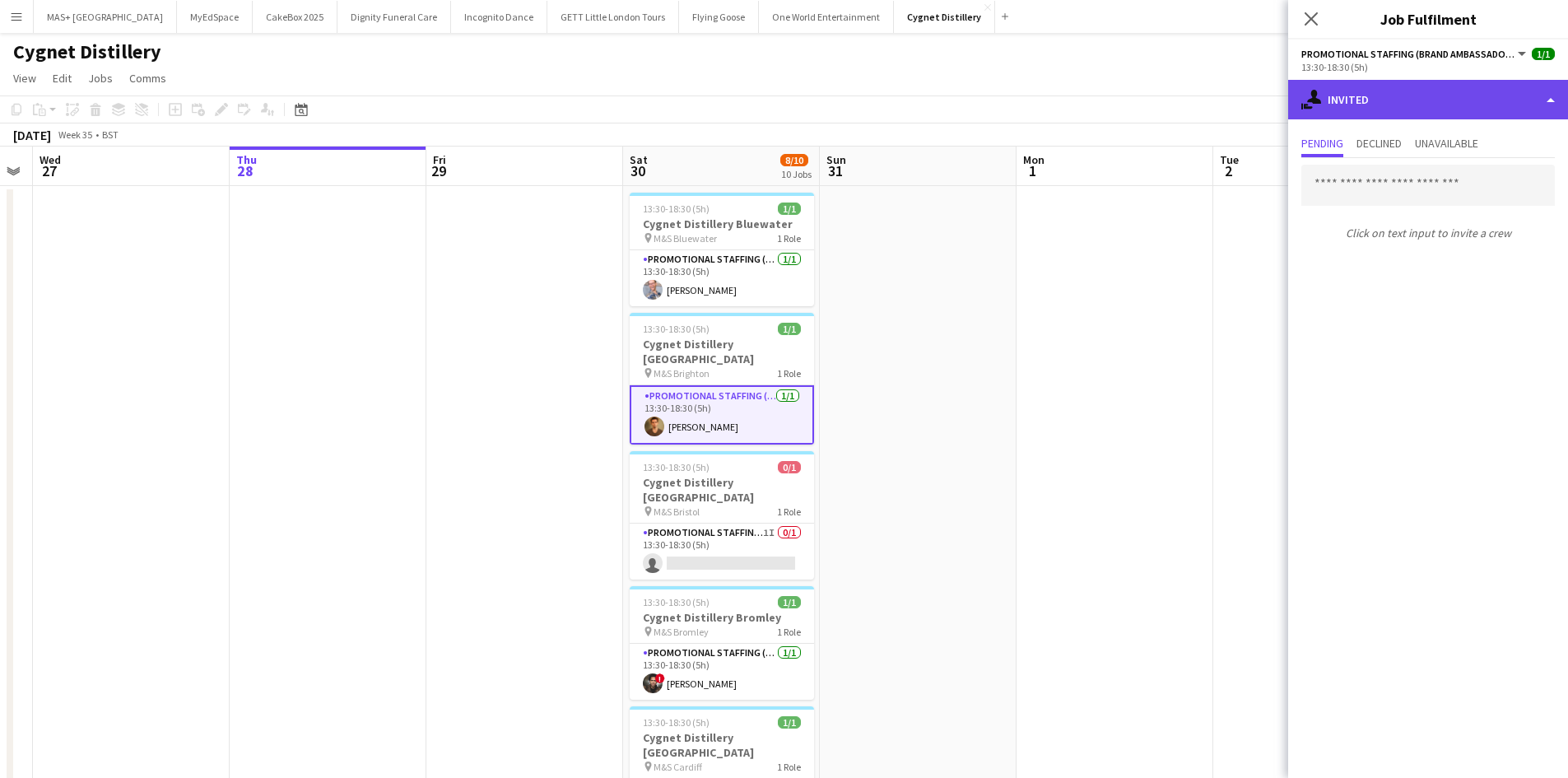
click at [1348, 89] on div "single-neutral-actions-share-1 Invited" at bounding box center [1428, 99] width 280 height 40
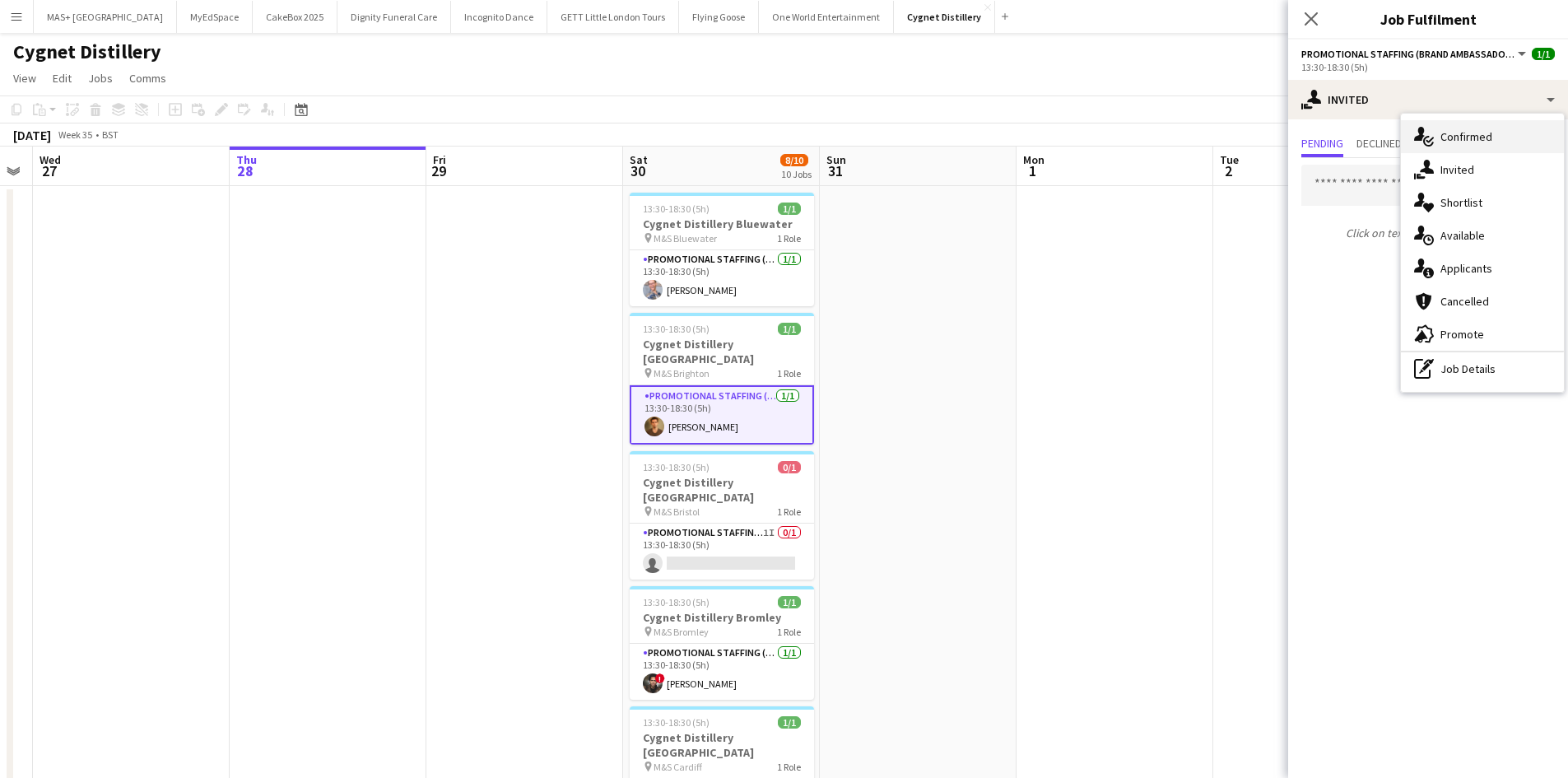
click at [1471, 139] on div "single-neutral-actions-check-2 Confirmed" at bounding box center [1481, 137] width 163 height 33
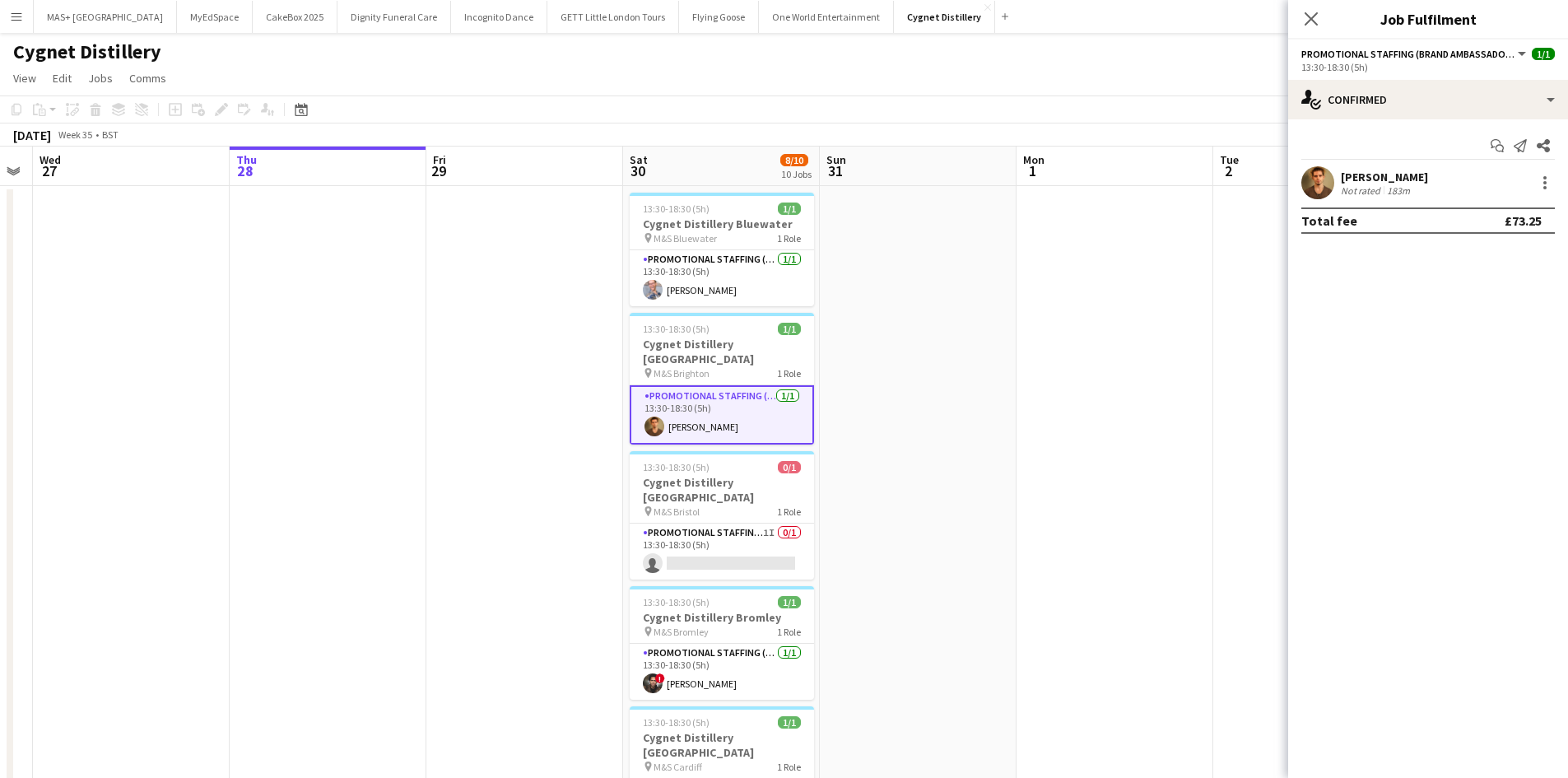
click at [1410, 177] on div "Tyler Bryant" at bounding box center [1384, 177] width 87 height 15
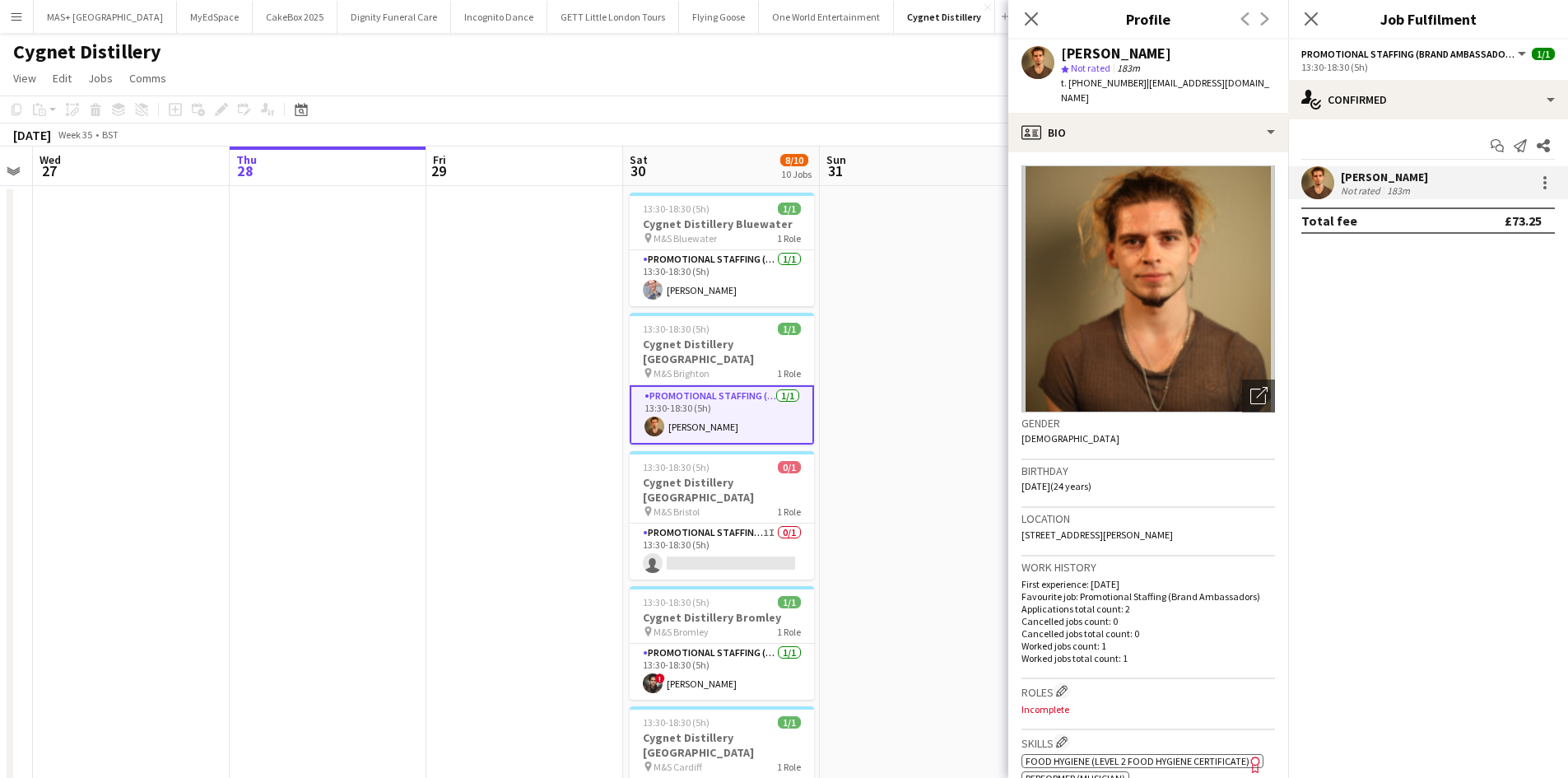
click at [1410, 177] on div "Tyler Bryant" at bounding box center [1384, 177] width 87 height 15
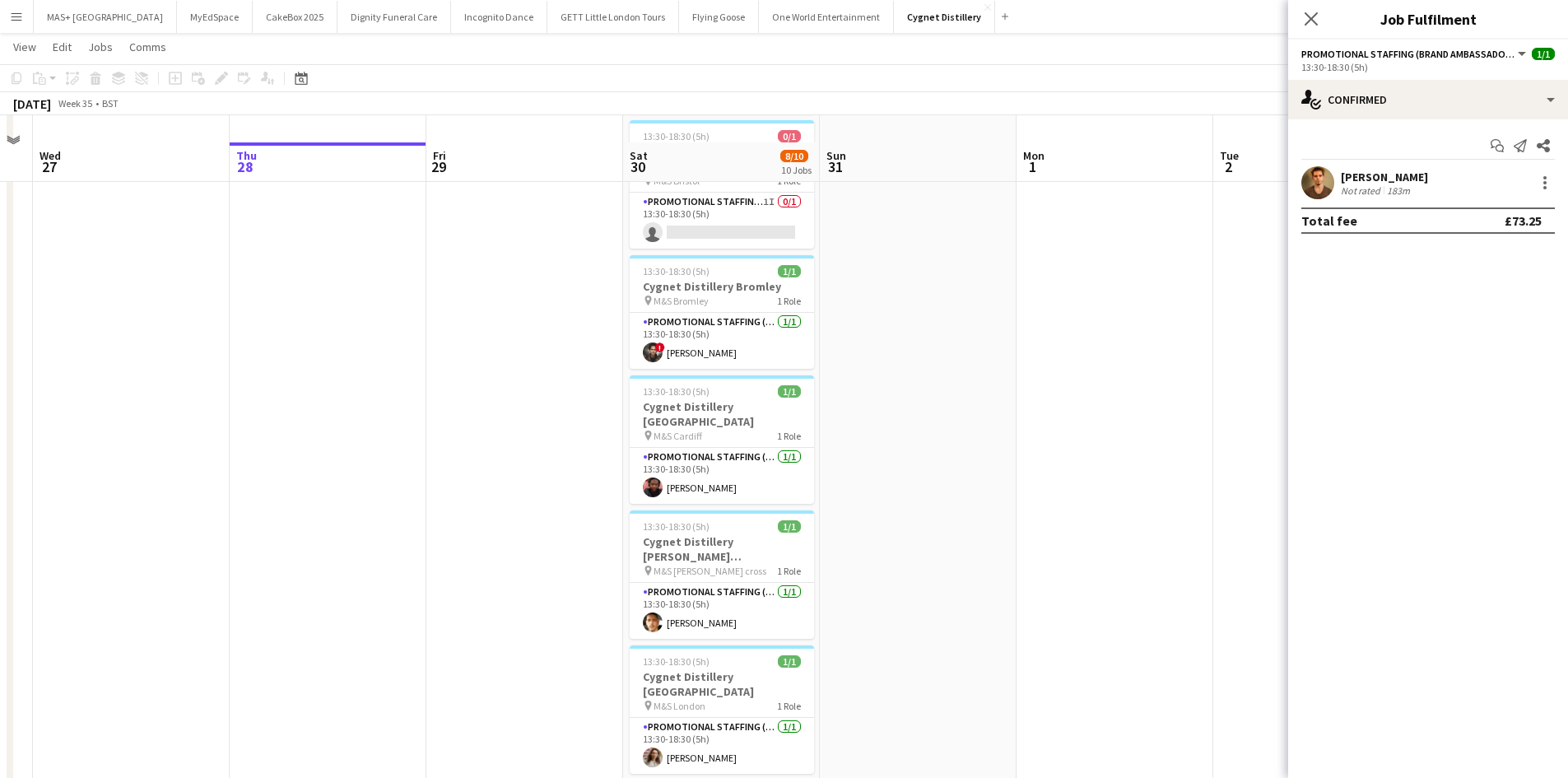
scroll to position [82, 0]
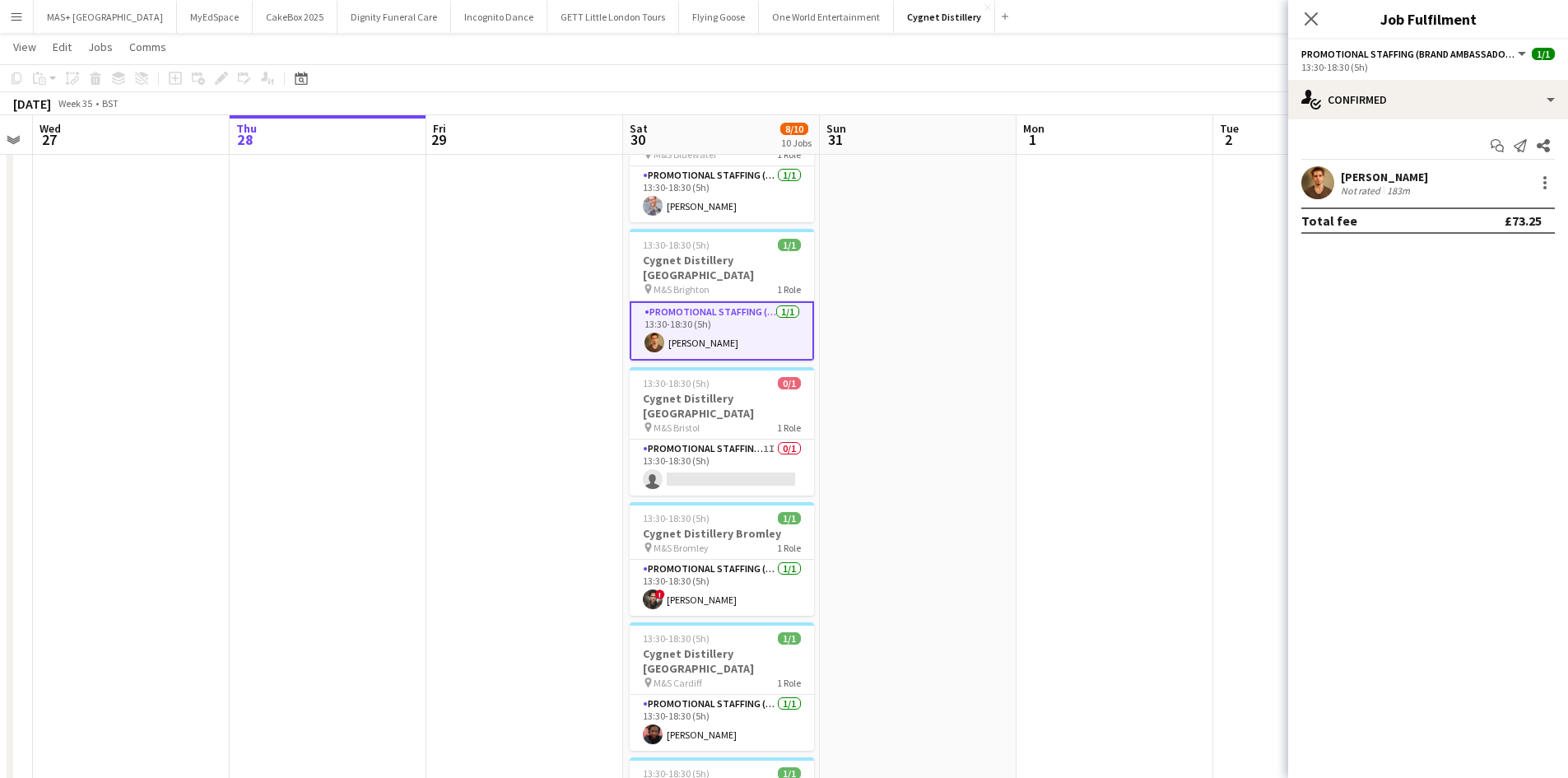
drag, startPoint x: 21, startPoint y: 13, endPoint x: 70, endPoint y: 38, distance: 55.0
click at [21, 13] on app-icon "Menu" at bounding box center [17, 17] width 13 height 13
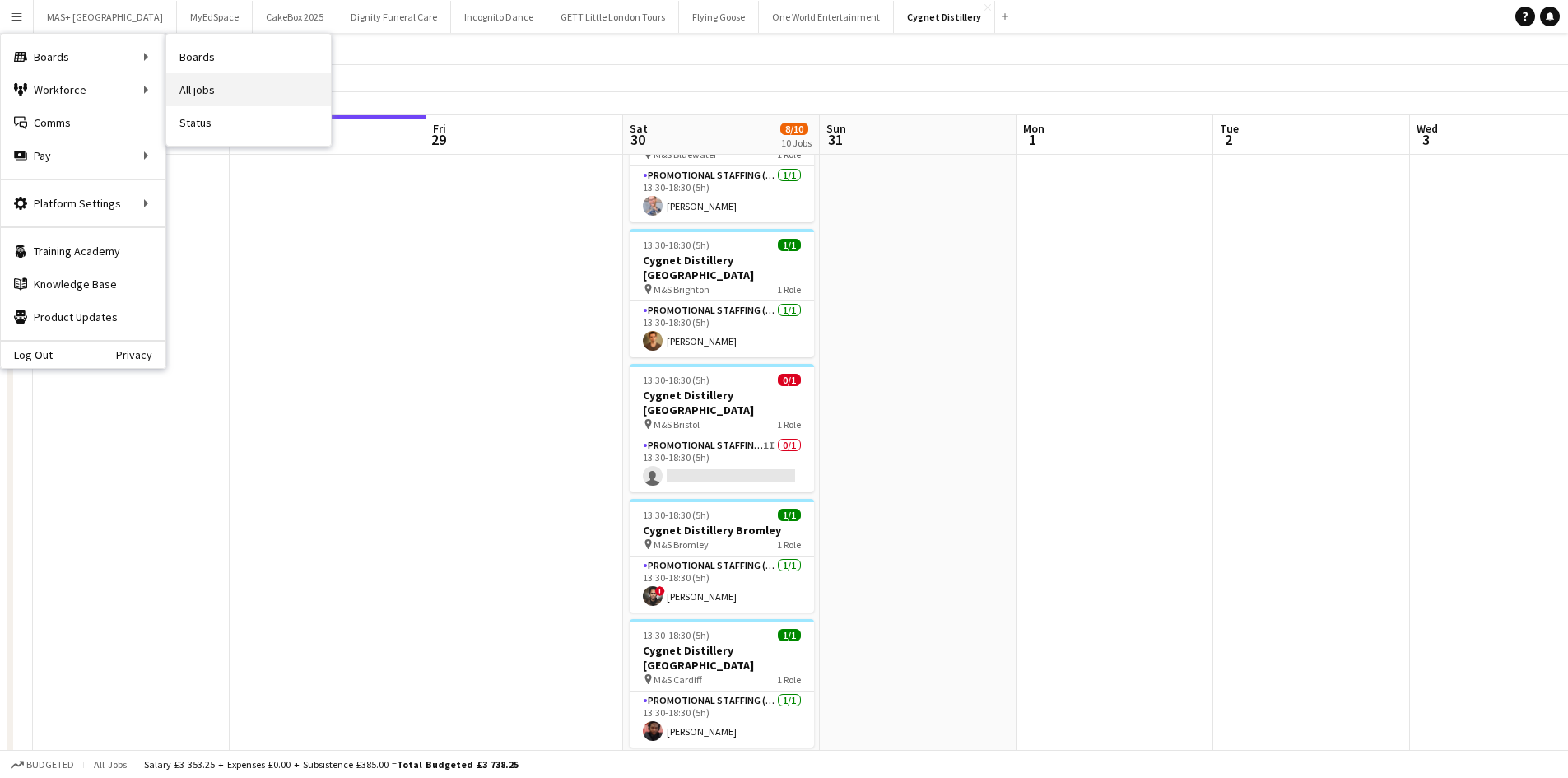
click at [261, 87] on link "All jobs" at bounding box center [249, 90] width 165 height 33
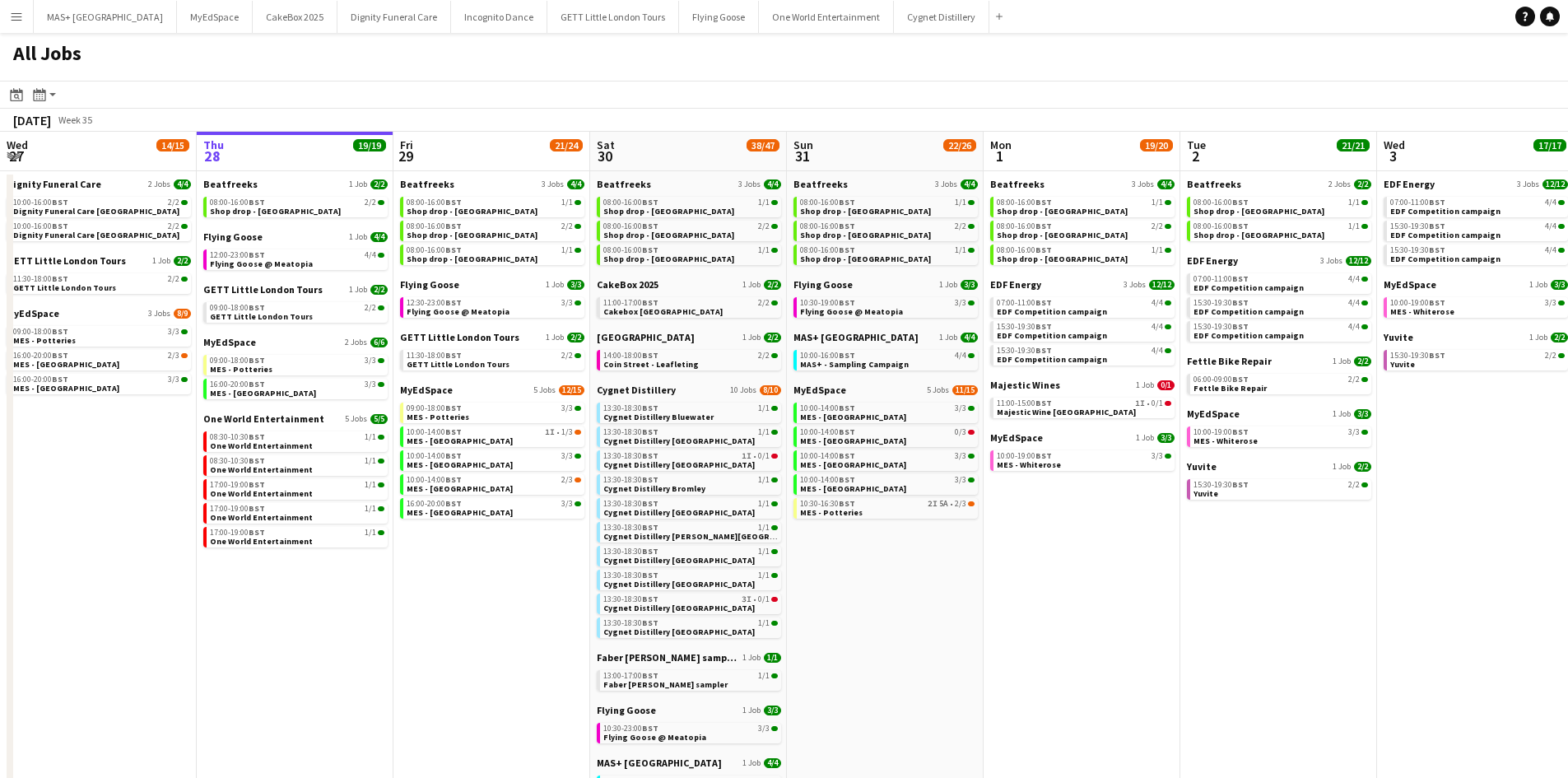
scroll to position [0, 390]
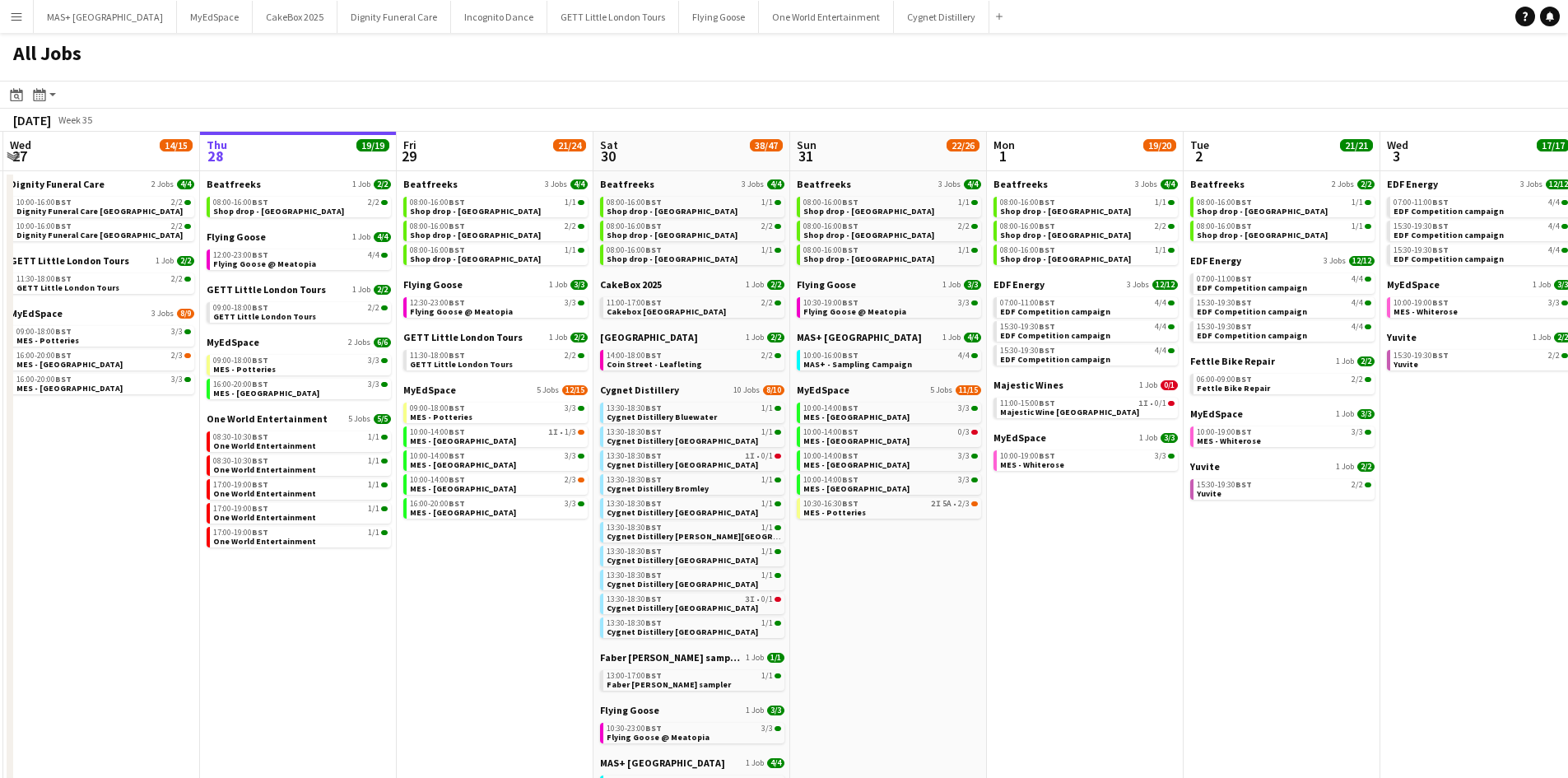
click at [477, 552] on app-date-cell "Beatfreeks 3 Jobs 4/4 08:00-16:00 BST 1/1 Shop drop - Bradford 08:00-16:00 BST …" at bounding box center [495, 729] width 197 height 1116
click at [478, 314] on span "Flying Goose @ Meatopia" at bounding box center [461, 312] width 103 height 11
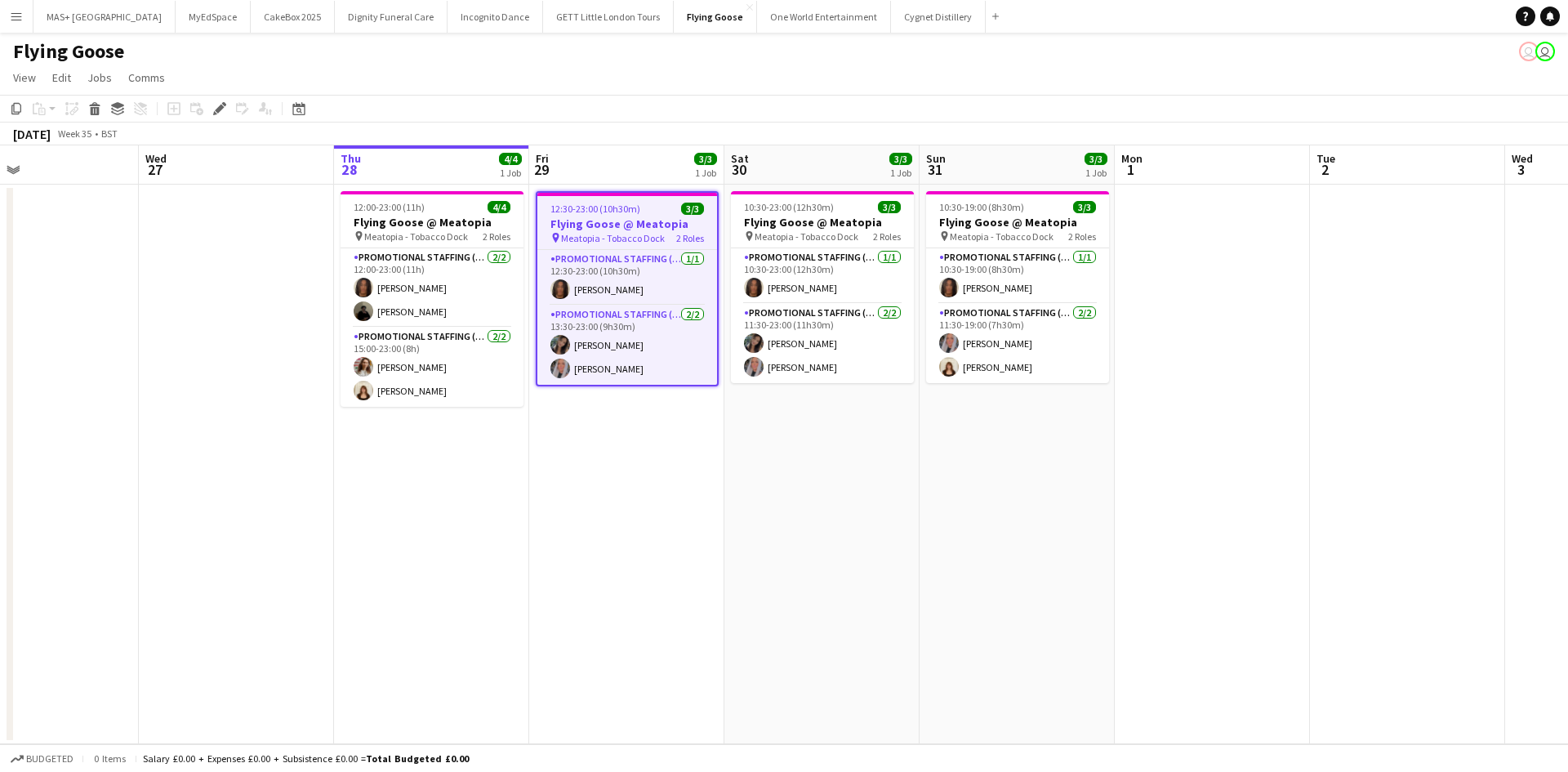
scroll to position [0, 643]
drag, startPoint x: 856, startPoint y: 458, endPoint x: 774, endPoint y: 458, distance: 82.0
click at [774, 458] on app-calendar-viewport "Sat 23 Sun 24 Mon 25 Tue 26 Wed 27 Thu 28 4/4 1 Job Fri 29 3/3 1 Job Sat 30 3/3…" at bounding box center [784, 444] width 1568 height 598
